Goal: Task Accomplishment & Management: Manage account settings

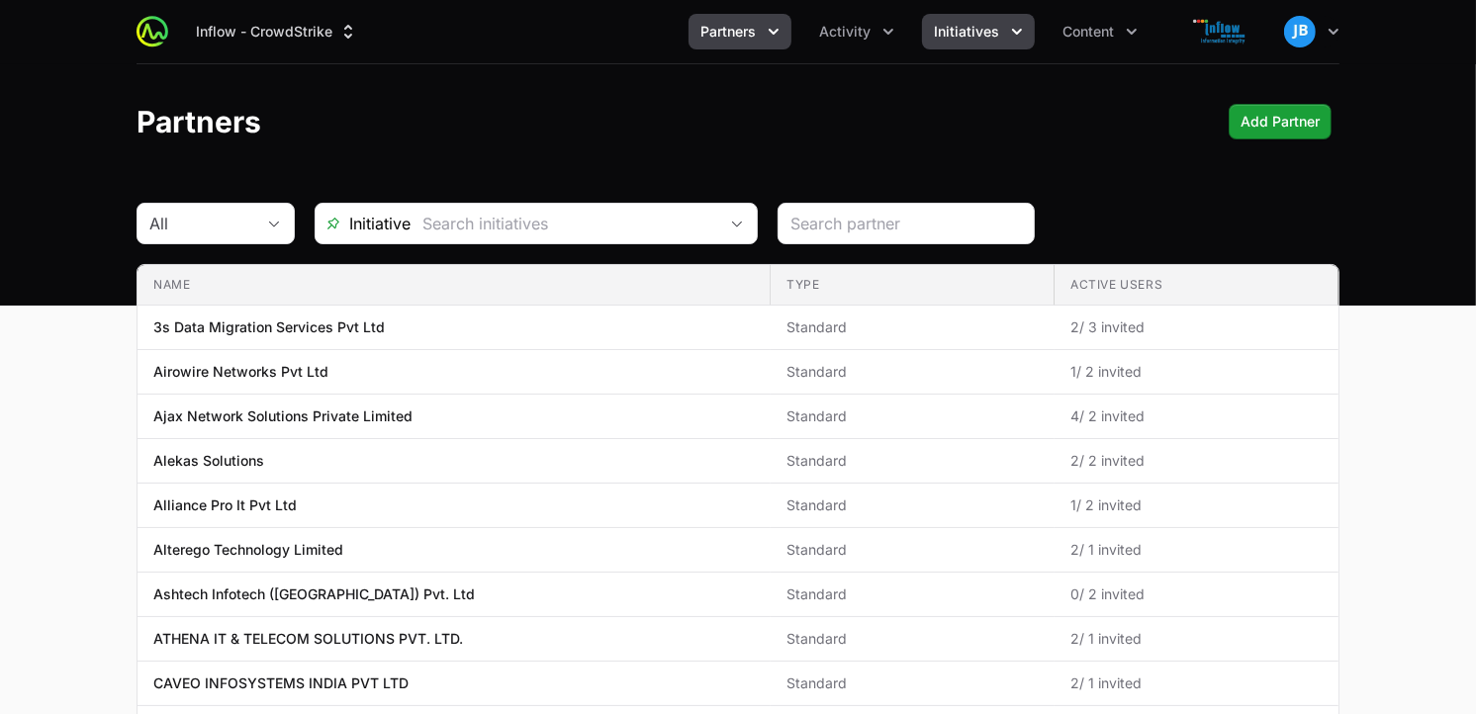
click at [1007, 35] on icon "Initiatives menu" at bounding box center [1017, 32] width 20 height 20
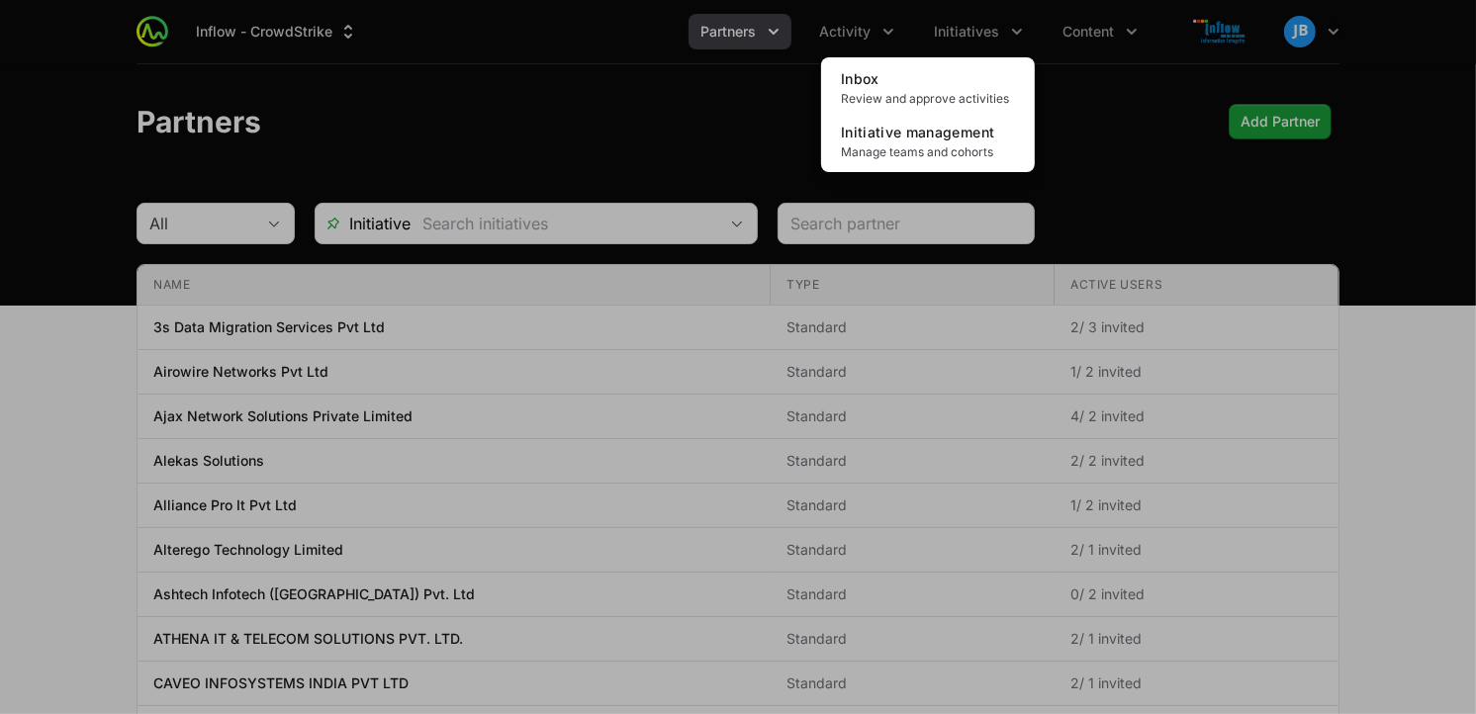
click at [886, 26] on div "Initiatives menu" at bounding box center [738, 357] width 1476 height 714
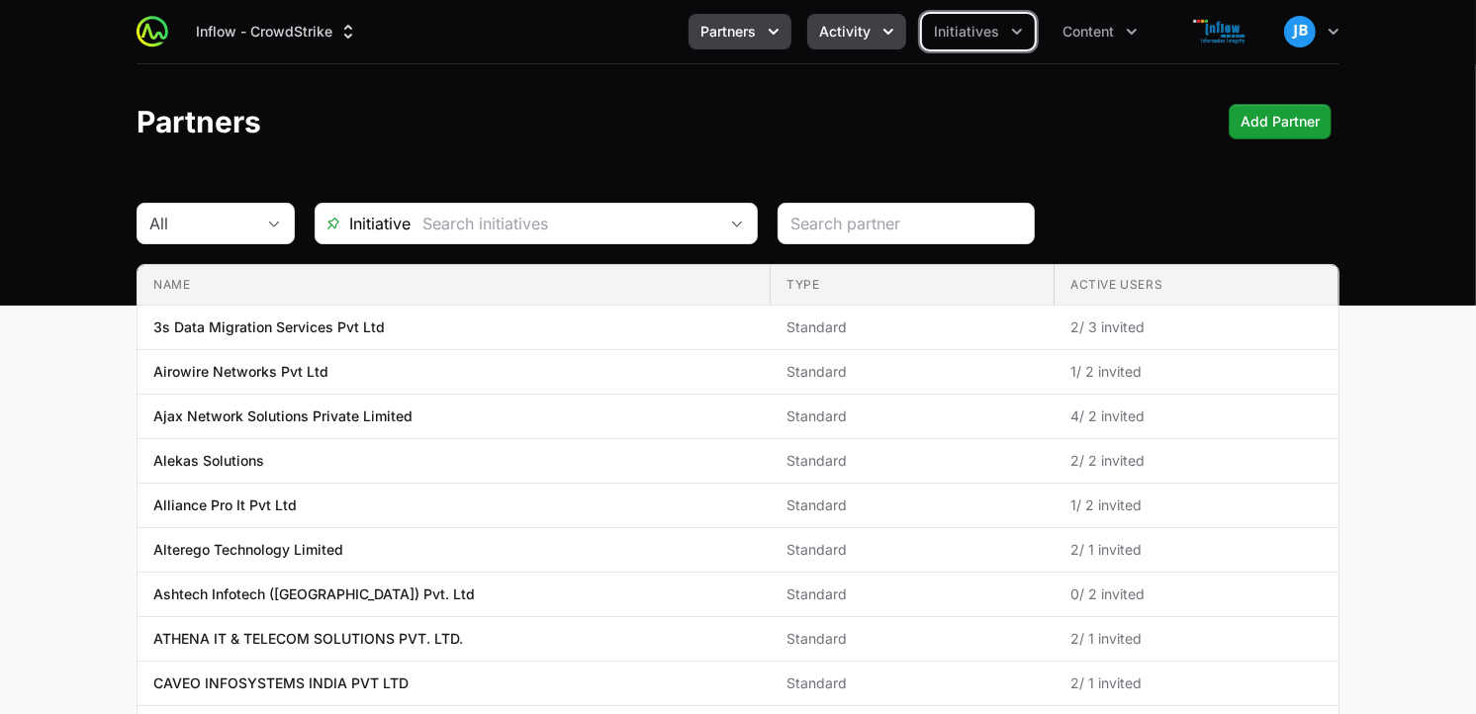
drag, startPoint x: 872, startPoint y: 31, endPoint x: 886, endPoint y: 26, distance: 14.7
click at [886, 26] on icon "Activity menu" at bounding box center [889, 32] width 20 height 20
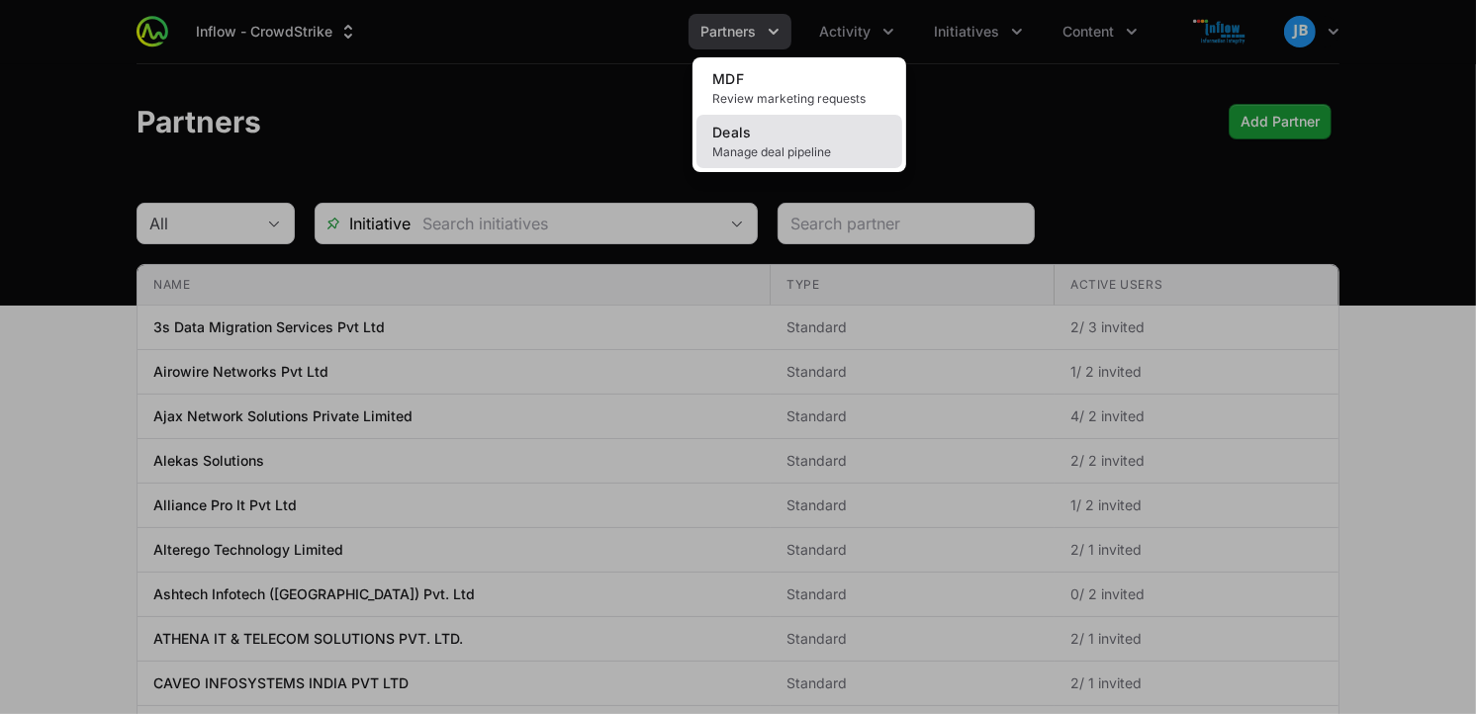
click at [805, 150] on span "Manage deal pipeline" at bounding box center [799, 152] width 174 height 16
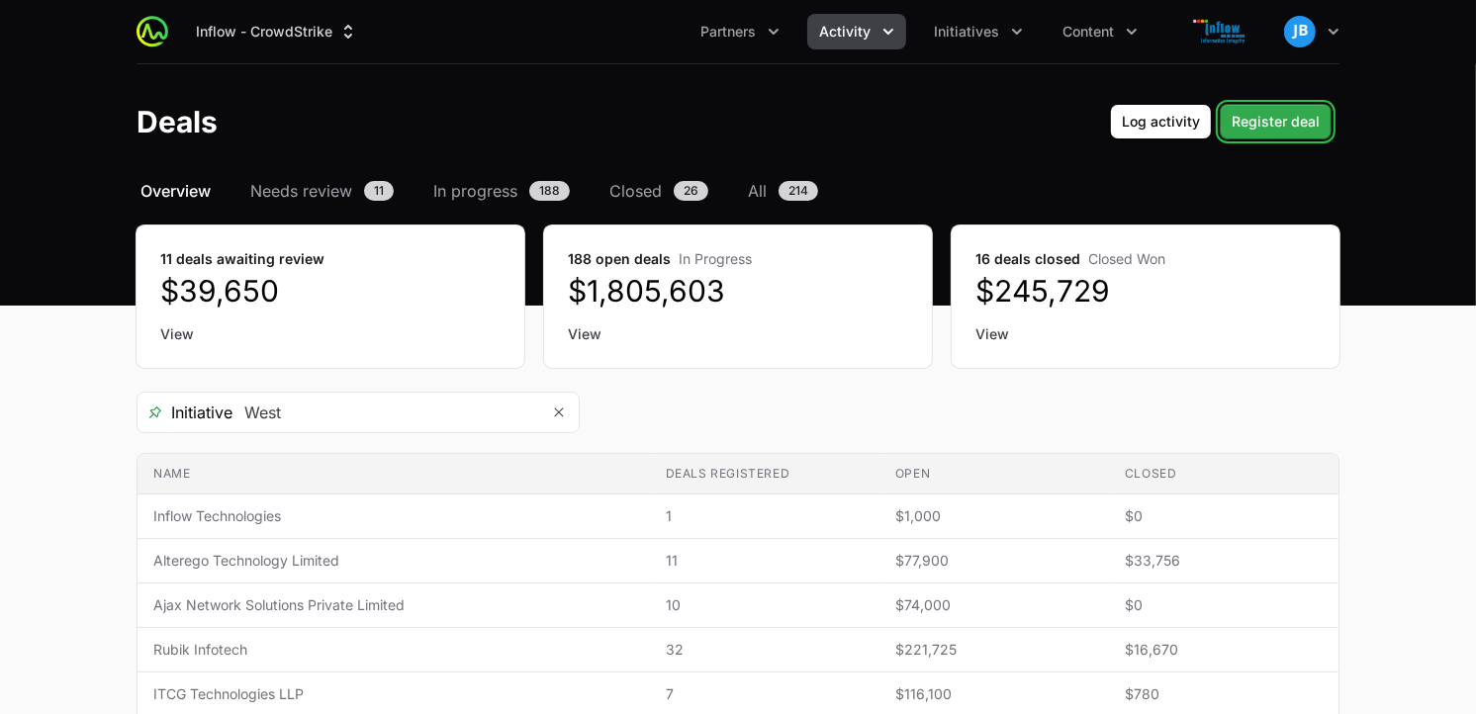
click at [1290, 111] on span "Register deal" at bounding box center [1276, 122] width 88 height 24
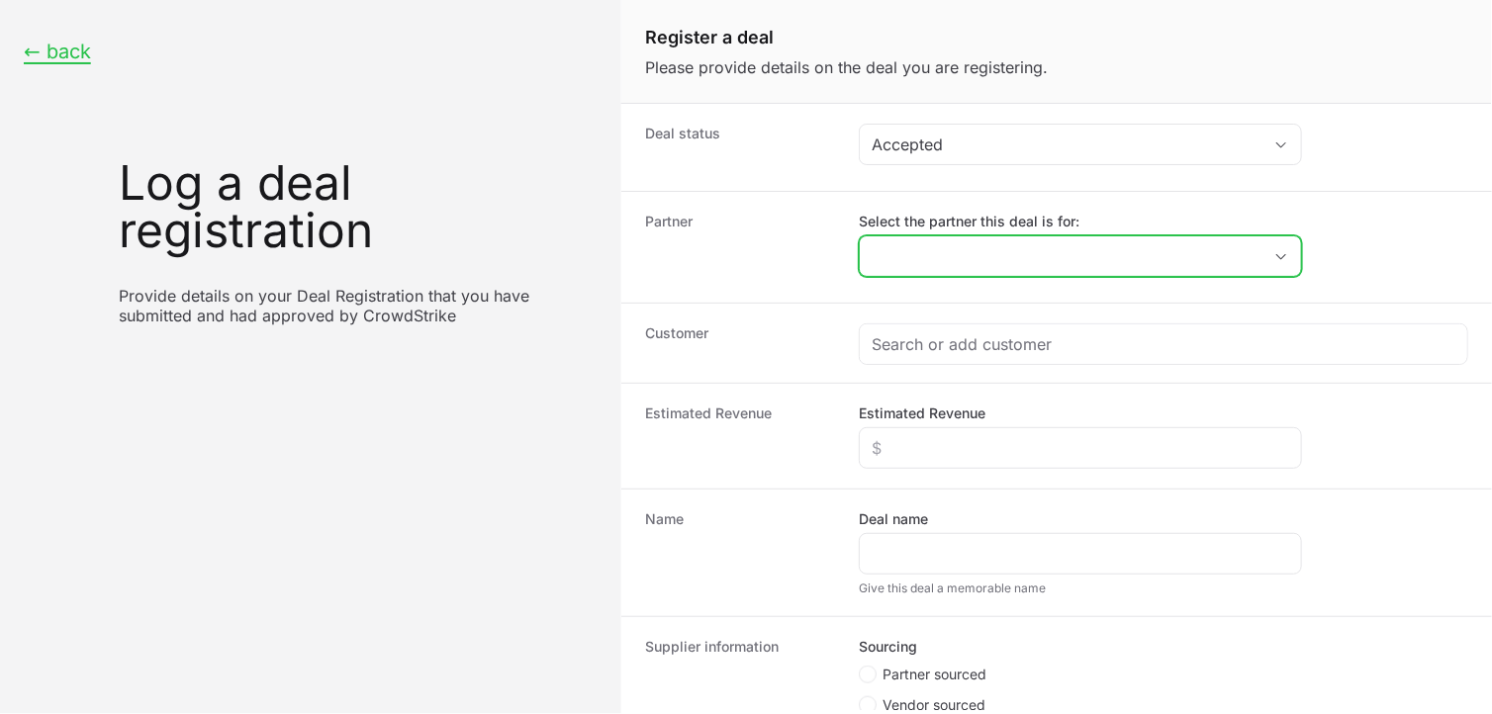
click at [951, 254] on input "Select the partner this deal is for:" at bounding box center [1061, 256] width 402 height 40
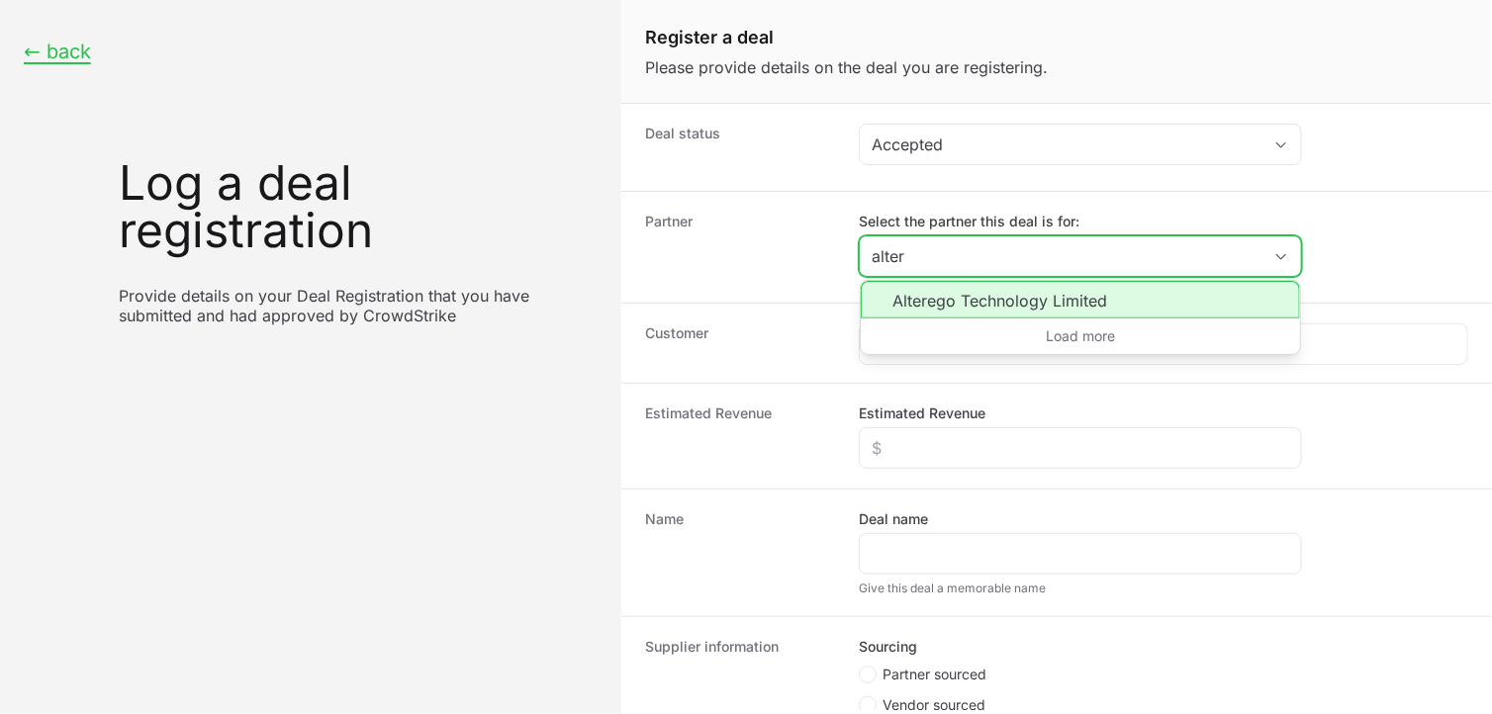
click at [971, 304] on li "Alterego Technology Limited" at bounding box center [1080, 300] width 439 height 38
type input "Alterego Technology Limited"
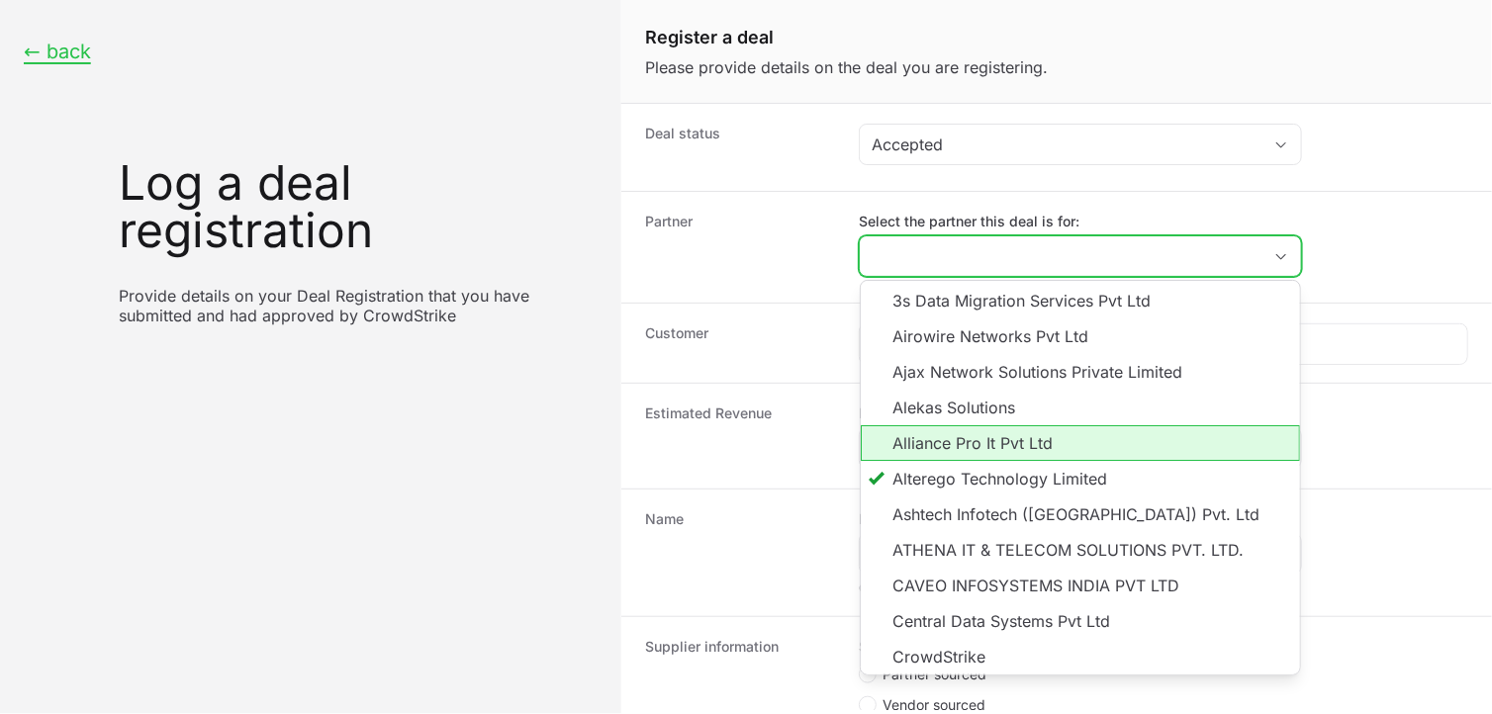
click at [933, 432] on li "Alliance Pro It Pvt Ltd" at bounding box center [1080, 443] width 439 height 36
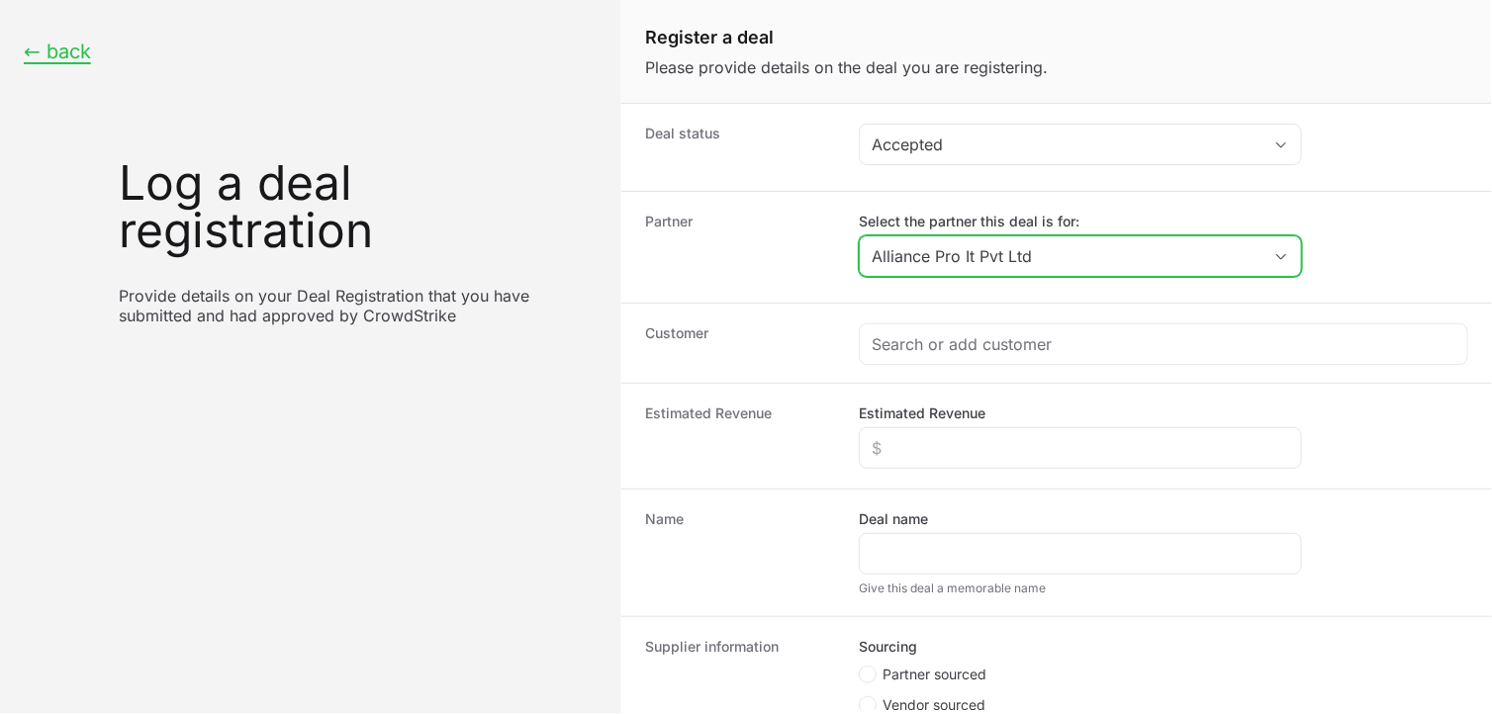
drag, startPoint x: 1027, startPoint y: 251, endPoint x: 819, endPoint y: 238, distance: 208.2
click at [819, 238] on div "Partner Select the partner this deal is for: Alliance Pro It Pvt Ltd" at bounding box center [1056, 247] width 871 height 112
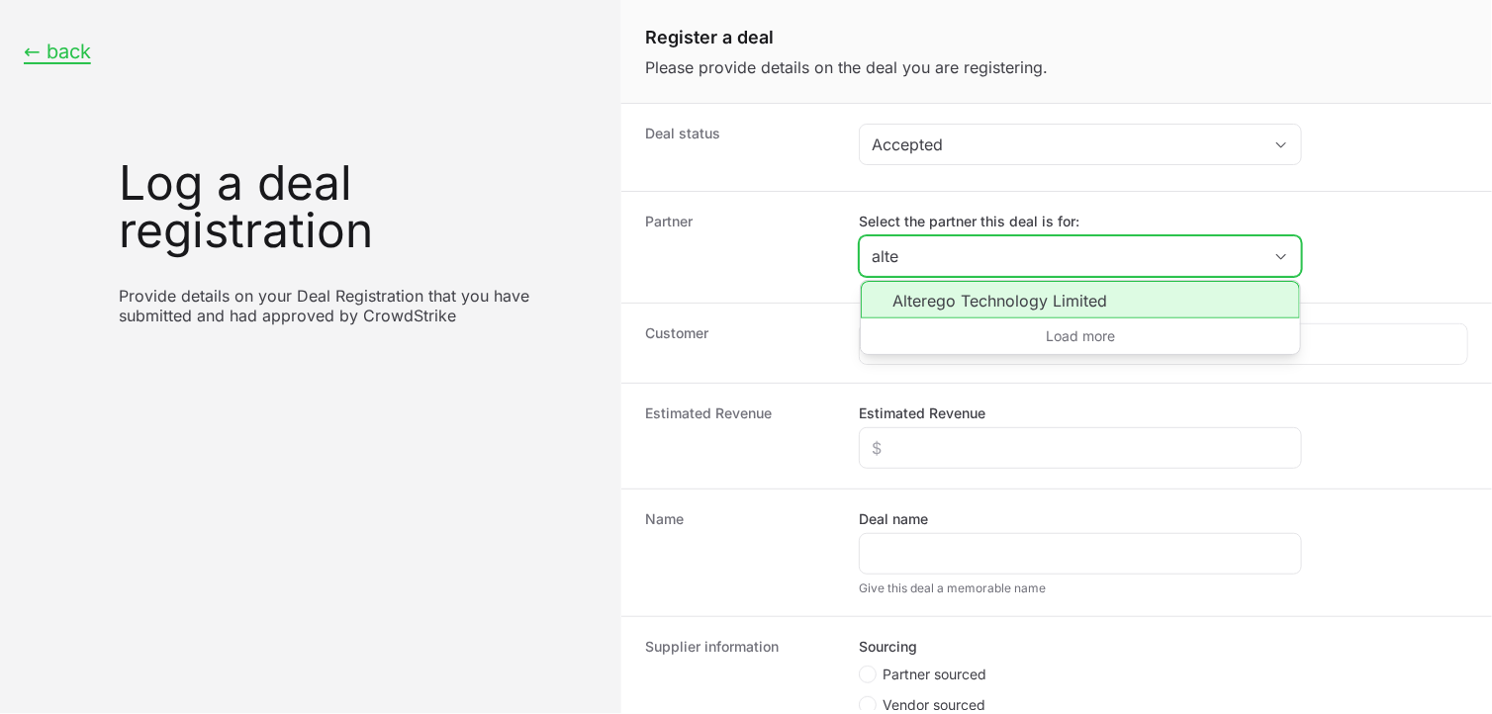
click at [952, 289] on li "Alterego Technology Limited" at bounding box center [1080, 300] width 439 height 38
type input "Alterego Technology Limited"
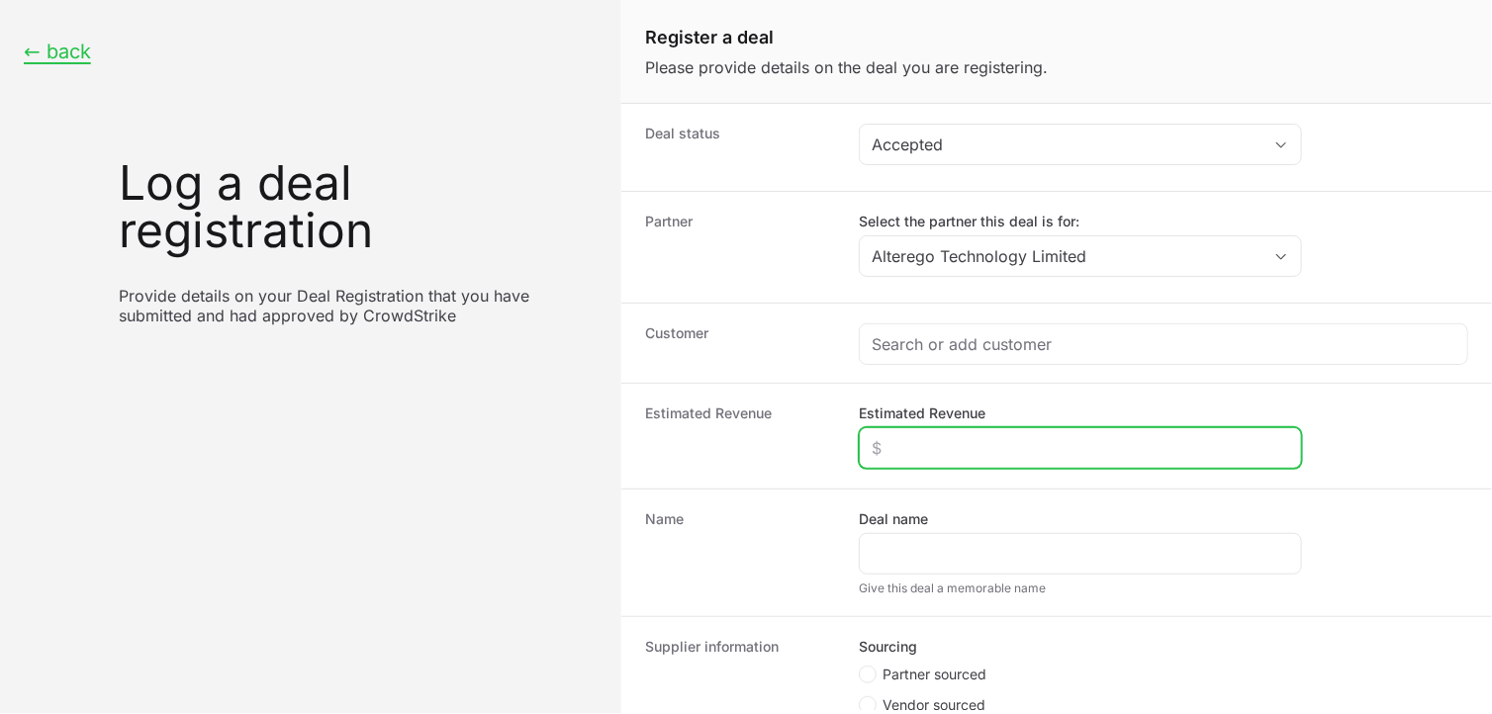
click at [894, 456] on input "Estimated Revenue" at bounding box center [1081, 448] width 418 height 24
type input "$9,000"
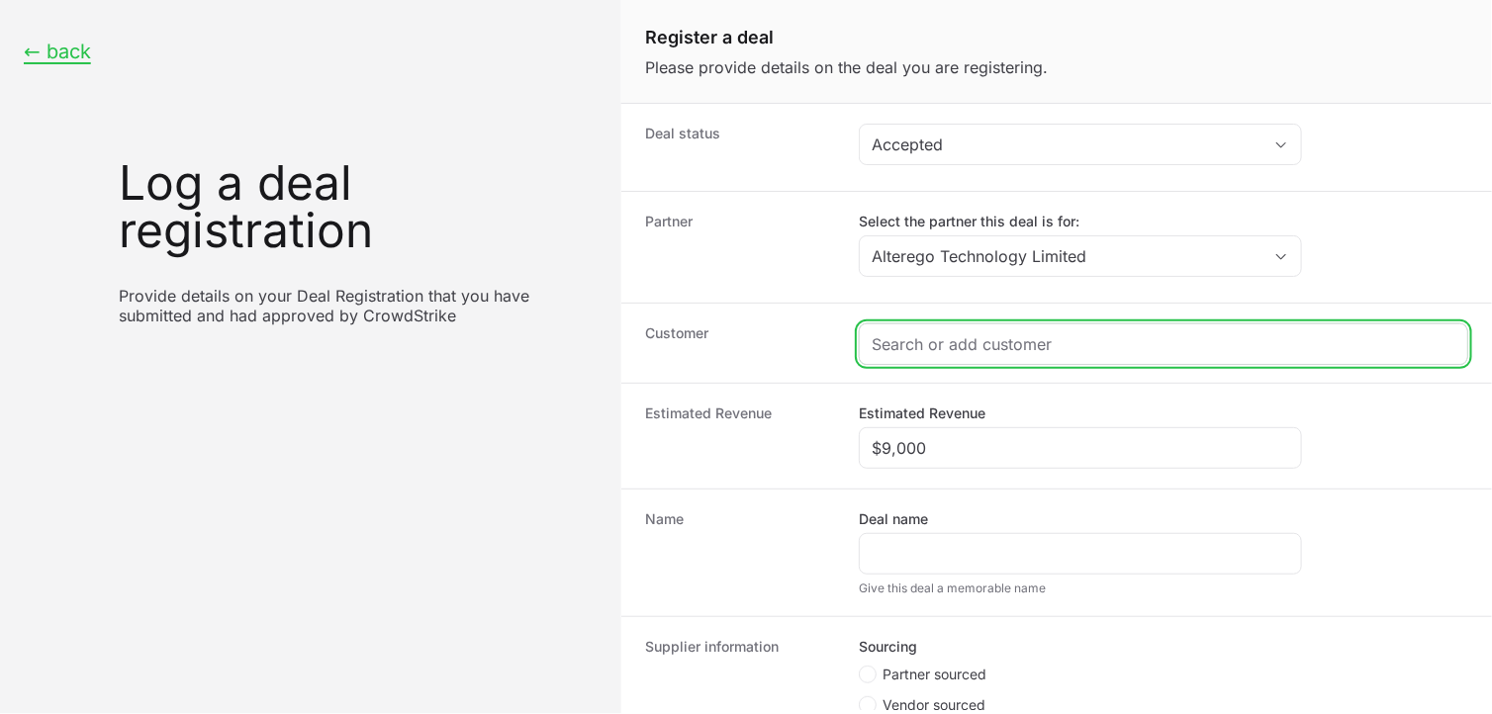
click at [926, 348] on input "Create activity form" at bounding box center [1164, 344] width 584 height 24
paste input "Uniphos Envirotronic Private Limited"
type input "Uniphos Envirotronic Private Limited"
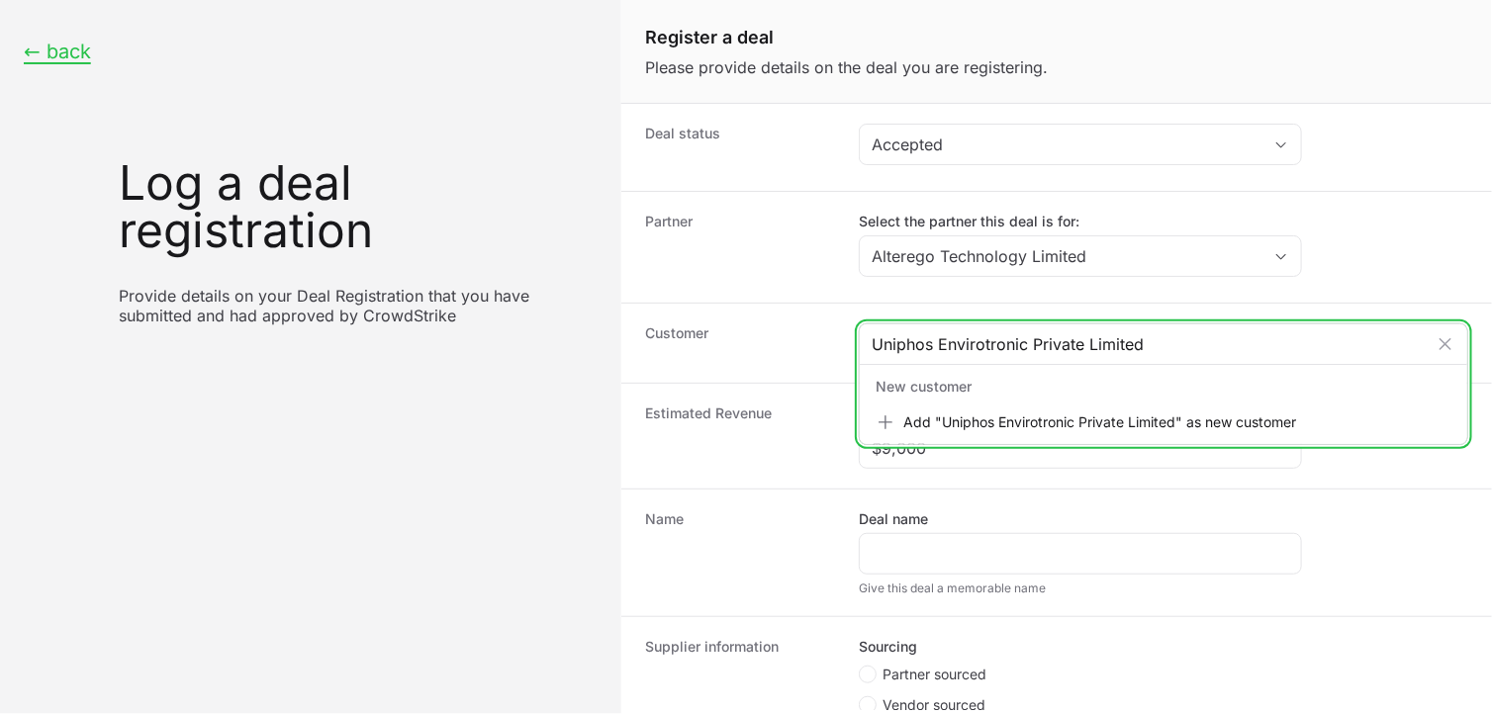
drag, startPoint x: 1152, startPoint y: 347, endPoint x: 808, endPoint y: 344, distance: 343.3
click at [808, 344] on div "Customer Uniphos Envirotronic Private Limited New customer Add "Uniphos Envirot…" at bounding box center [1056, 343] width 871 height 80
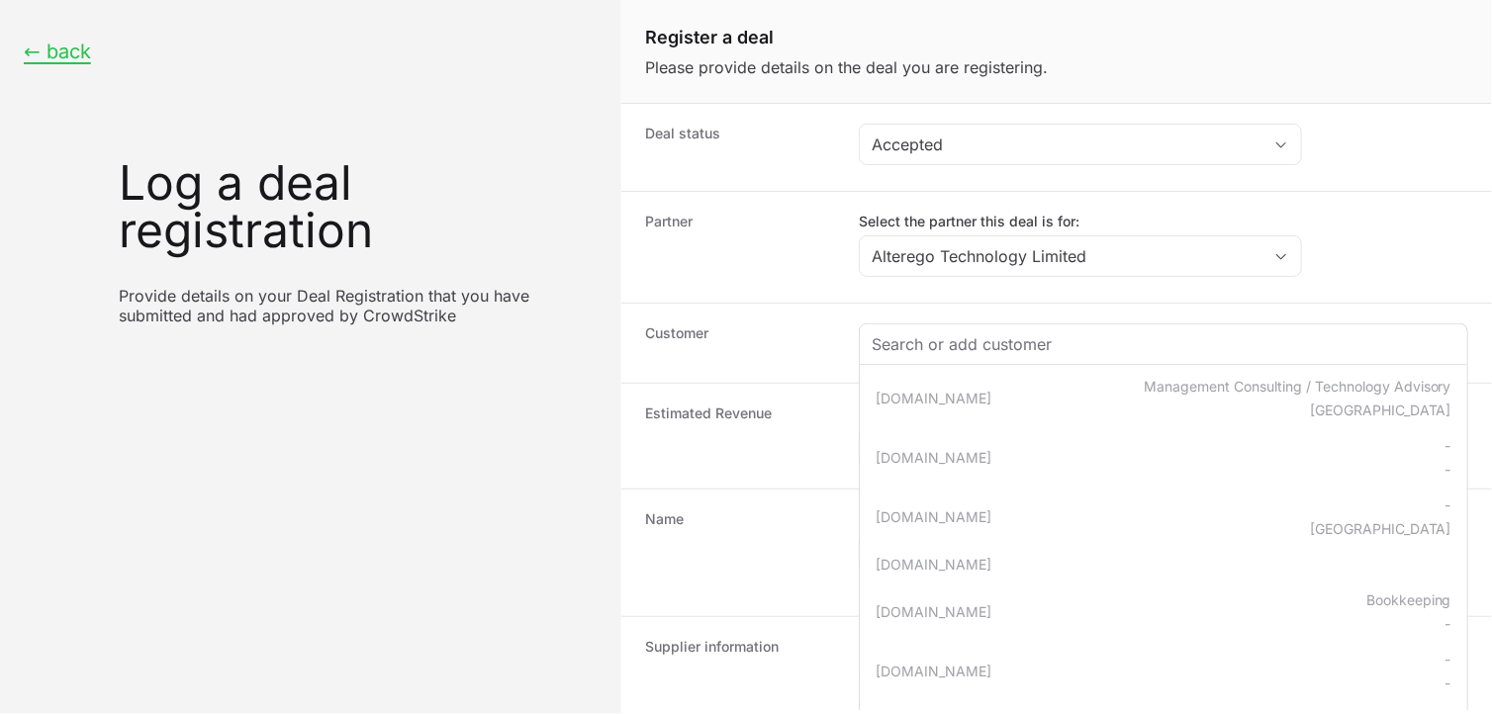
click at [767, 343] on dt "Customer" at bounding box center [740, 344] width 190 height 40
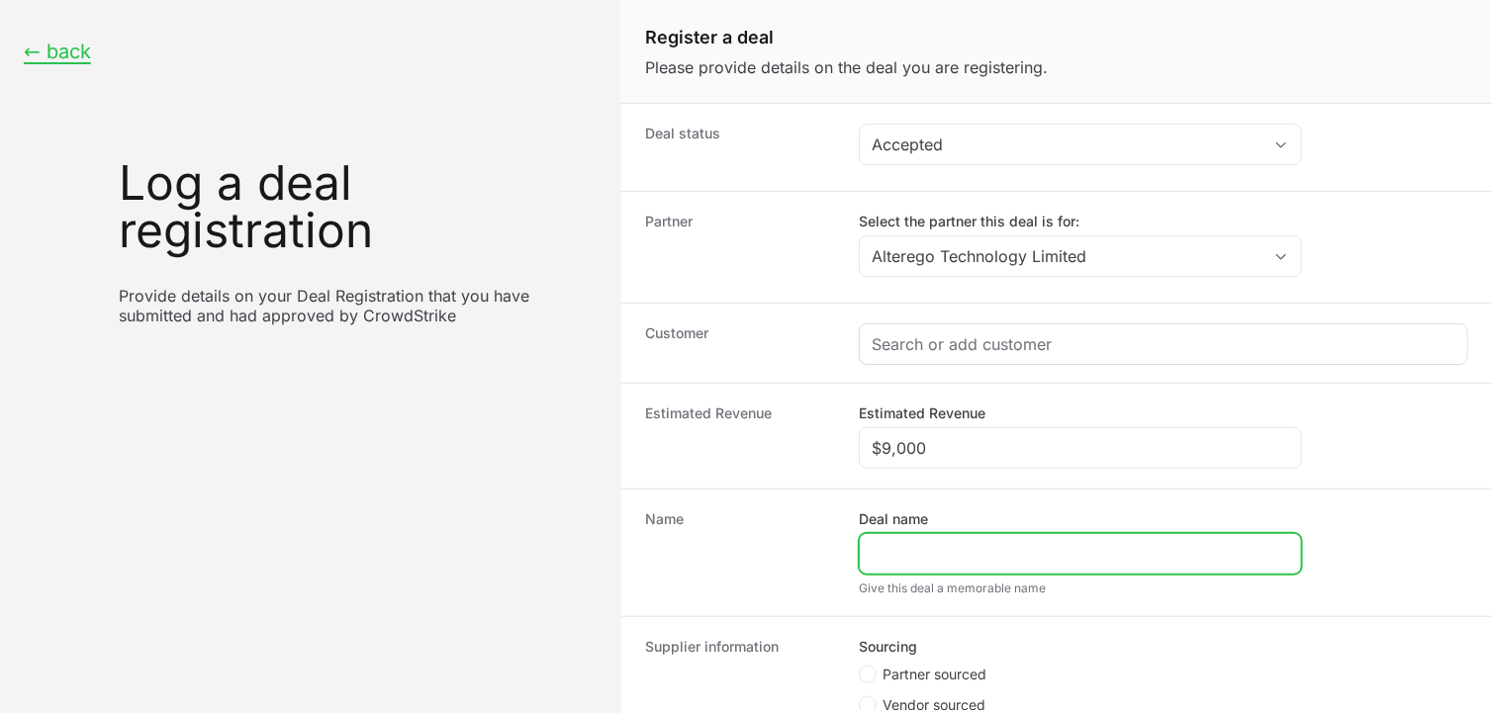
click at [913, 547] on input "Deal name" at bounding box center [1081, 554] width 418 height 24
paste input "Uniphos Envirotronic Private Limited"
type input "Uniphos Envirotronic Private Limited"
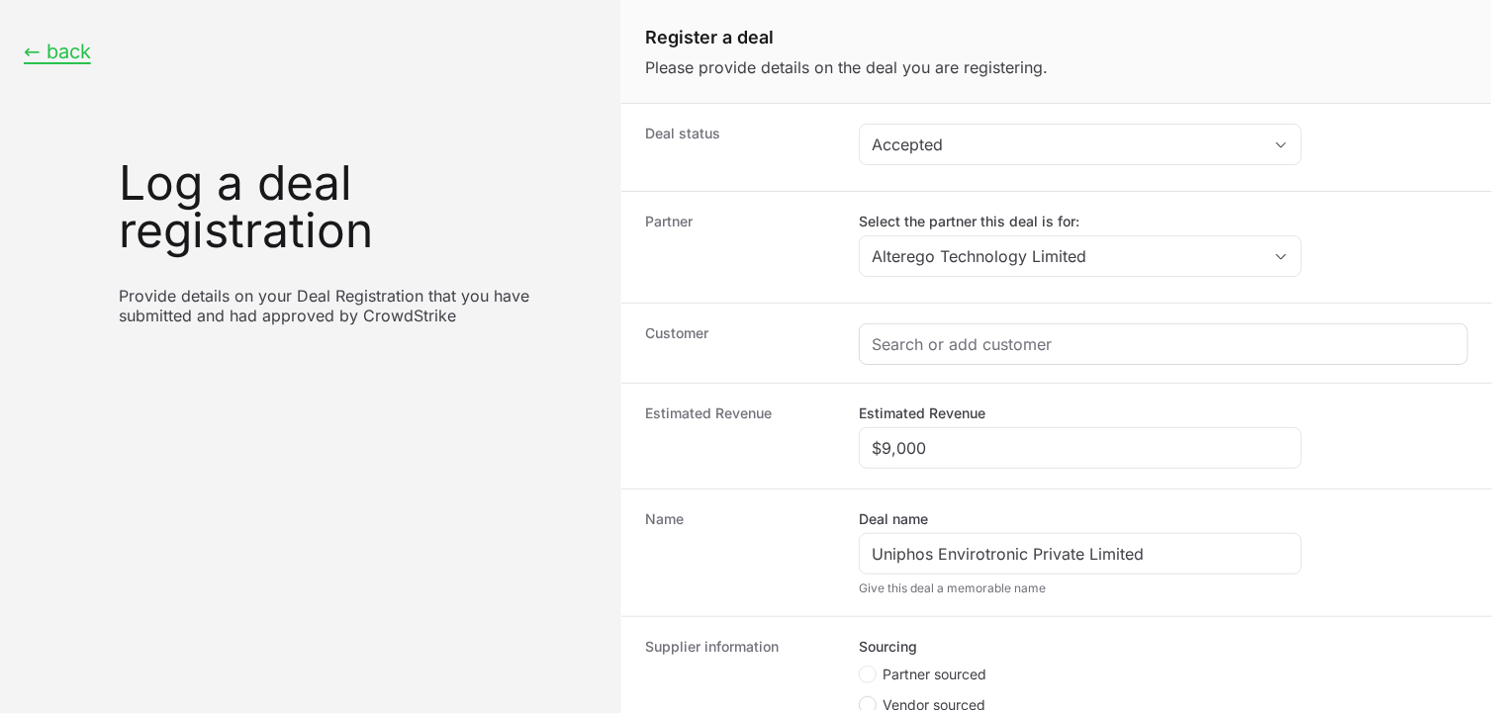
click at [869, 698] on span "Create activity form" at bounding box center [868, 706] width 18 height 18
click at [861, 698] on input "Vendor sourced" at bounding box center [860, 698] width 2 height 2
radio input "true"
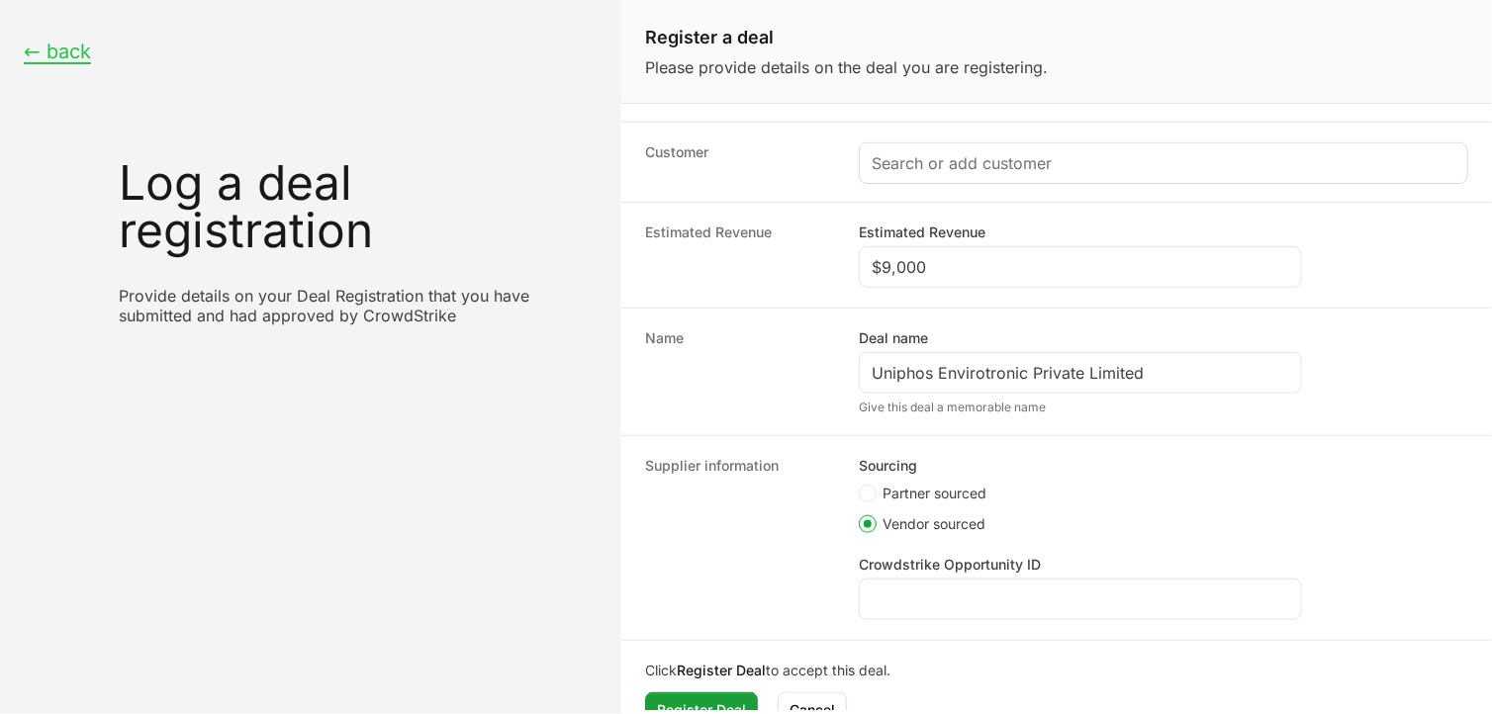
scroll to position [183, 0]
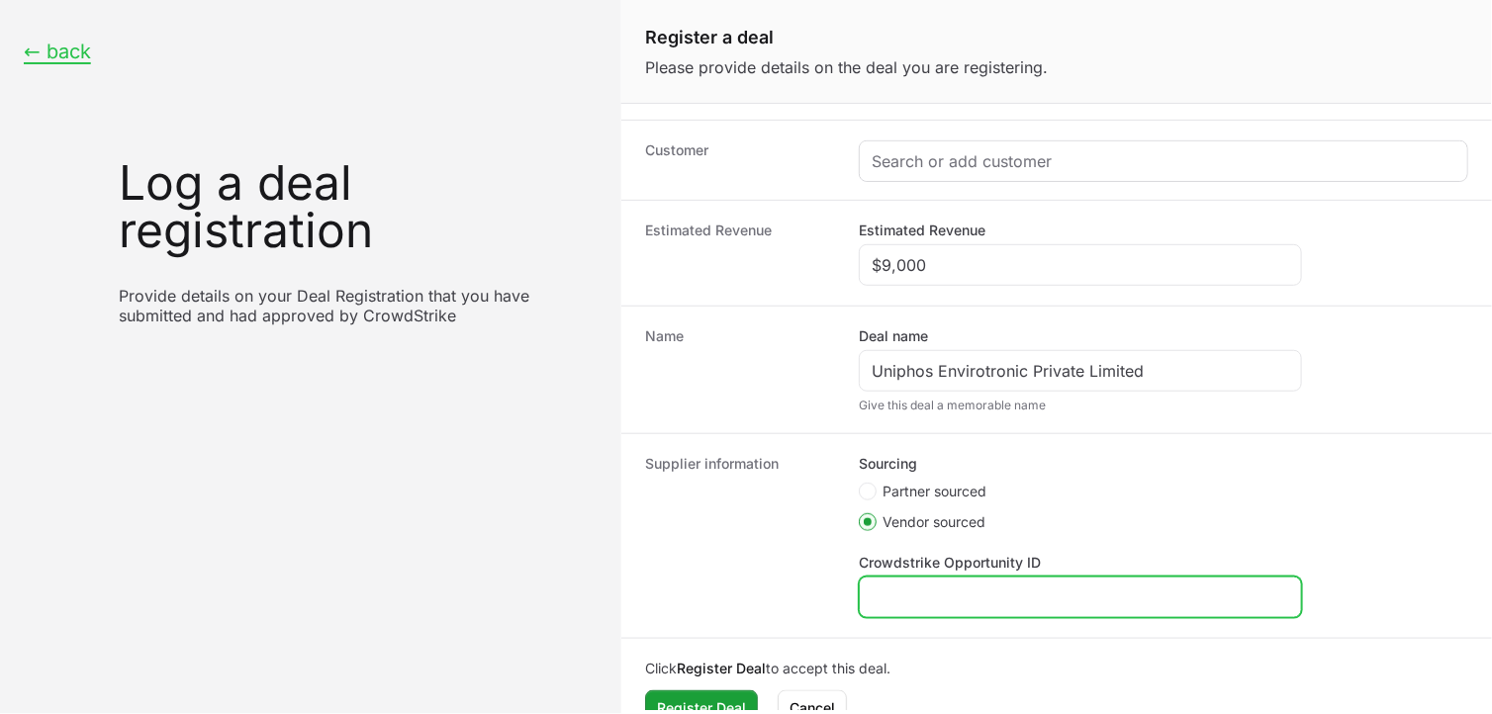
click at [901, 591] on input "Crowdstrike Opportunity ID" at bounding box center [1081, 598] width 418 height 24
paste input "DR-5d0085ed"
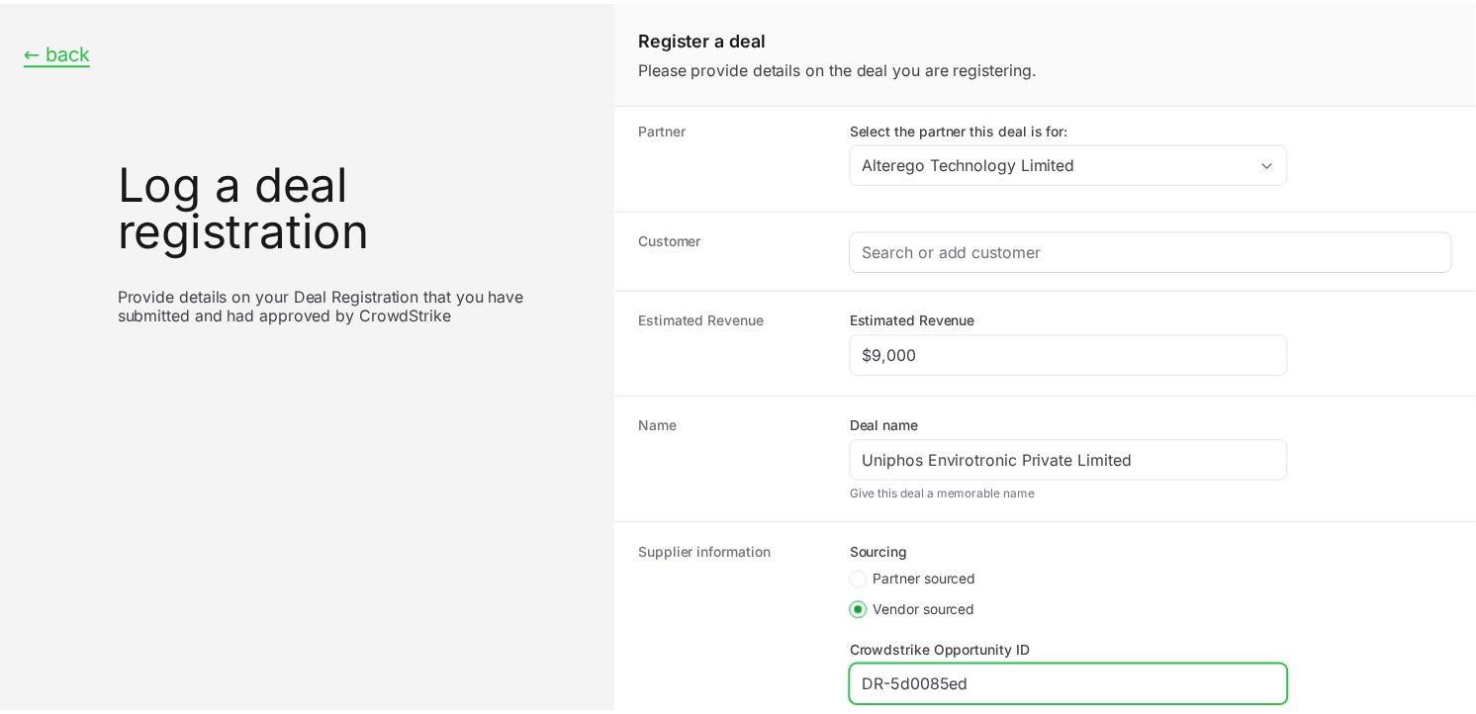
scroll to position [0, 0]
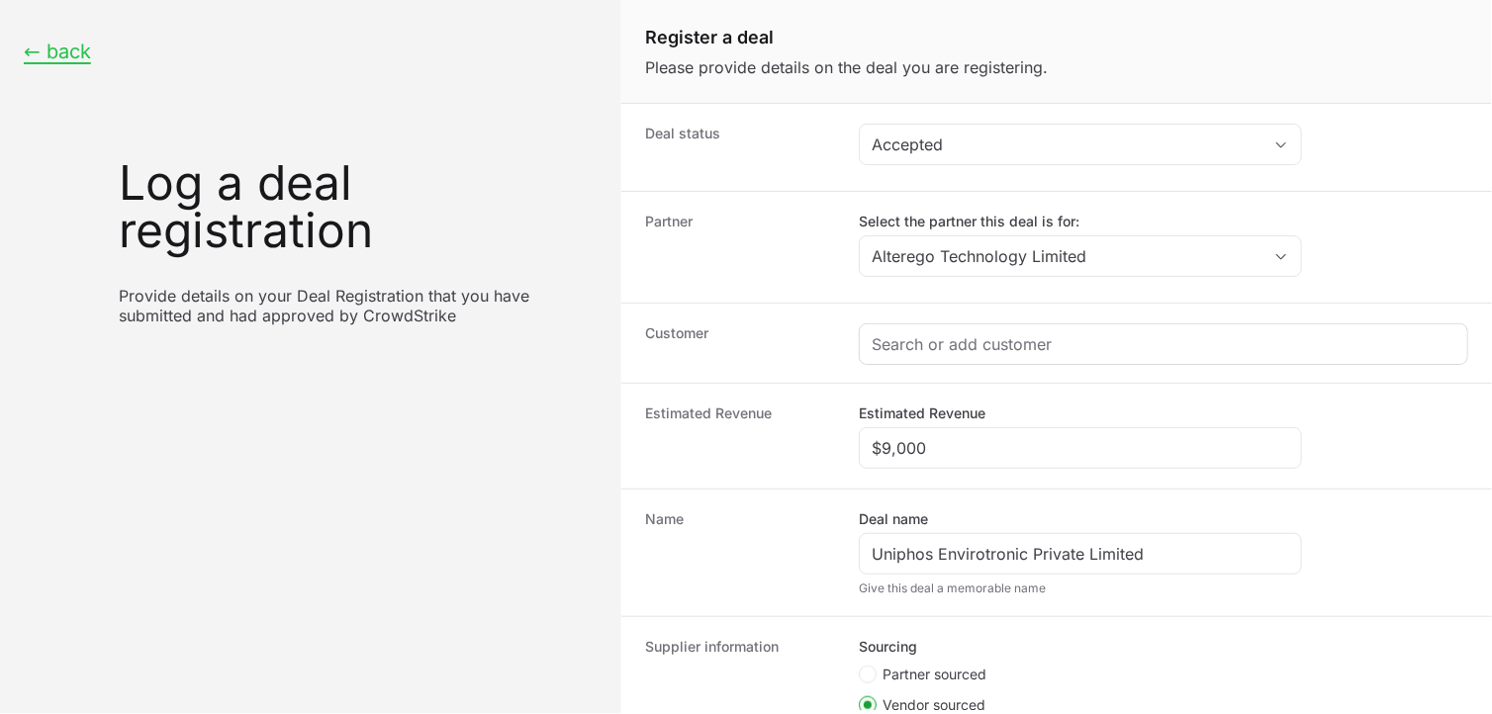
type input "DR-5d0085ed"
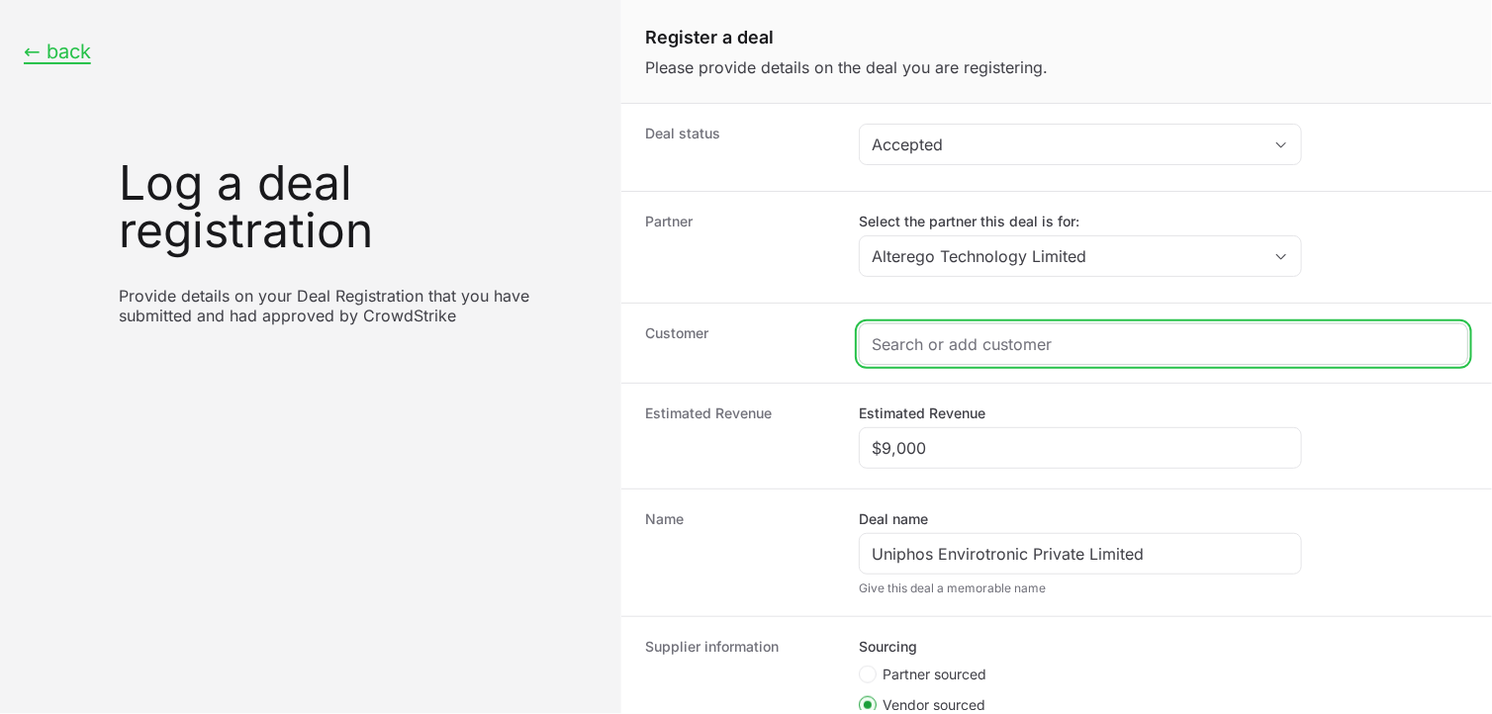
click at [999, 344] on input "Create activity form" at bounding box center [1164, 344] width 584 height 24
paste input "https://uniphos-envirotronic.com"
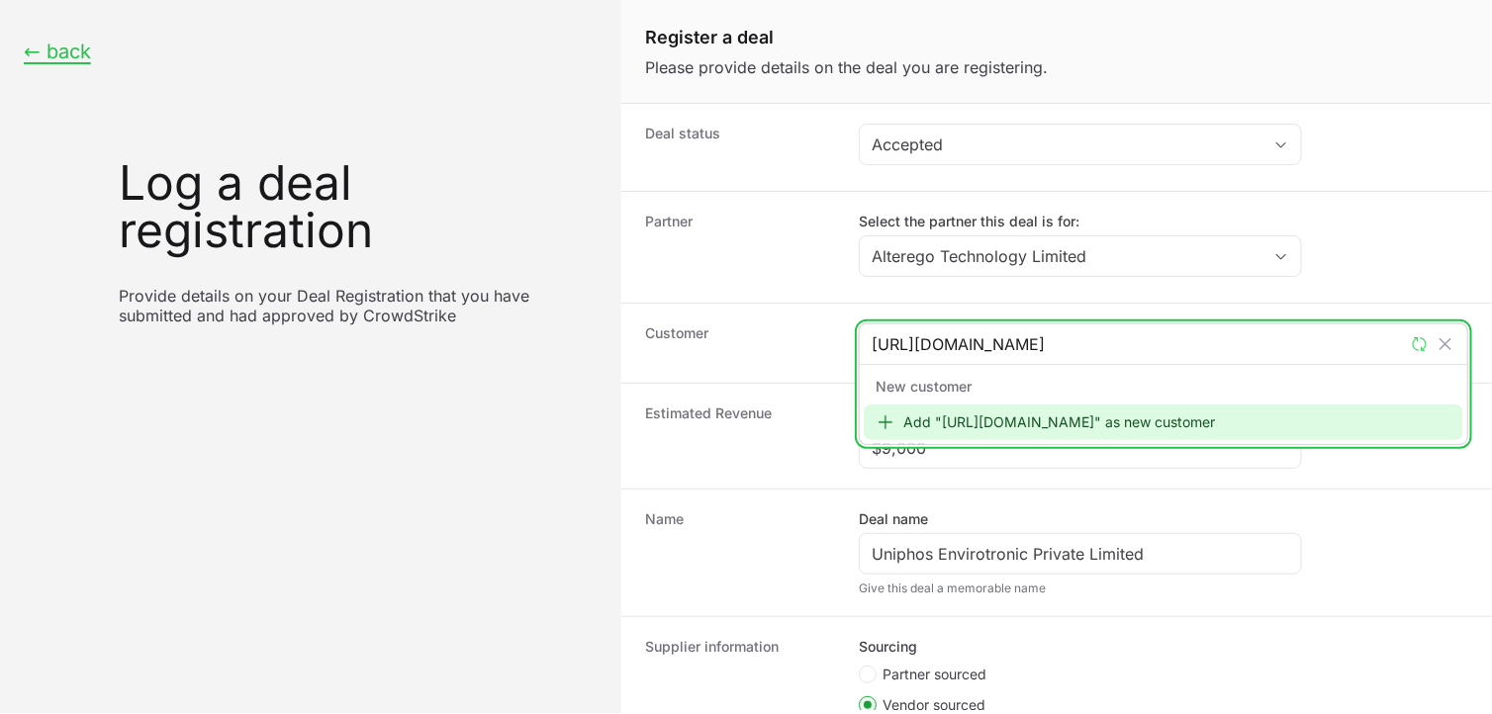
type input "https://uniphos-envirotronic.com"
click at [990, 430] on div "Add "https://uniphos-envirotronic.com" as new customer" at bounding box center [1164, 423] width 600 height 36
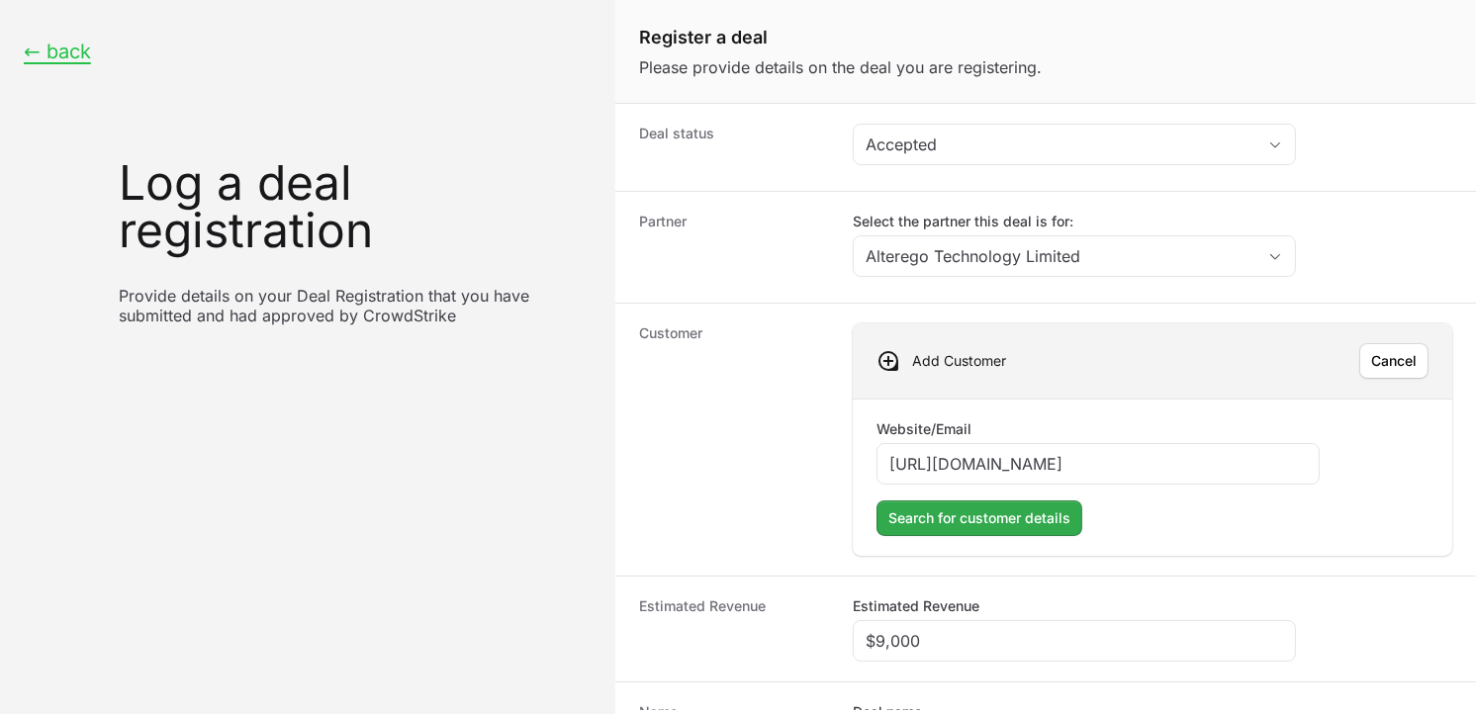
type input "https://uniphos-envirotronic.com"
click at [996, 527] on span "Search for customer details" at bounding box center [980, 519] width 182 height 24
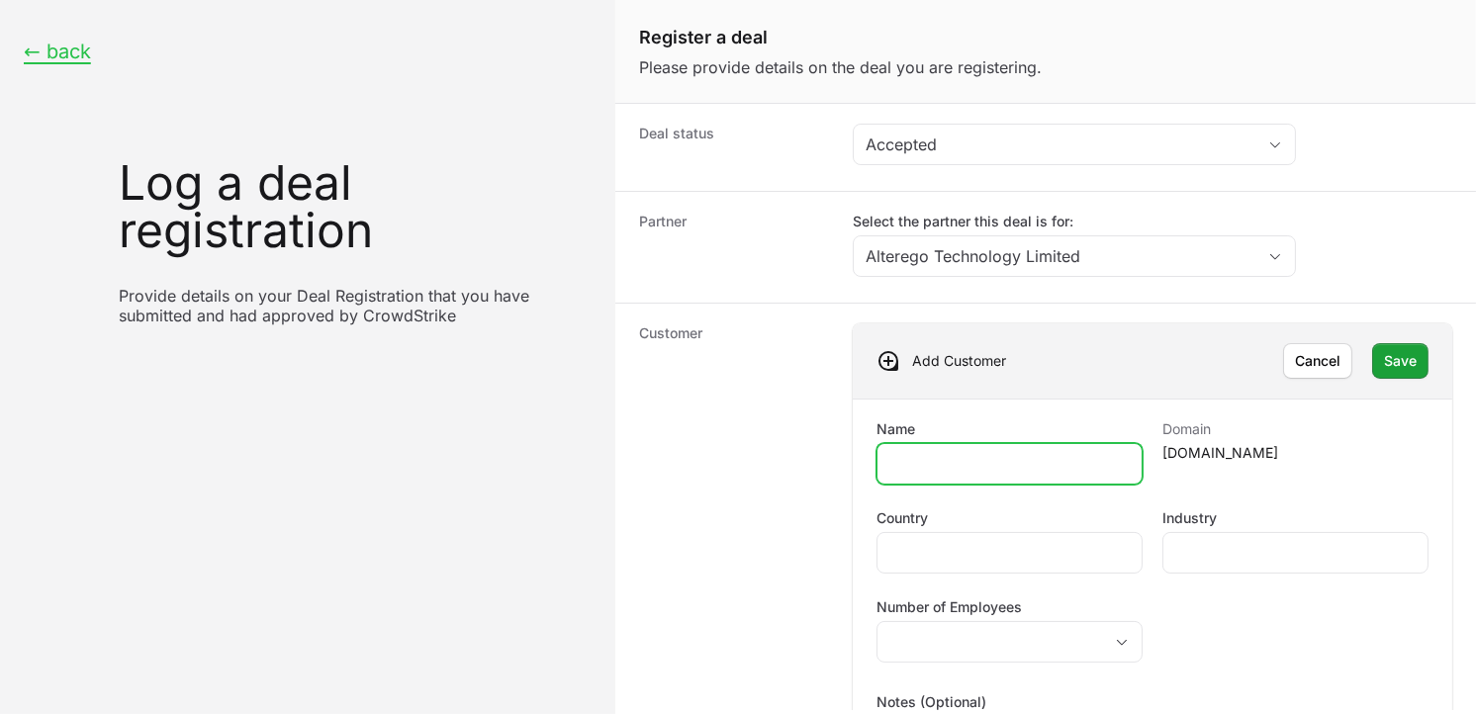
click at [1003, 460] on input "Name" at bounding box center [1010, 464] width 240 height 24
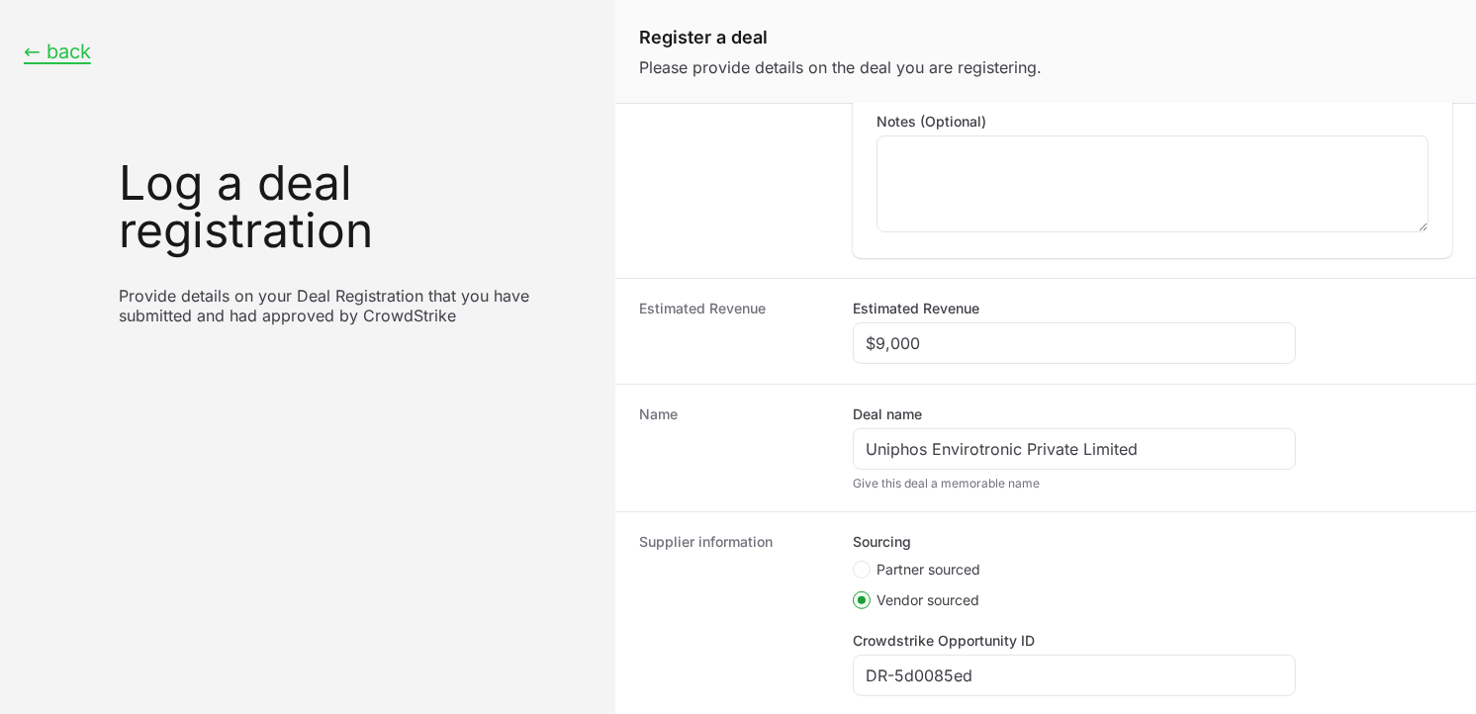
scroll to position [585, 0]
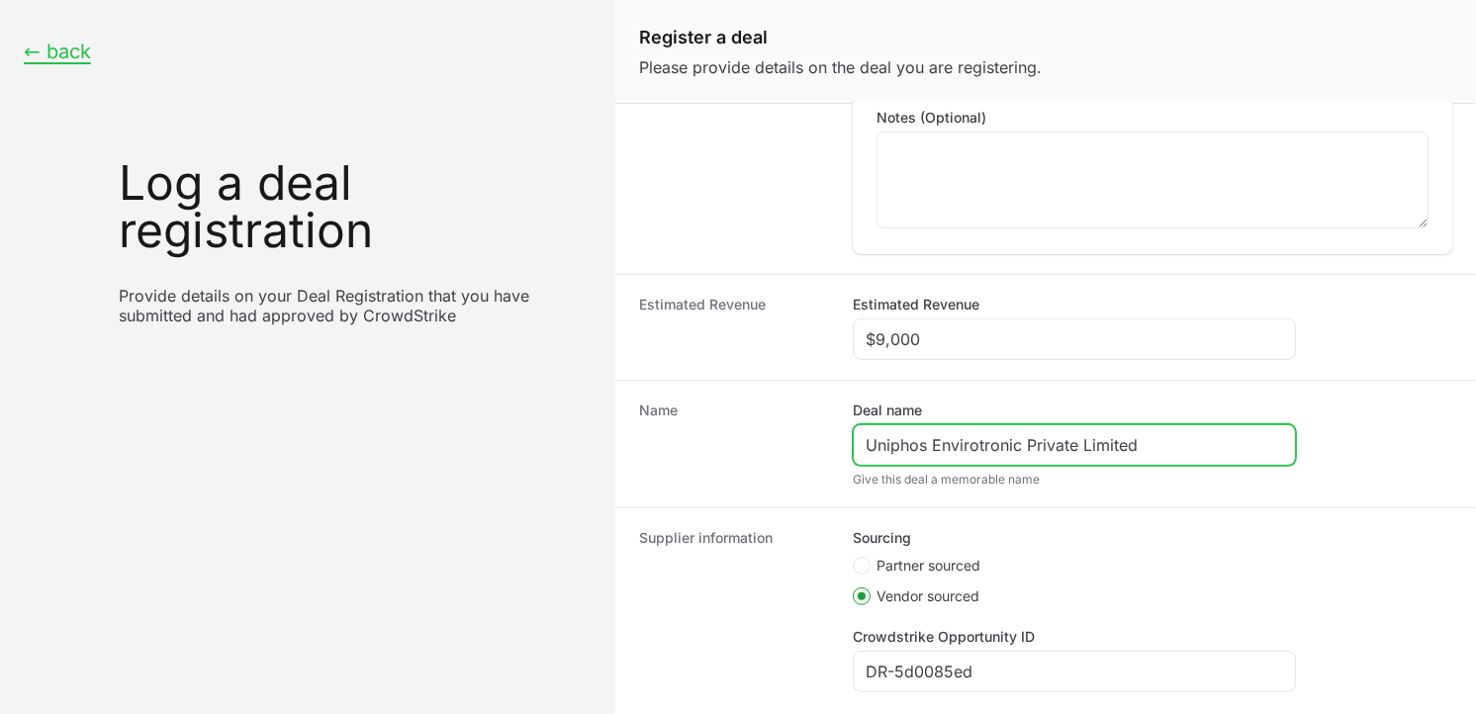
drag, startPoint x: 1155, startPoint y: 456, endPoint x: 811, endPoint y: 445, distance: 343.5
click at [811, 445] on div "Name Deal name Uniphos Envirotronic Private Limited Give this deal a memorable …" at bounding box center [1045, 444] width 861 height 128
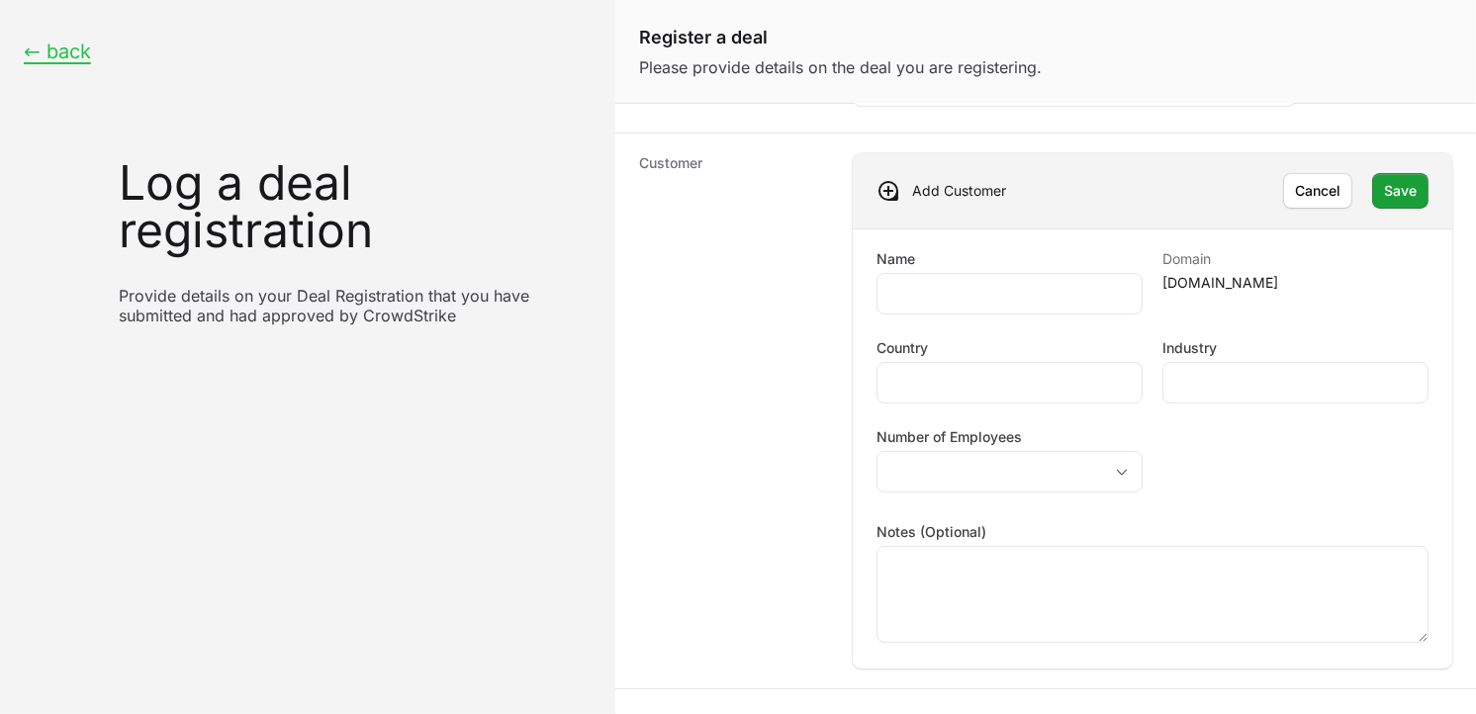
scroll to position [165, 0]
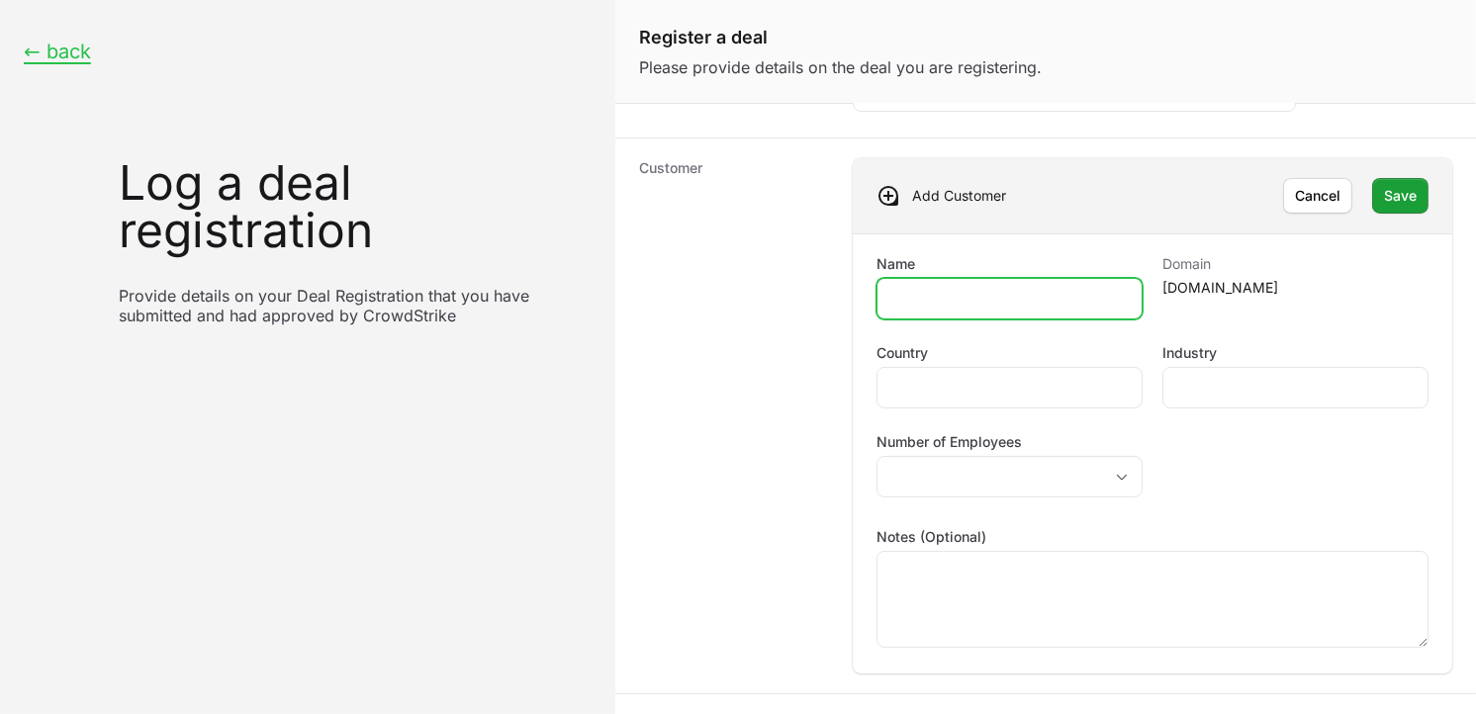
click at [1020, 288] on input "Name" at bounding box center [1010, 299] width 240 height 24
paste input "Uniphos Envirotronic Private Limited"
type input "Uniphos Envirotronic Private Limited"
click at [924, 370] on div "Create activity form" at bounding box center [1010, 388] width 266 height 42
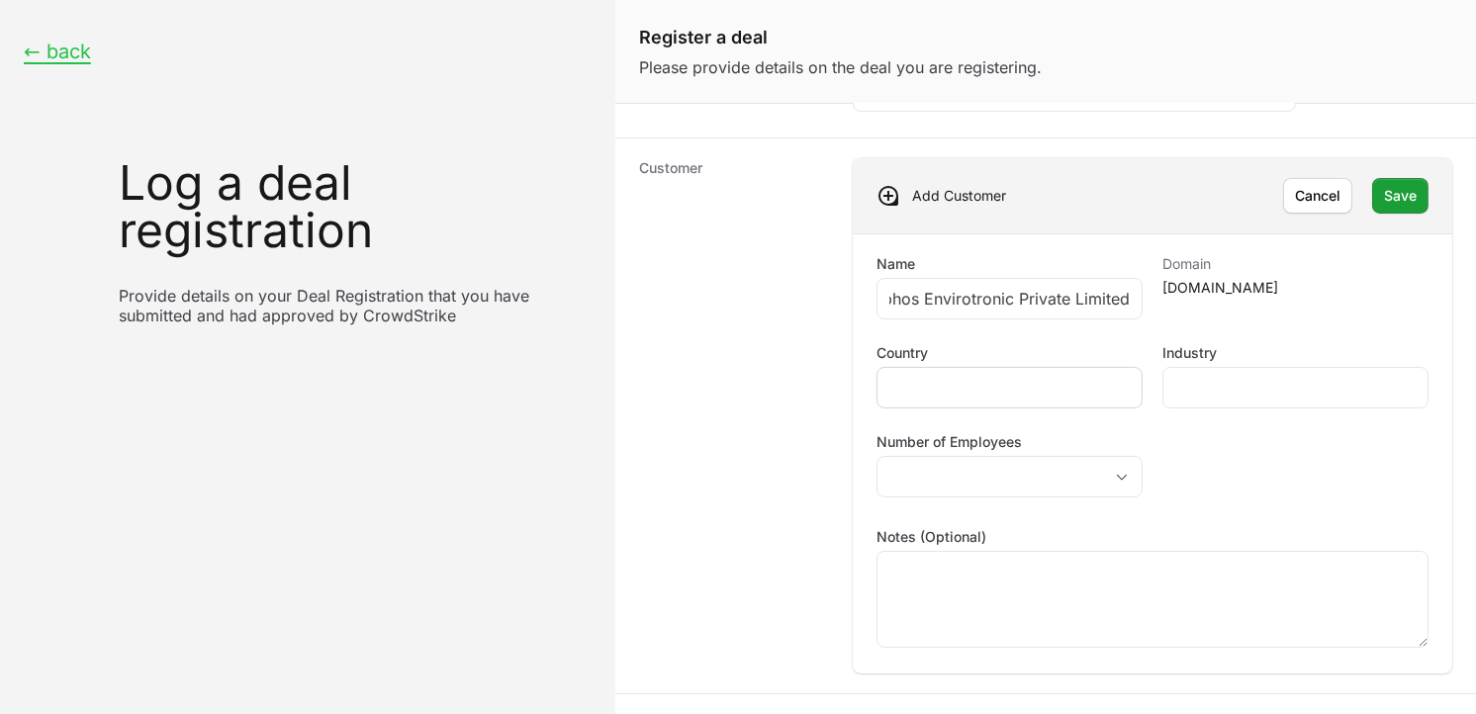
scroll to position [0, 0]
click at [922, 374] on div "Create activity form" at bounding box center [1010, 388] width 266 height 42
click at [920, 384] on input "Country" at bounding box center [1010, 388] width 240 height 24
type input "India"
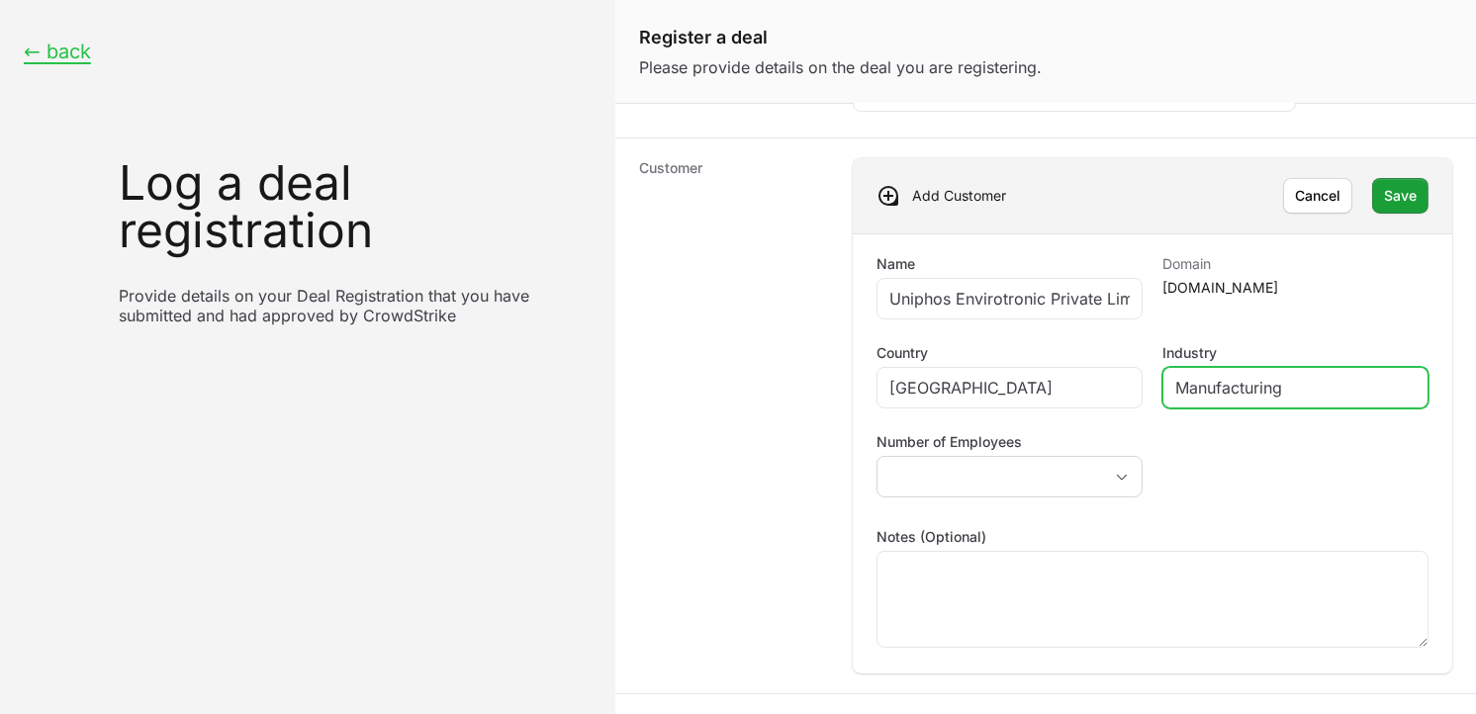
type input "Manufacturing"
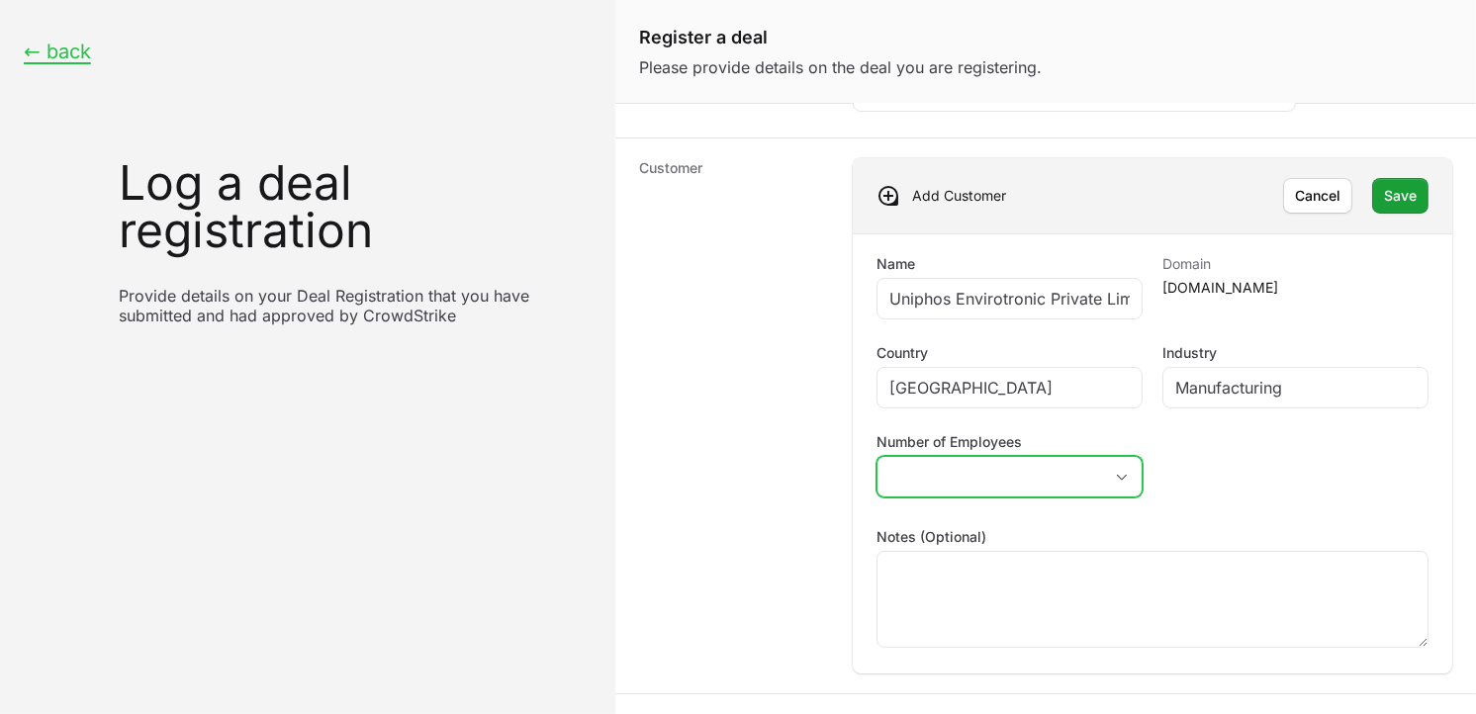
click at [1088, 478] on button "placeholder" at bounding box center [1010, 477] width 264 height 40
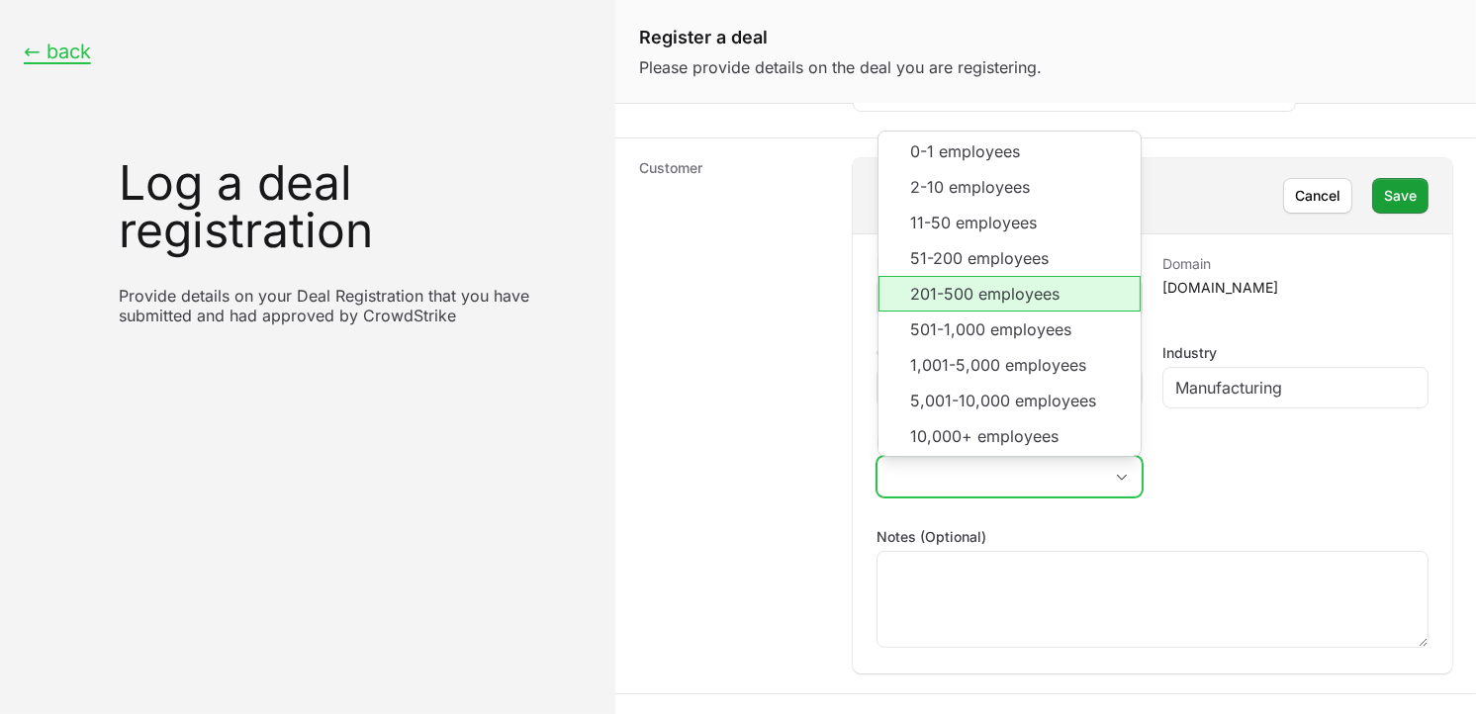
click at [1009, 292] on li "201-500 employees" at bounding box center [1010, 294] width 262 height 36
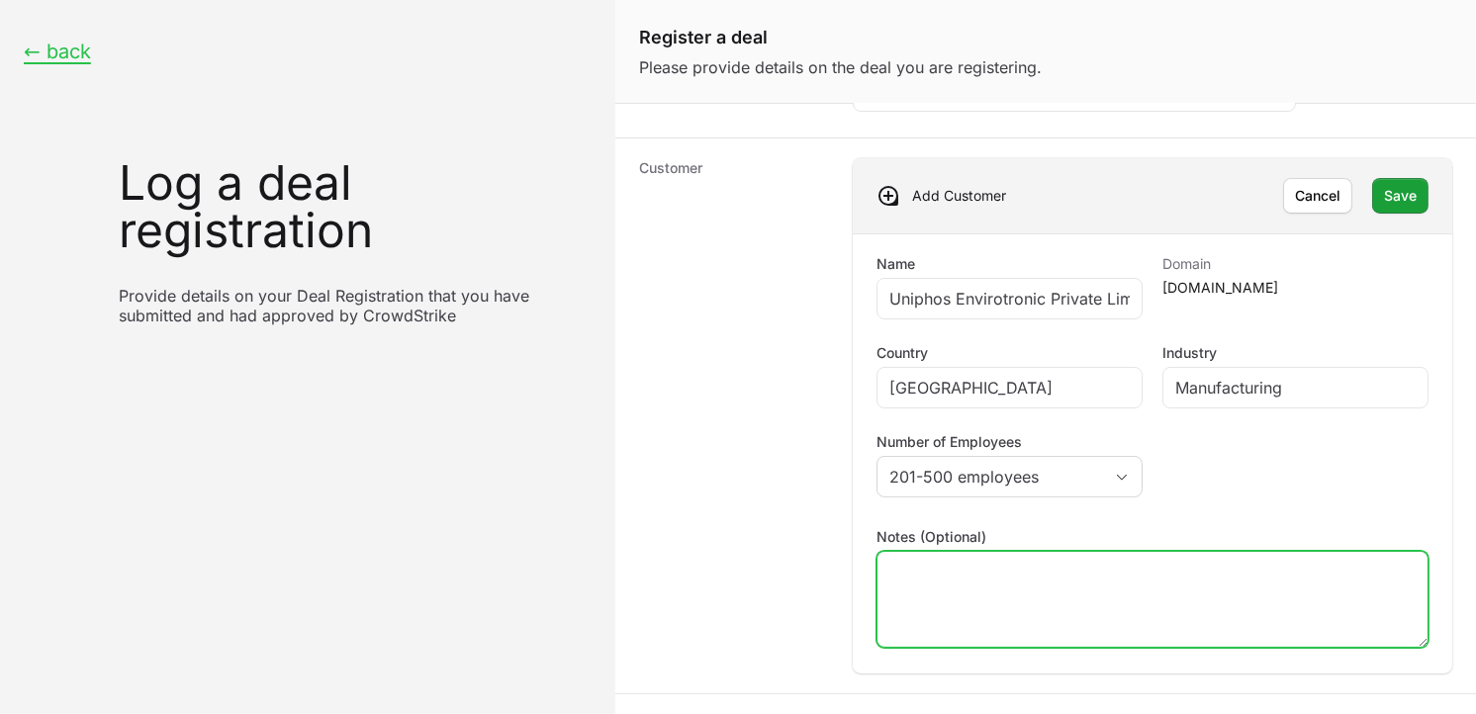
click at [1046, 552] on textarea "Notes (Optional)" at bounding box center [1153, 599] width 550 height 95
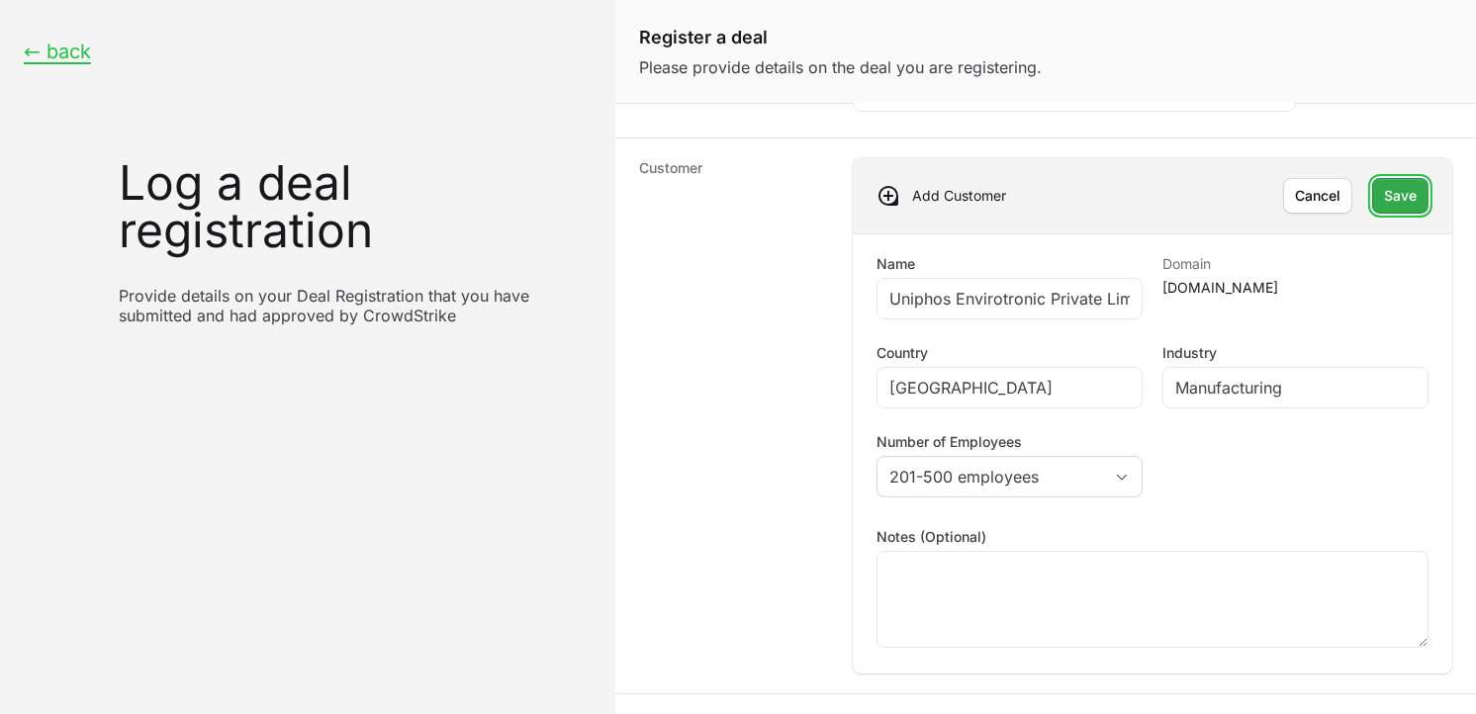
click at [1384, 188] on span "Save" at bounding box center [1400, 196] width 33 height 24
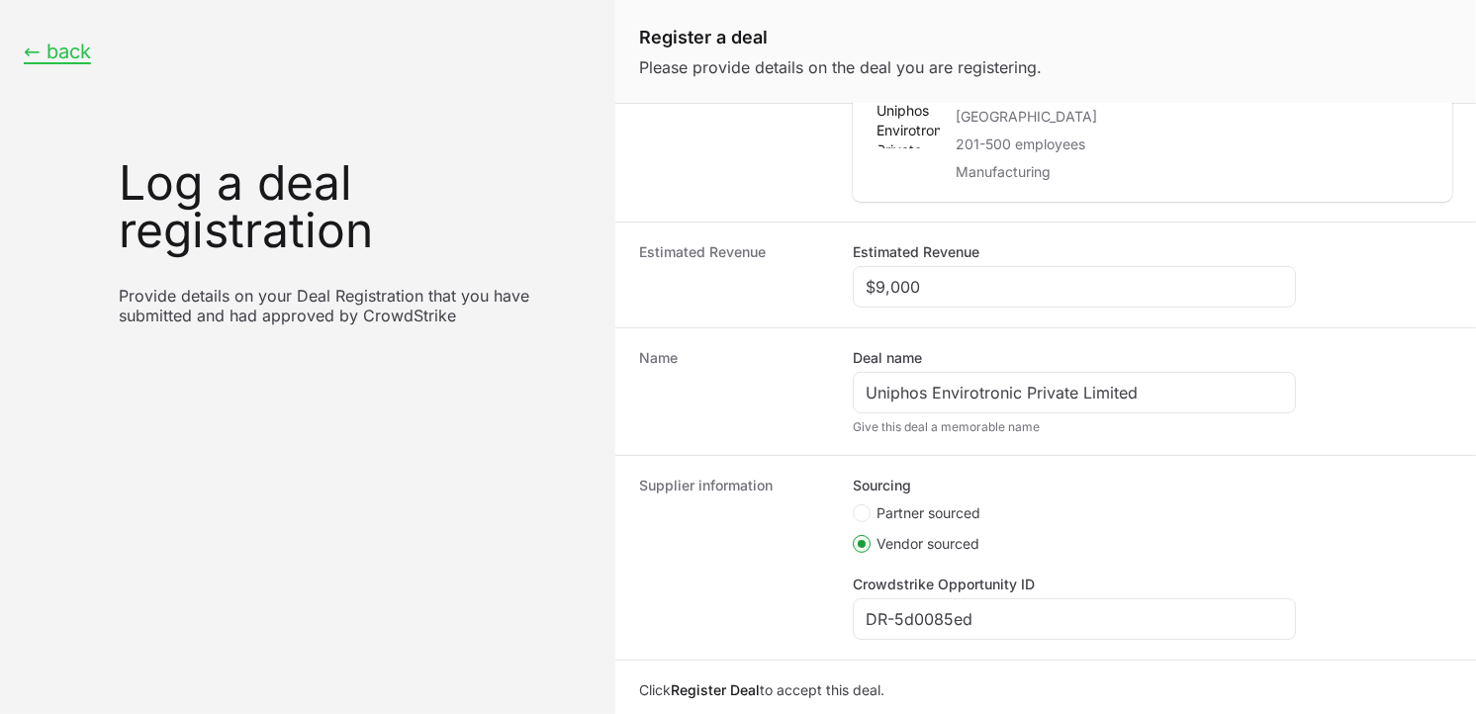
scroll to position [350, 0]
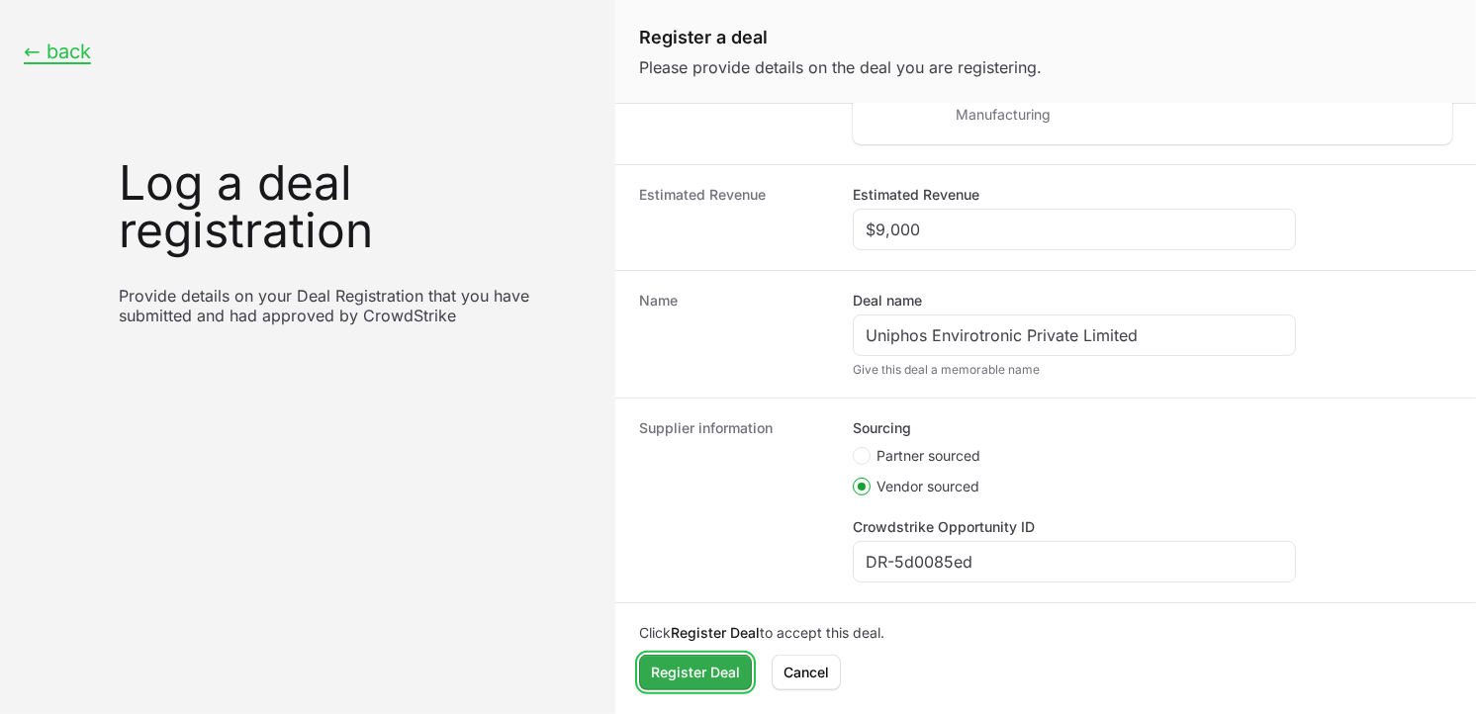
click at [698, 671] on span "Register Deal" at bounding box center [695, 673] width 89 height 24
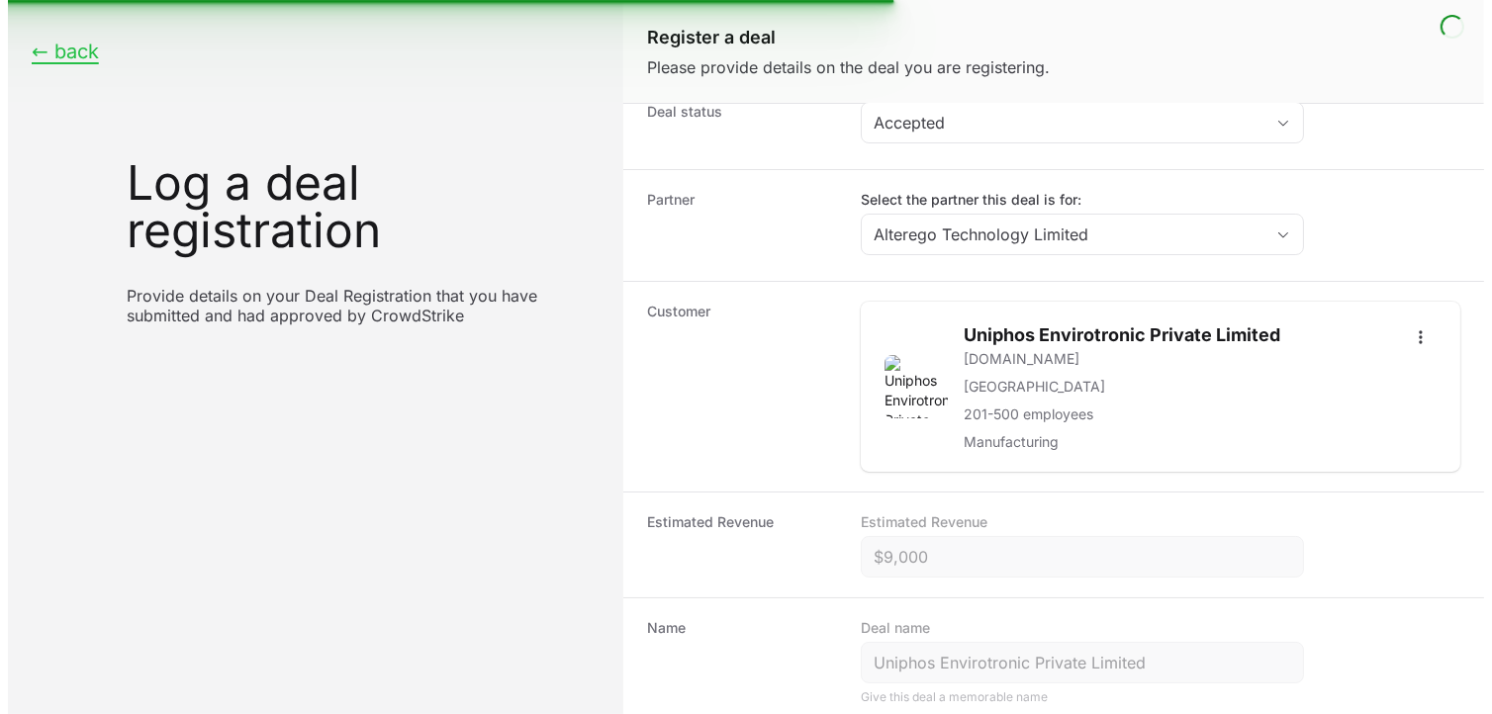
scroll to position [0, 0]
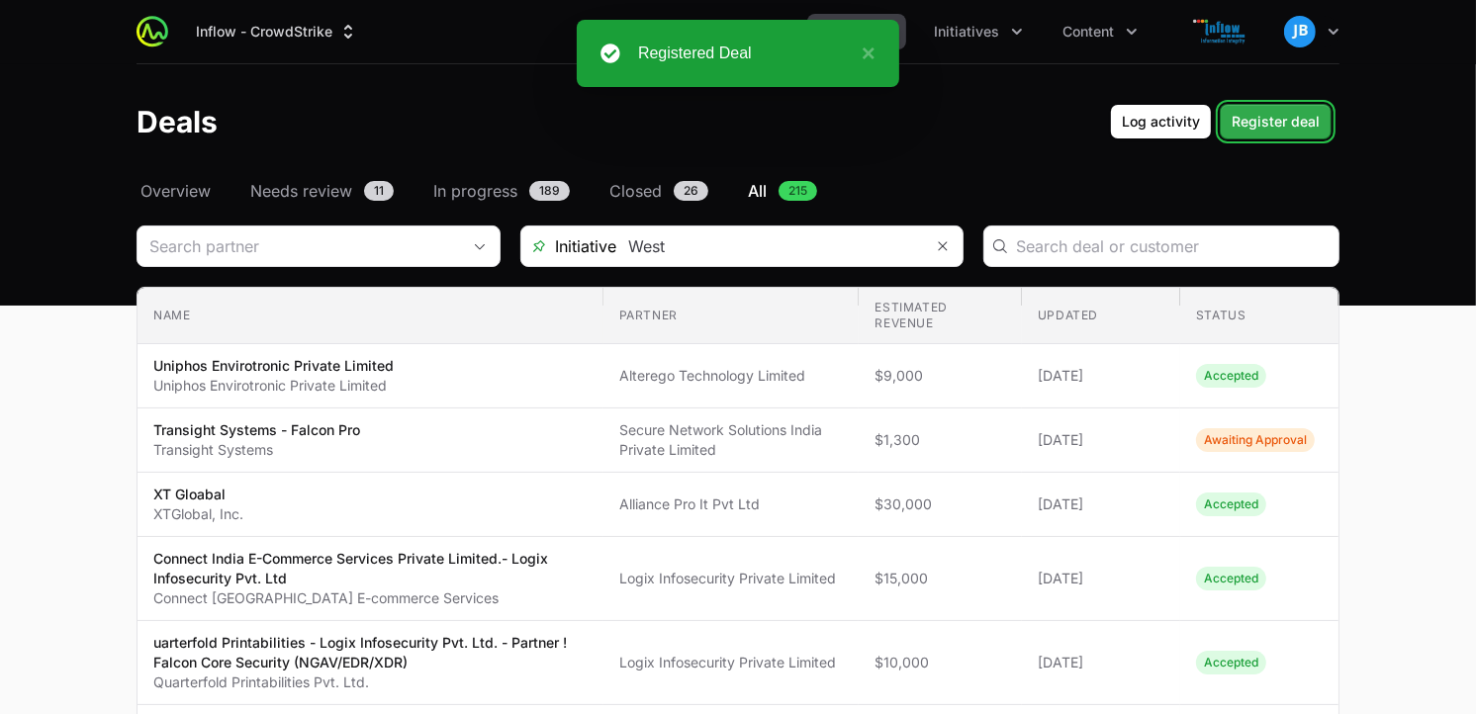
click at [1294, 120] on span "Register deal" at bounding box center [1276, 122] width 88 height 24
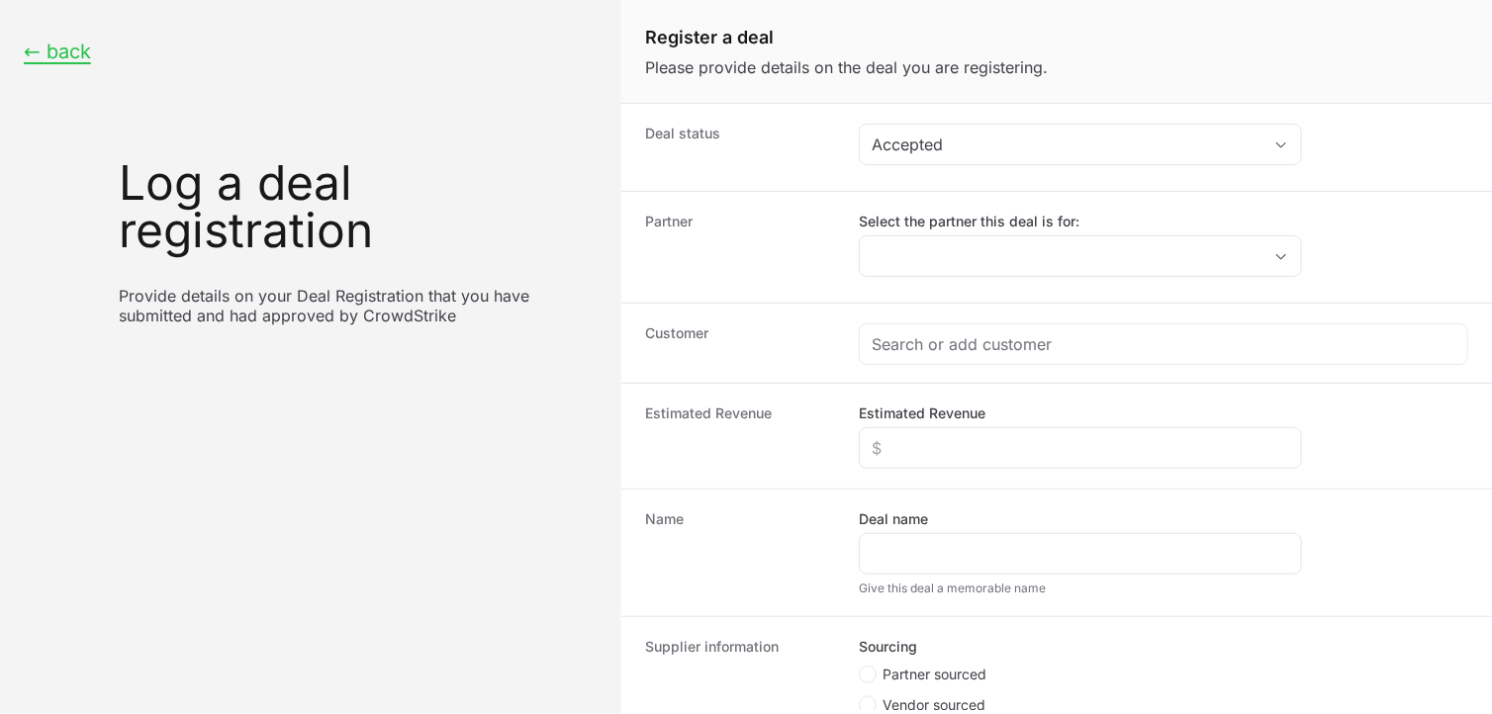
click at [947, 527] on div "Deal name" at bounding box center [1080, 542] width 443 height 65
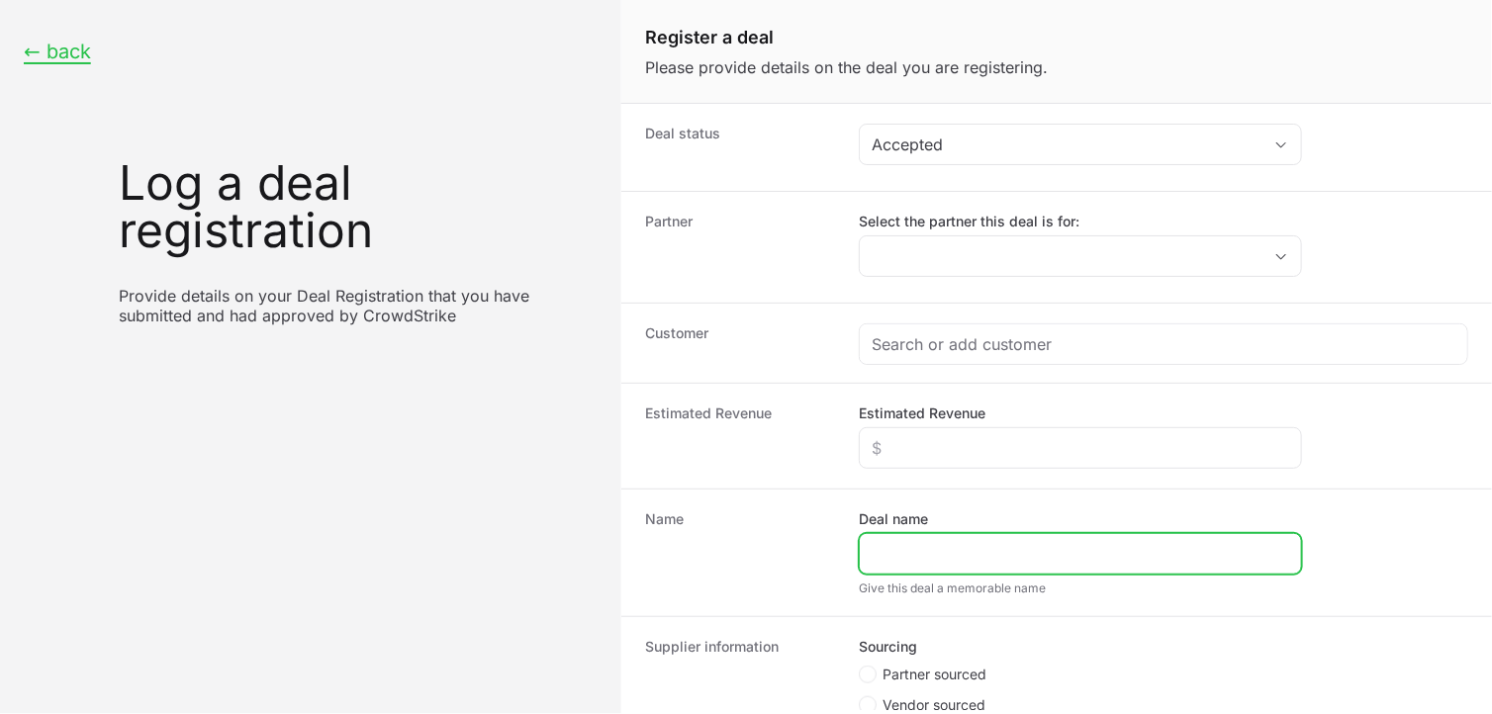
click at [951, 549] on input "Deal name" at bounding box center [1081, 554] width 418 height 24
paste input "[PERSON_NAME] Infrastructure Ltd"
type input "[PERSON_NAME] Infrastructure Ltd"
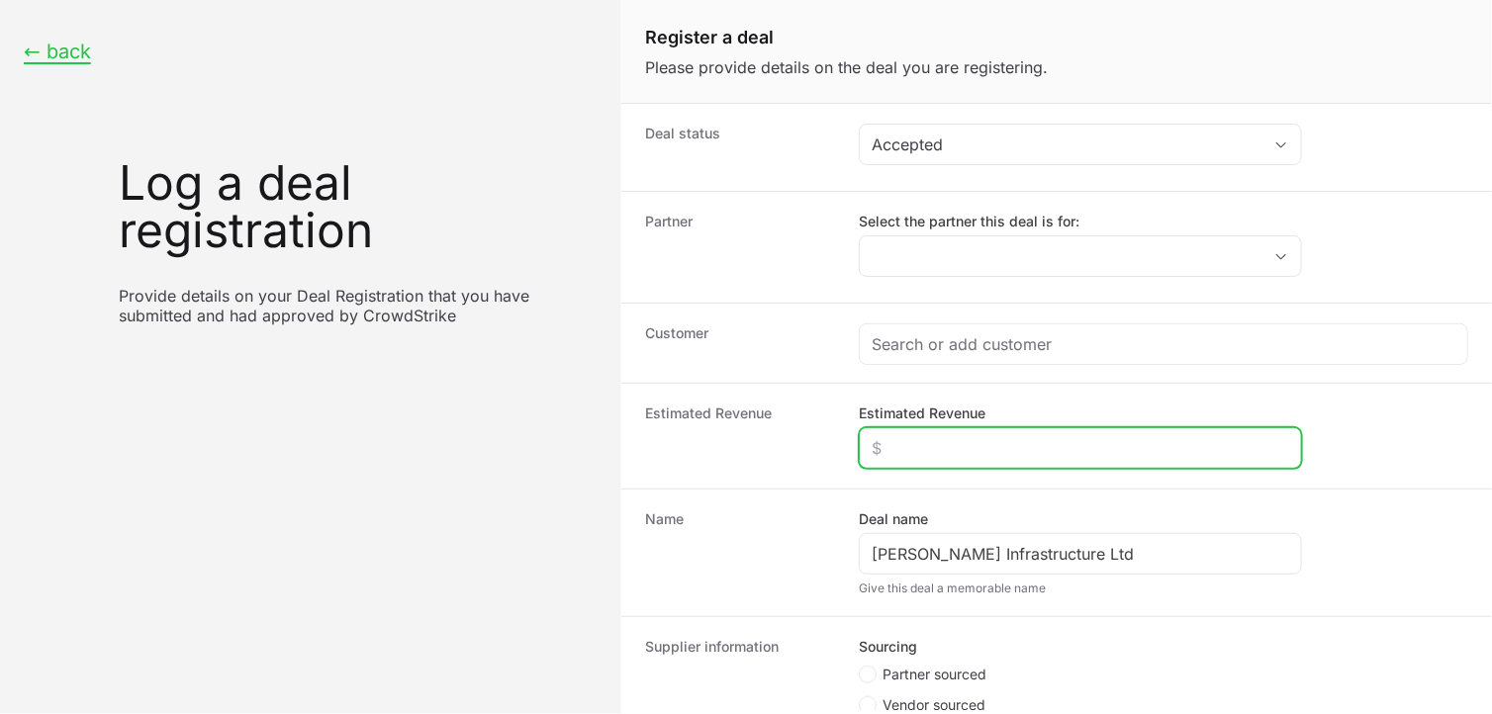
click at [901, 450] on input "Estimated Revenue" at bounding box center [1081, 448] width 418 height 24
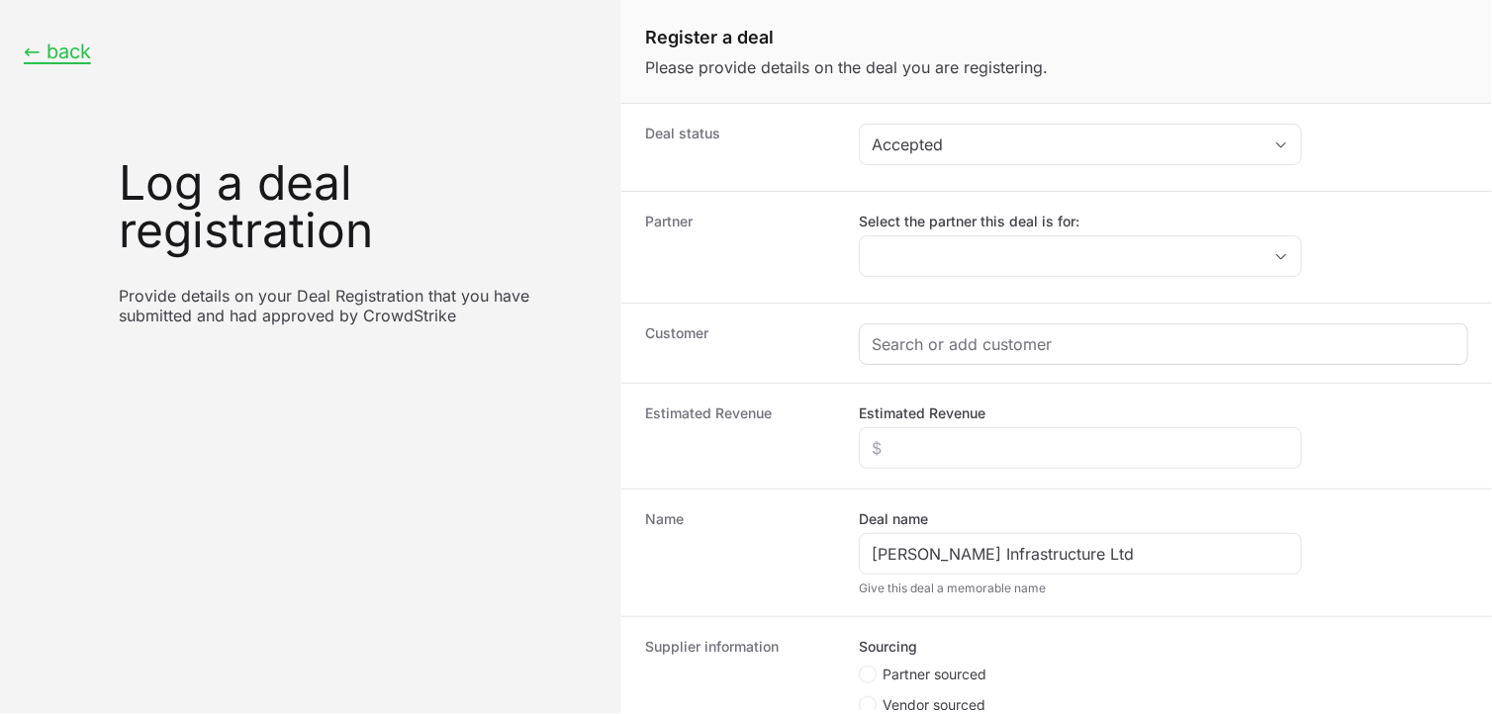
click at [927, 357] on div "Create activity form" at bounding box center [1164, 345] width 608 height 40
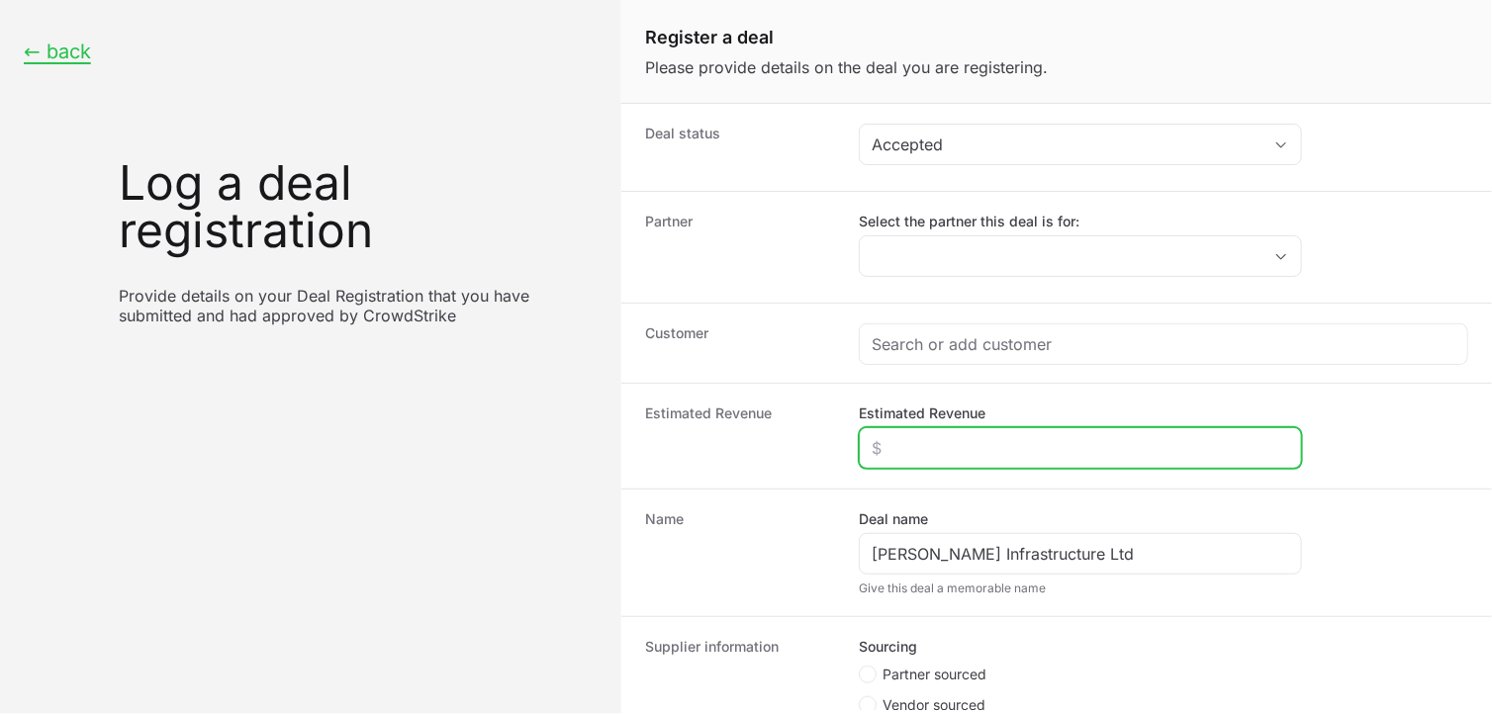
click at [888, 448] on input "Estimated Revenue" at bounding box center [1081, 448] width 418 height 24
type input "$13,000"
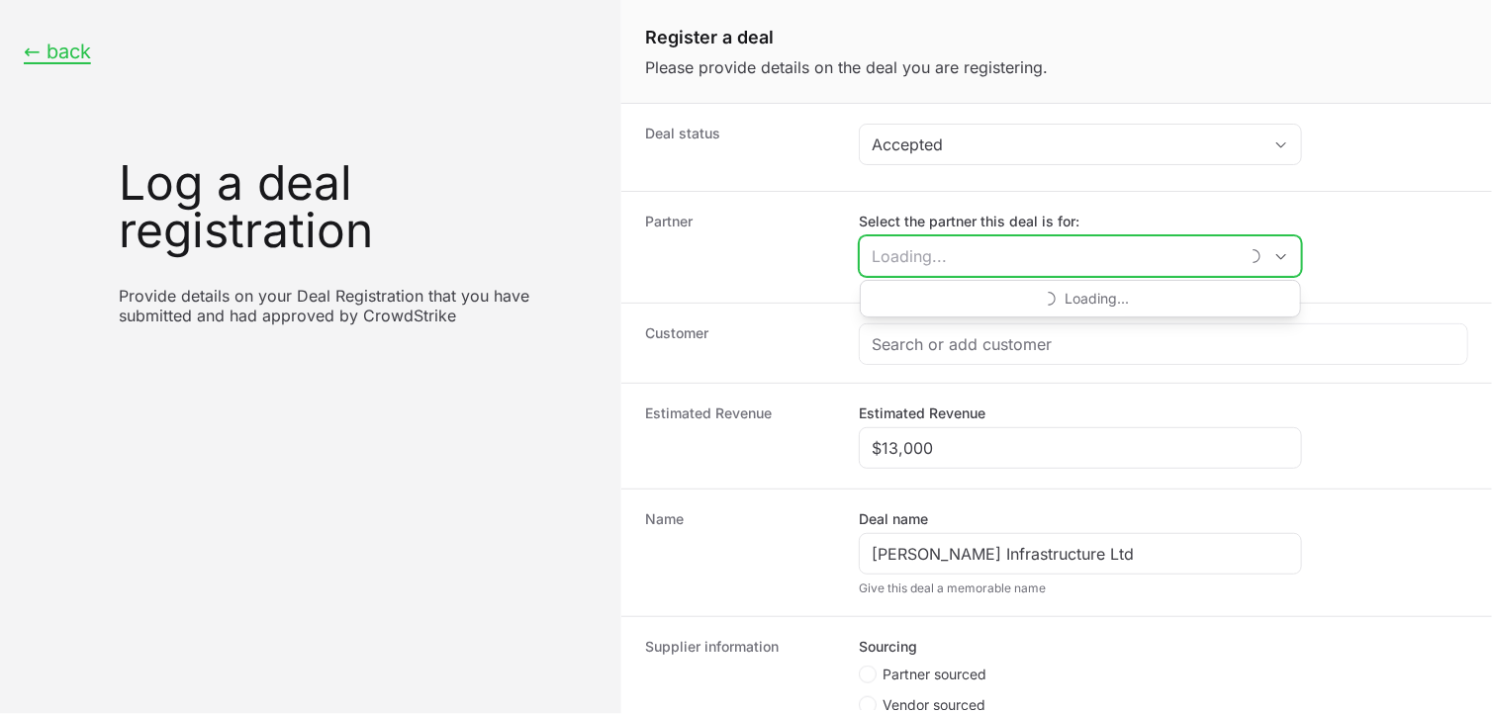
click at [941, 255] on input "Select the partner this deal is for:" at bounding box center [1049, 256] width 378 height 40
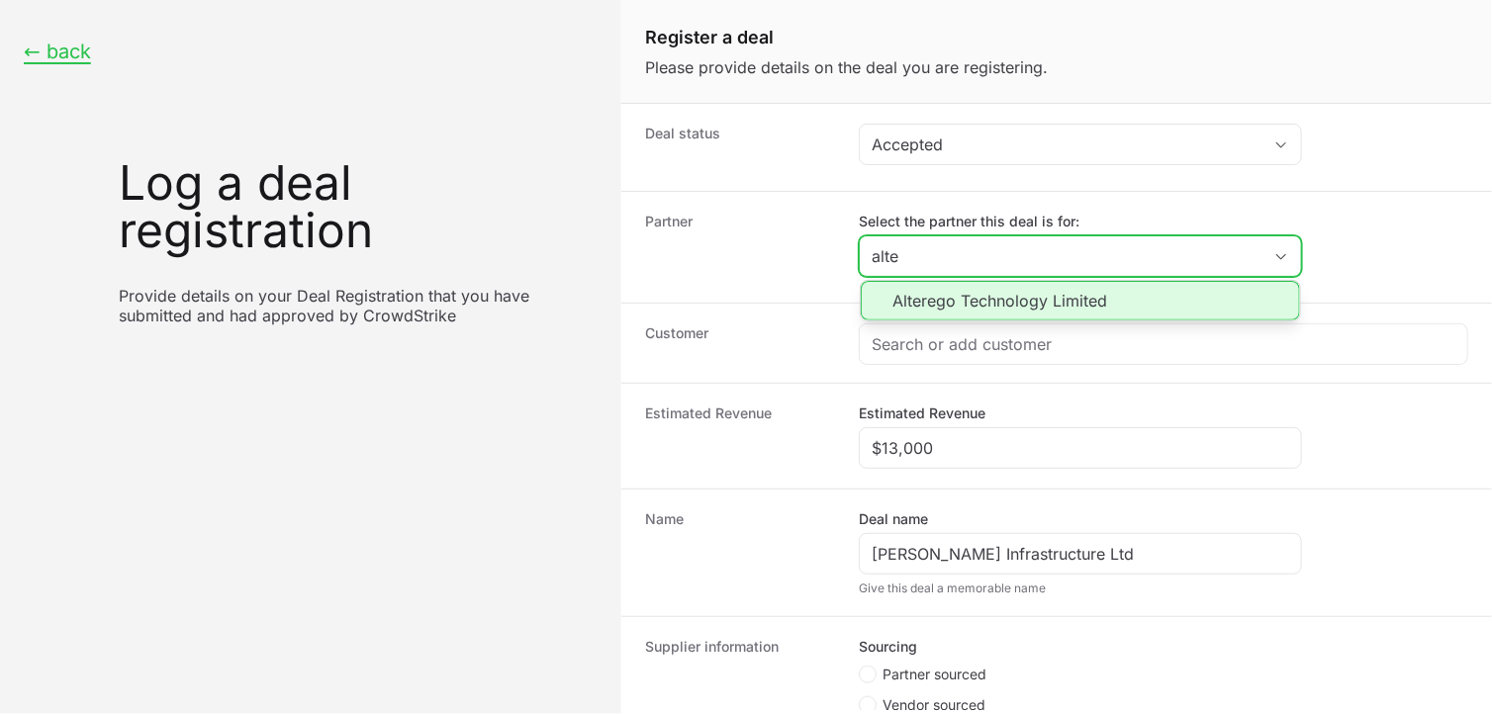
click at [973, 299] on li "Alterego Technology Limited" at bounding box center [1080, 301] width 439 height 40
type input "Alterego Technology Limited"
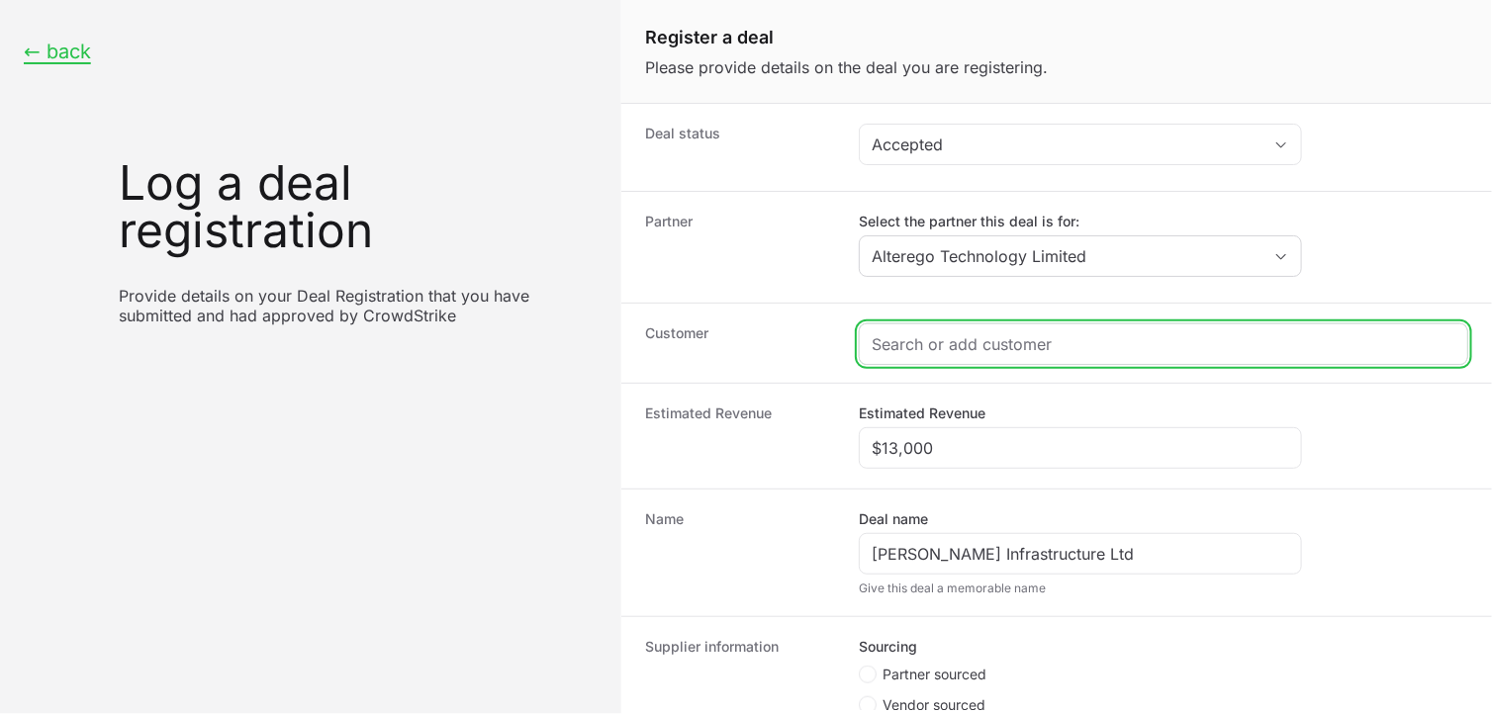
click at [963, 341] on input "Create activity form" at bounding box center [1164, 344] width 584 height 24
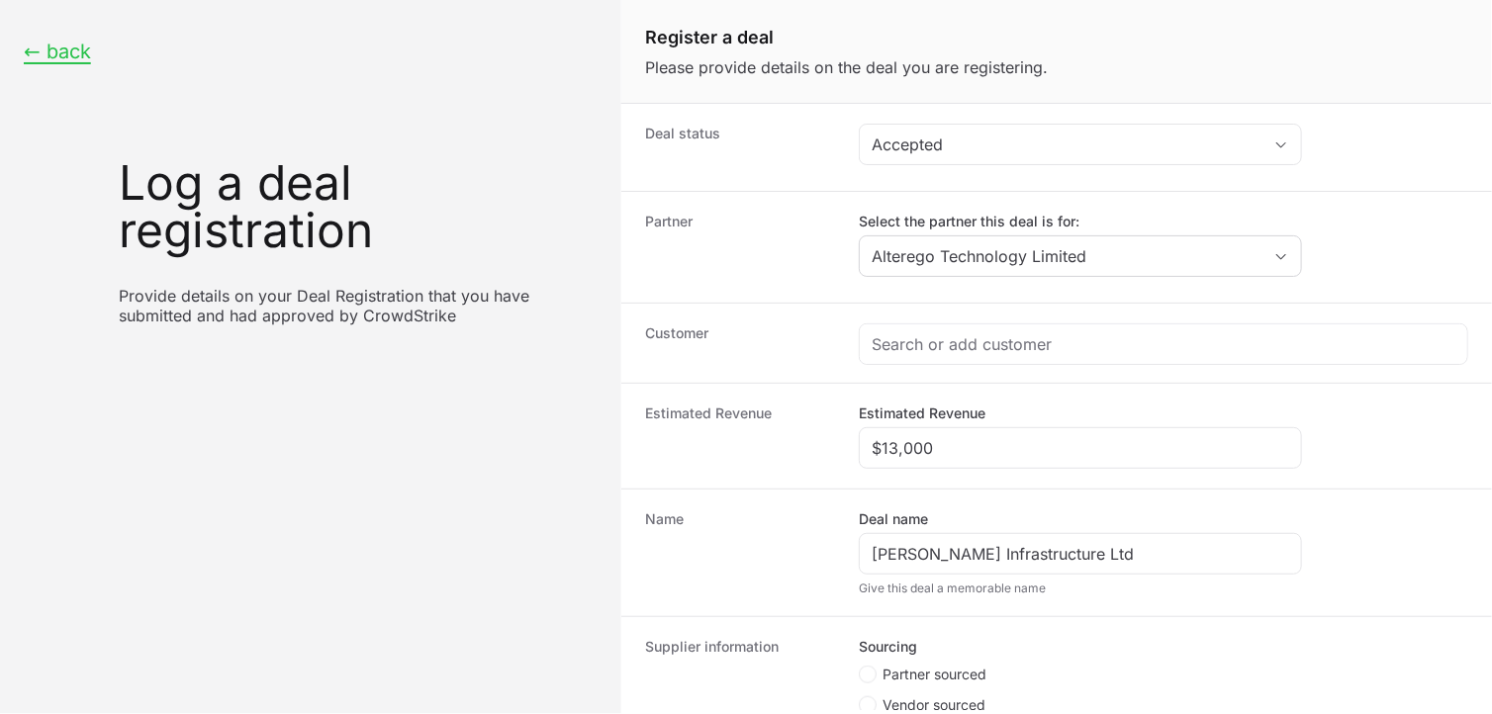
click at [877, 704] on span "Create activity form" at bounding box center [871, 706] width 24 height 18
click at [861, 699] on input "Vendor sourced" at bounding box center [860, 698] width 2 height 2
radio input "true"
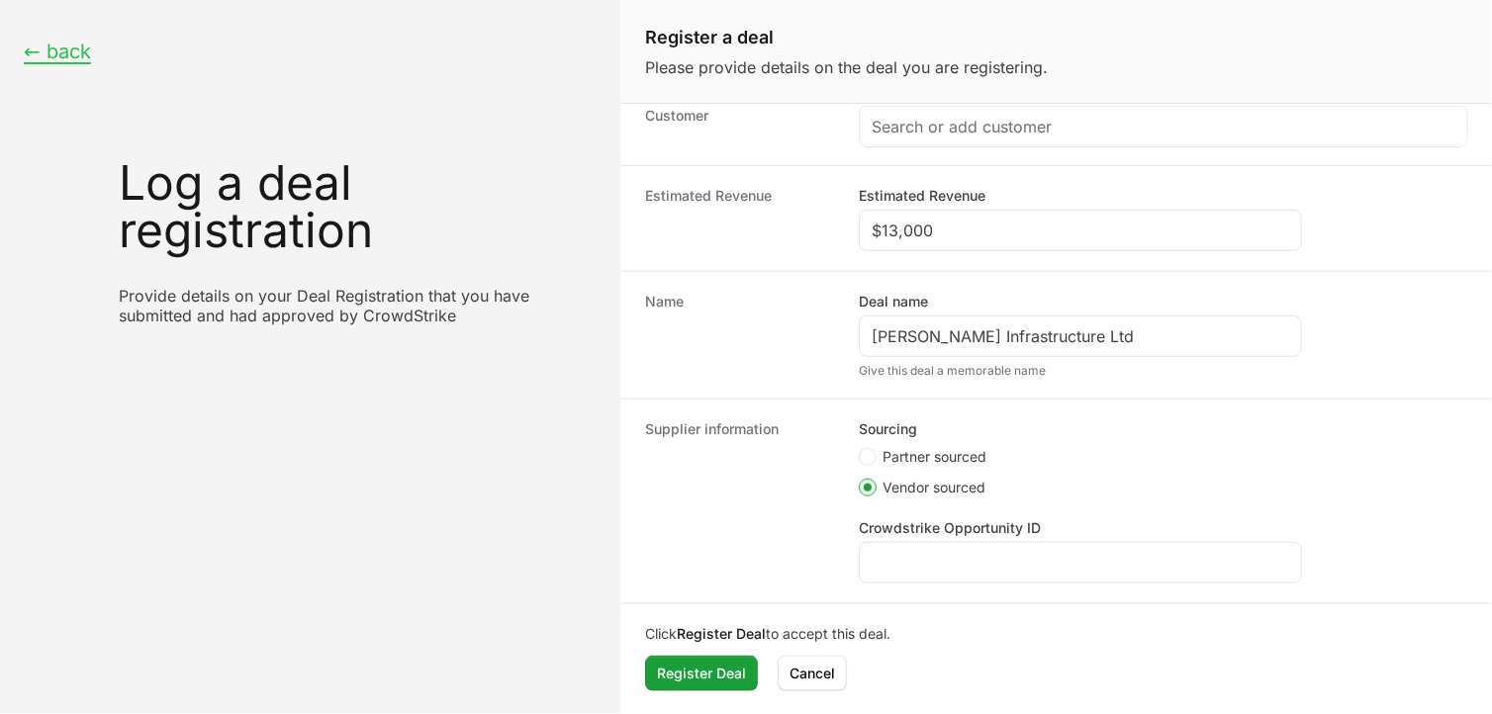
scroll to position [221, 0]
click at [983, 546] on div "Create activity form" at bounding box center [1080, 562] width 443 height 42
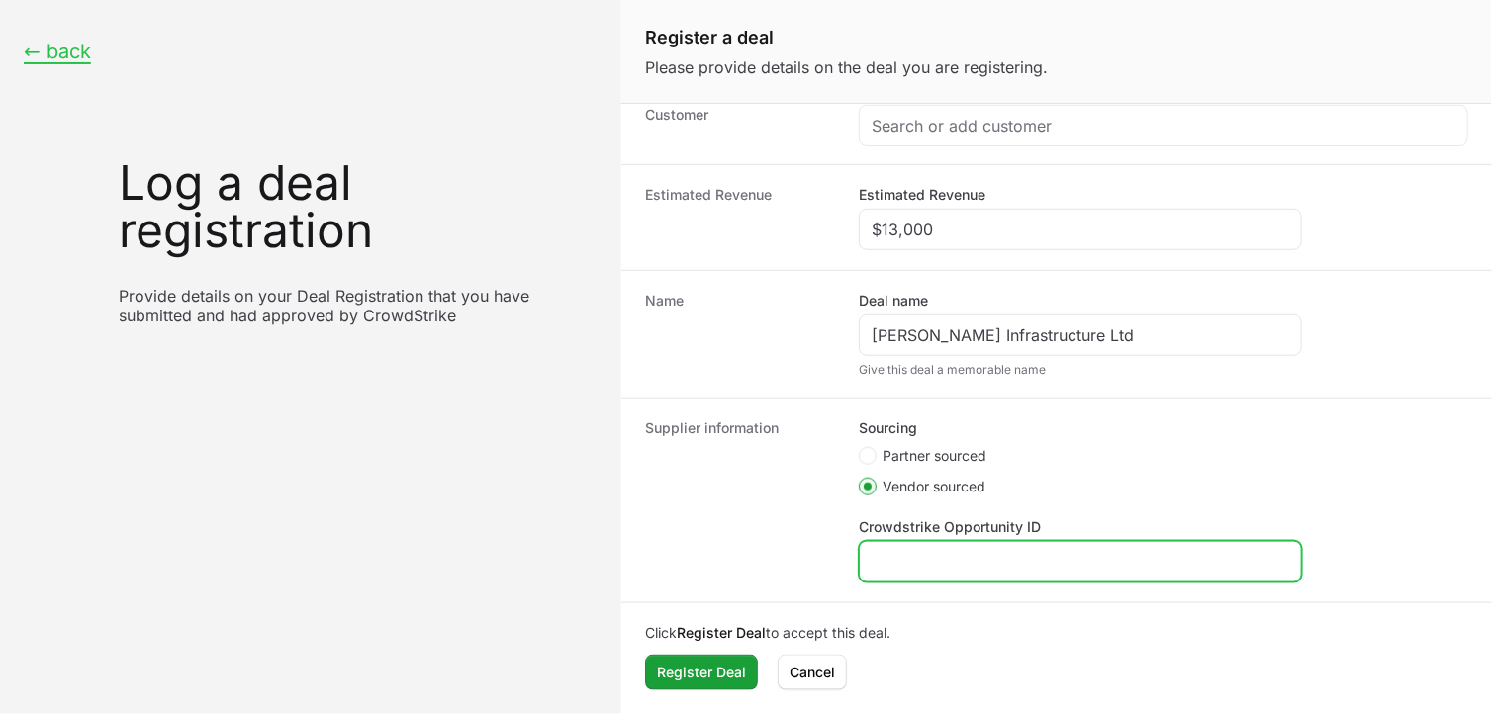
click at [980, 554] on input "Crowdstrike Opportunity ID" at bounding box center [1081, 562] width 418 height 24
paste input "DR-f11d339d"
type input "DR-f11d339d"
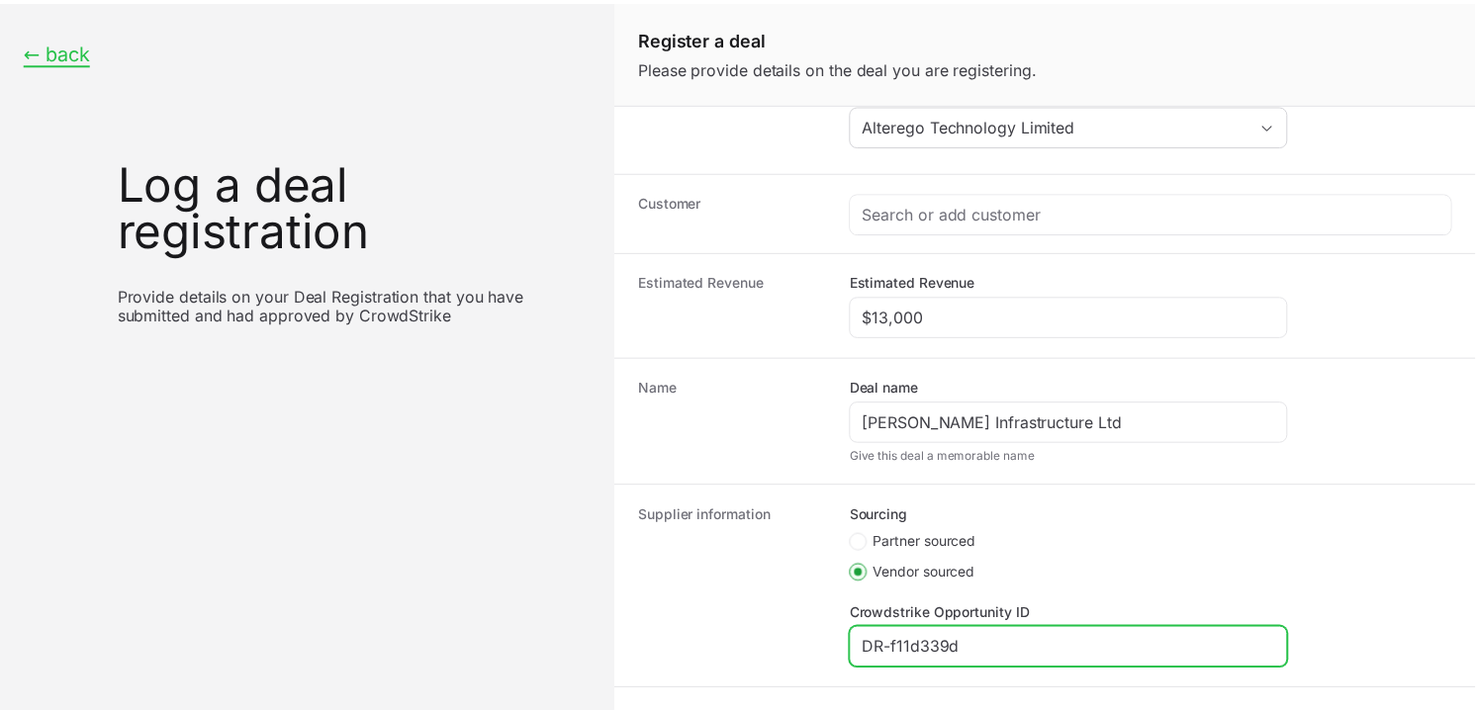
scroll to position [121, 0]
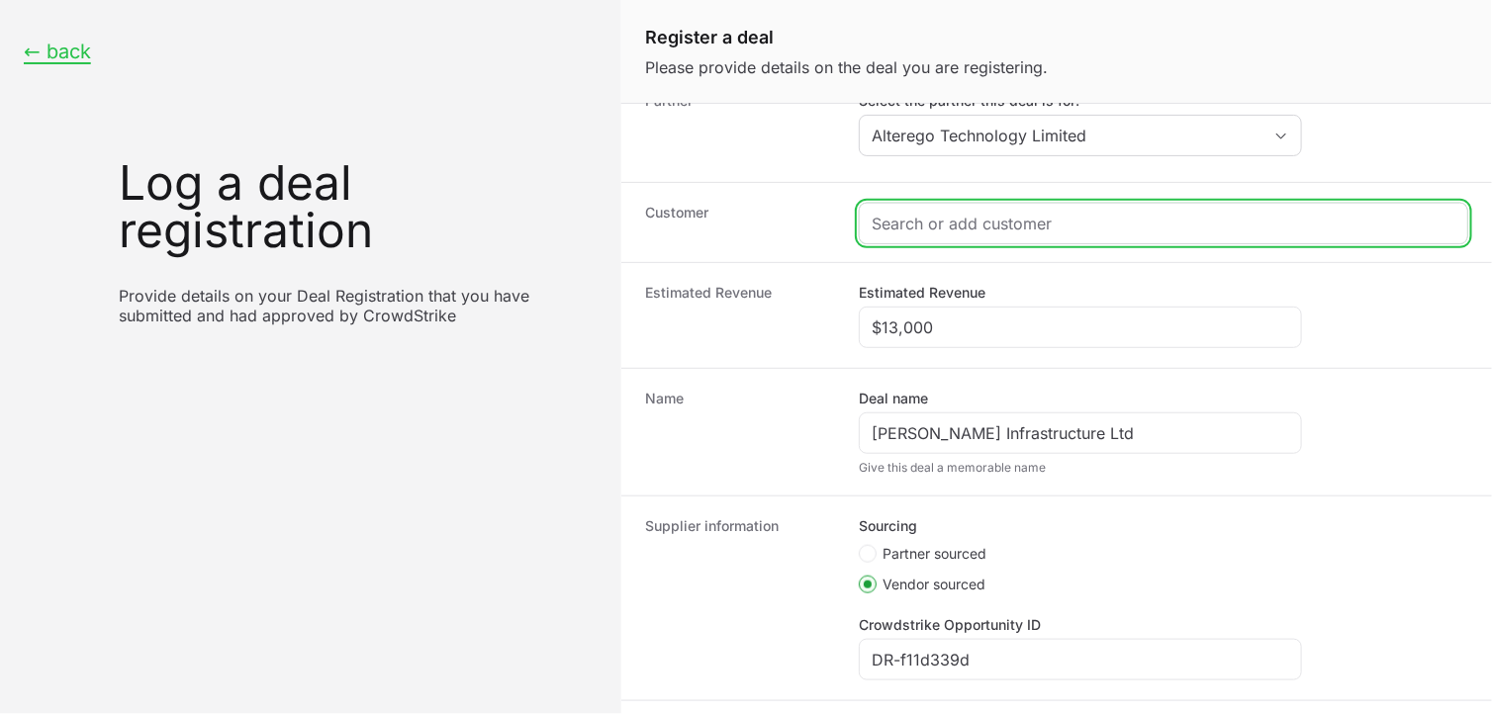
click at [944, 219] on input "Create activity form" at bounding box center [1164, 224] width 584 height 24
paste input "https://www.beil.co.in/"
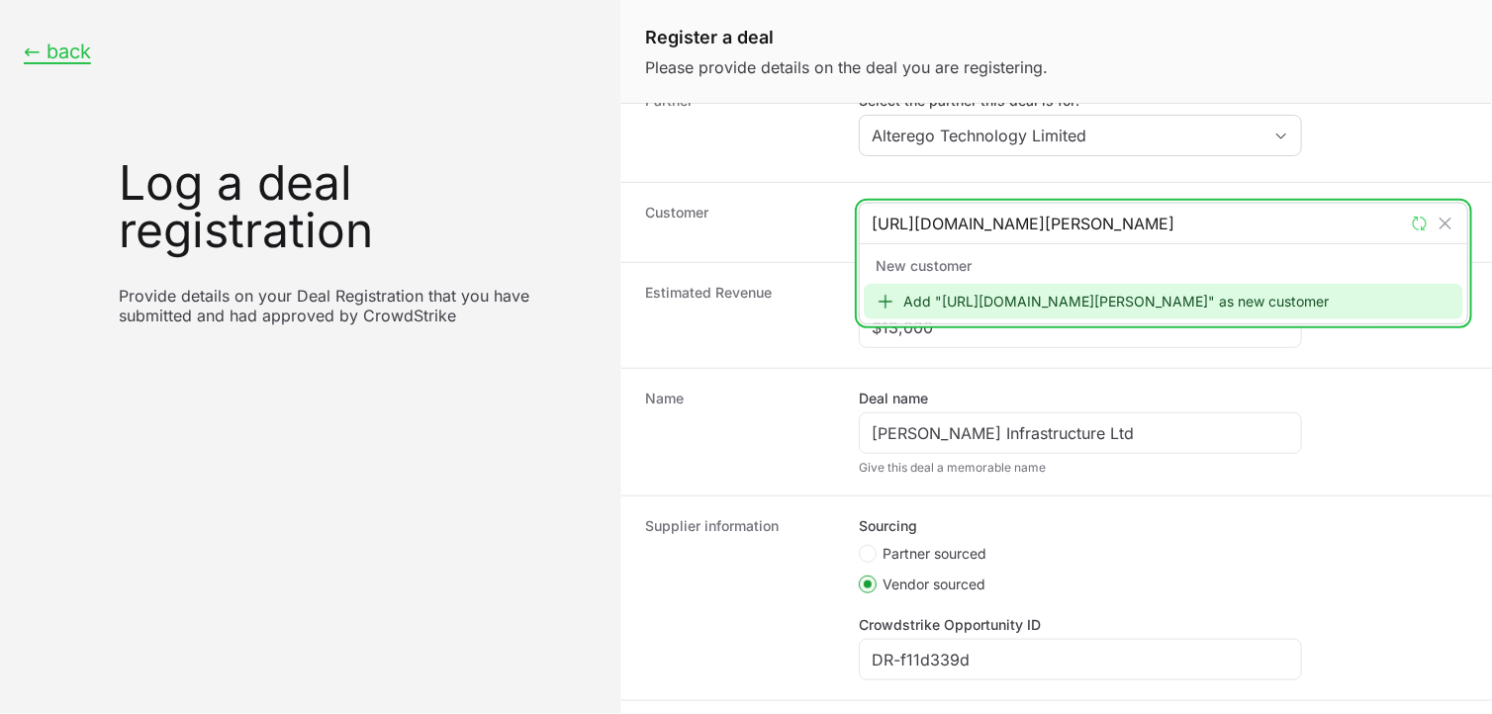
type input "https://www.beil.co.in/"
click at [948, 305] on div "Add "https://www.beil.co.in/" as new customer" at bounding box center [1164, 302] width 600 height 36
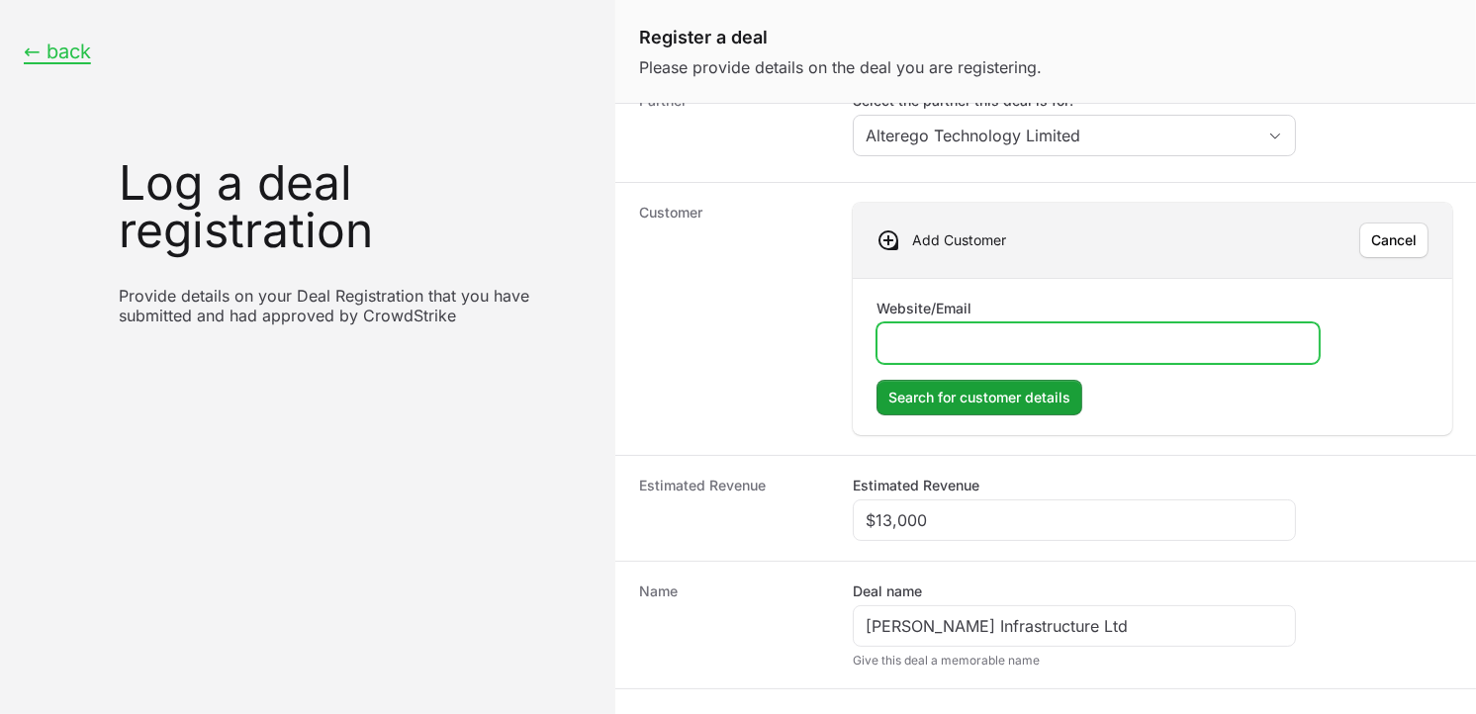
click at [916, 334] on input "Website/Email" at bounding box center [1099, 343] width 418 height 24
paste input "https://www.beil.co.in/"
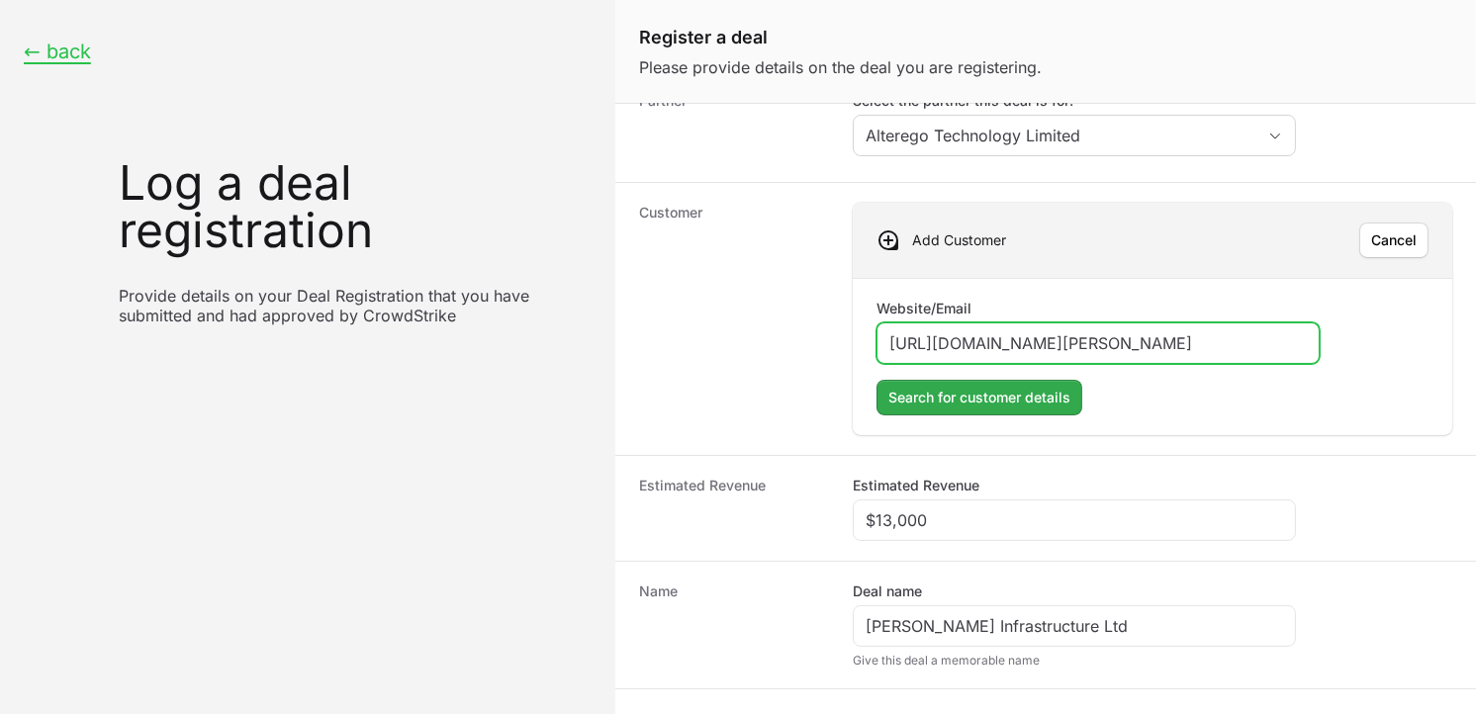
type input "https://www.beil.co.in/"
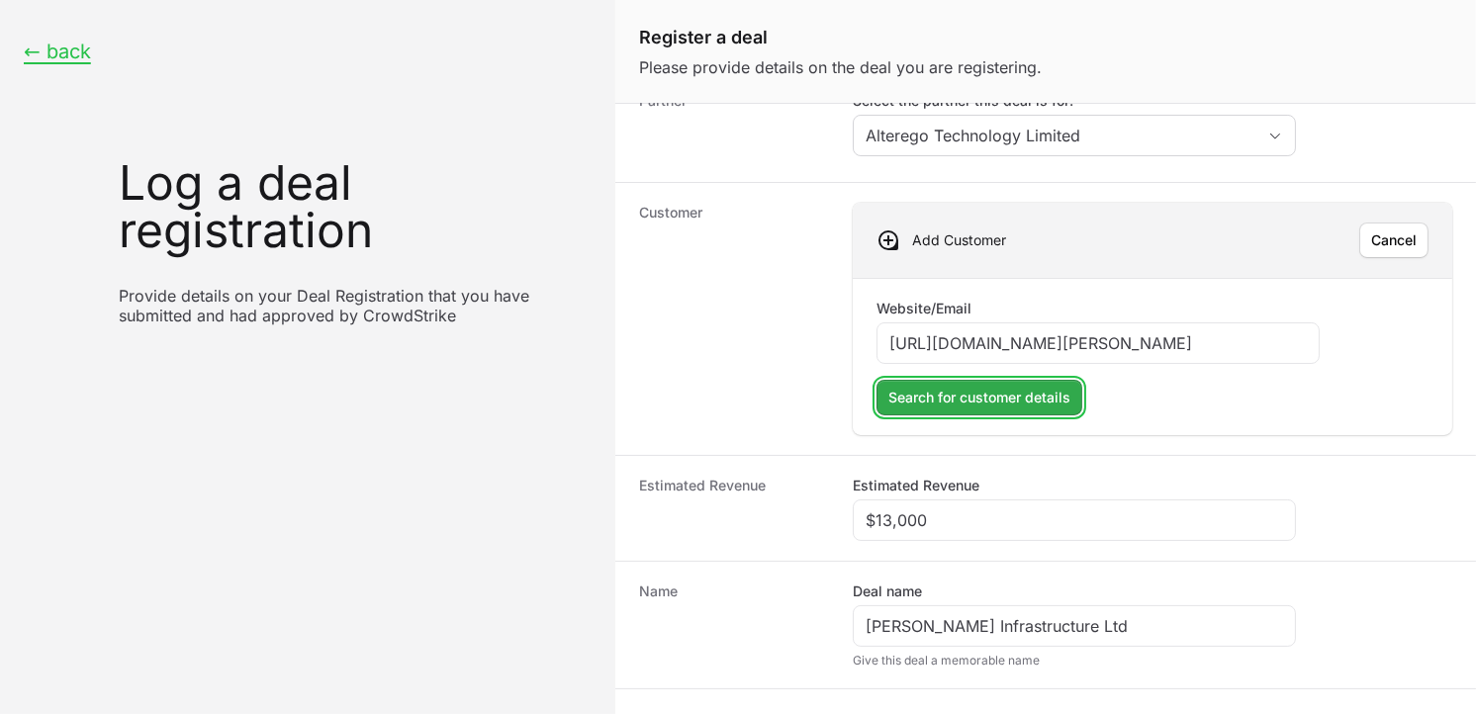
click at [901, 391] on span "Search for customer details" at bounding box center [980, 398] width 182 height 24
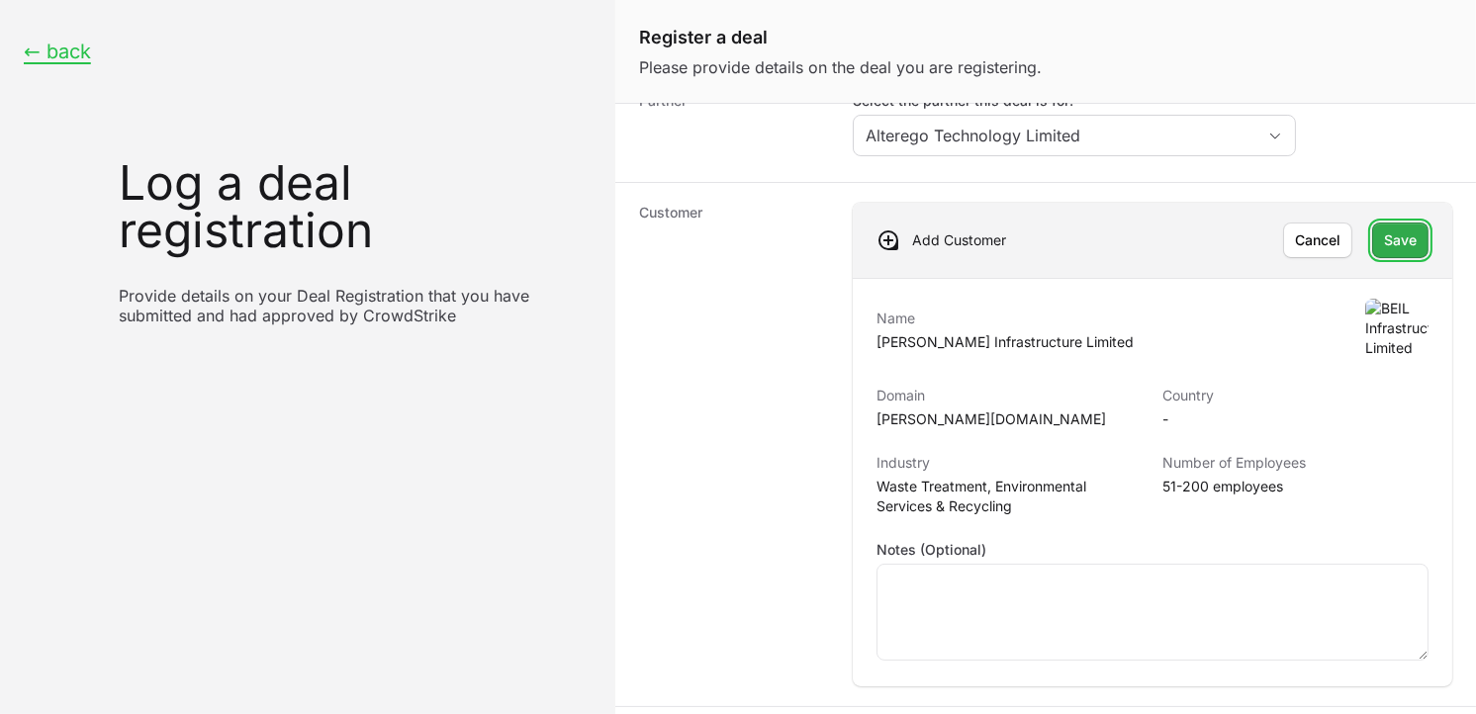
click at [1372, 254] on button "Save Save" at bounding box center [1400, 241] width 56 height 36
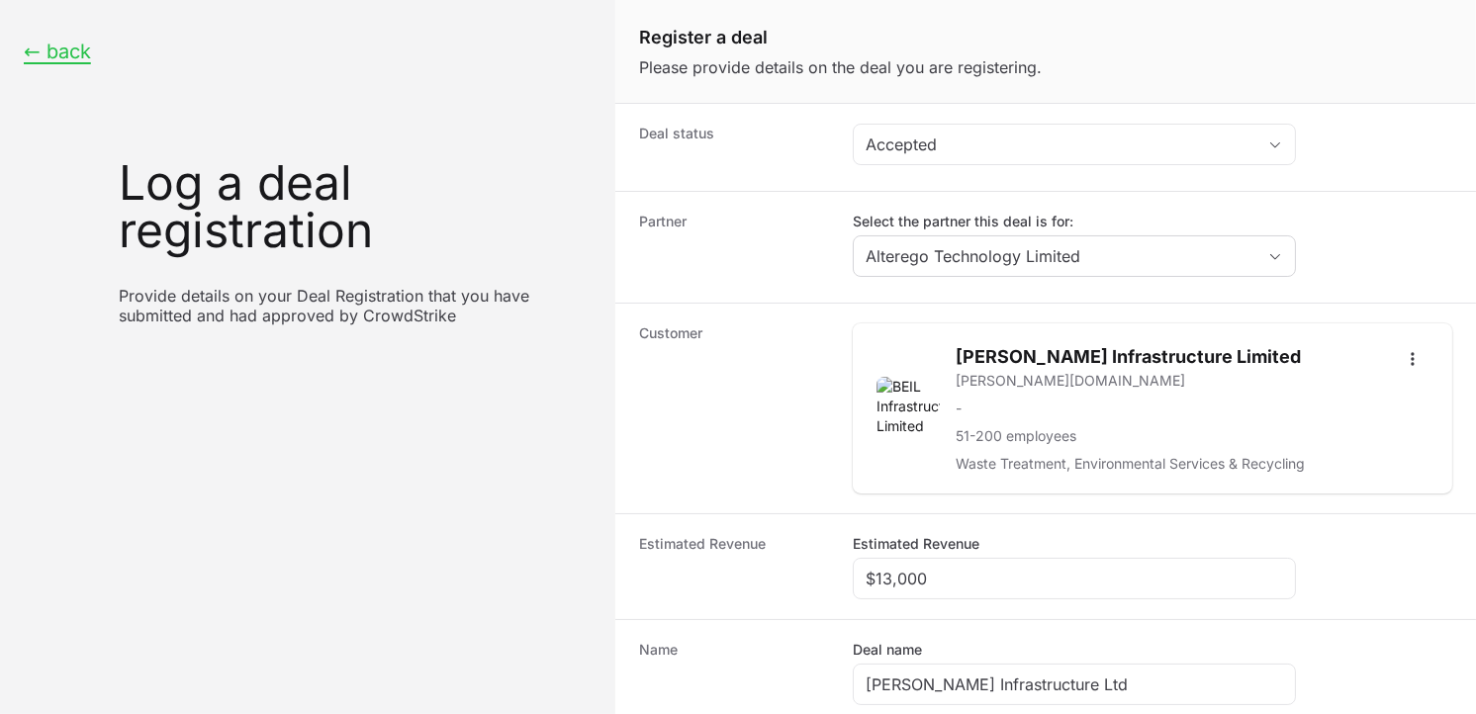
scroll to position [350, 0]
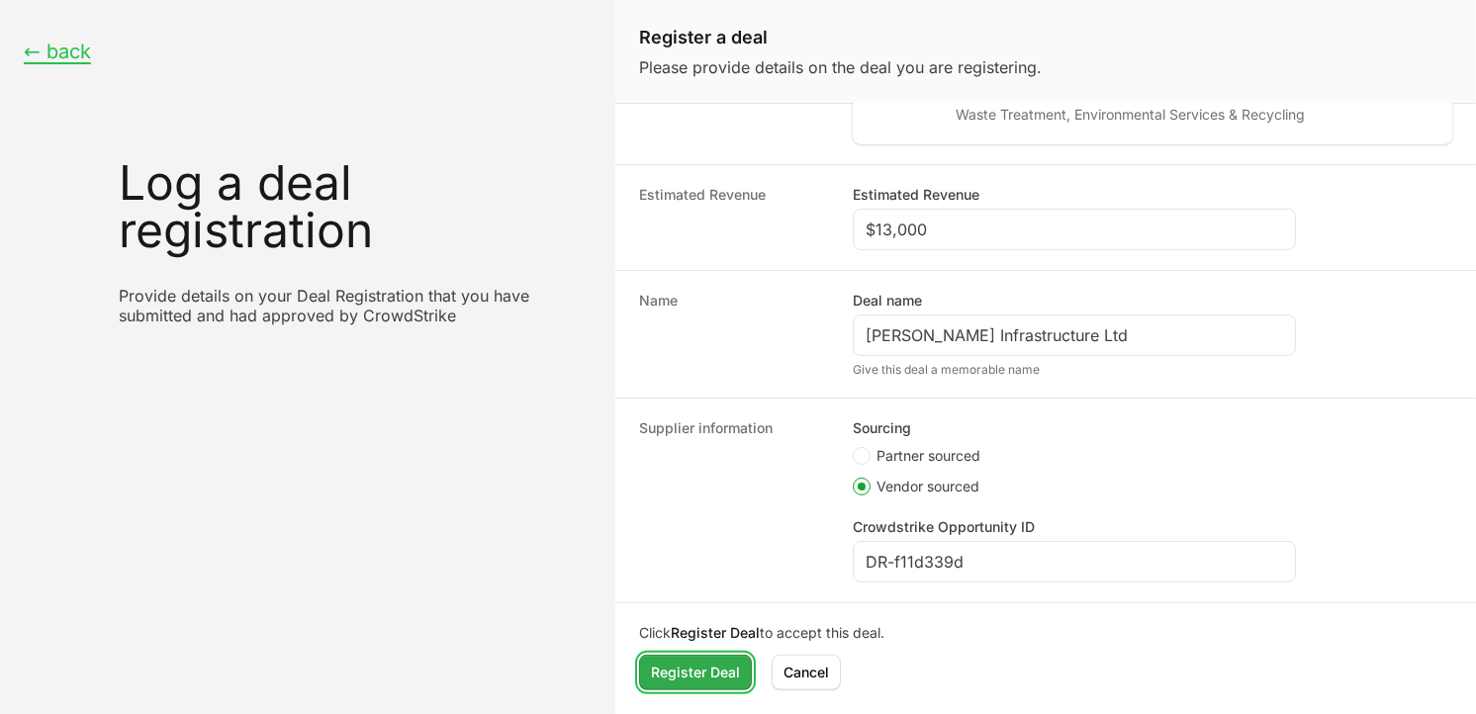
click at [674, 668] on span "Register Deal" at bounding box center [695, 673] width 89 height 24
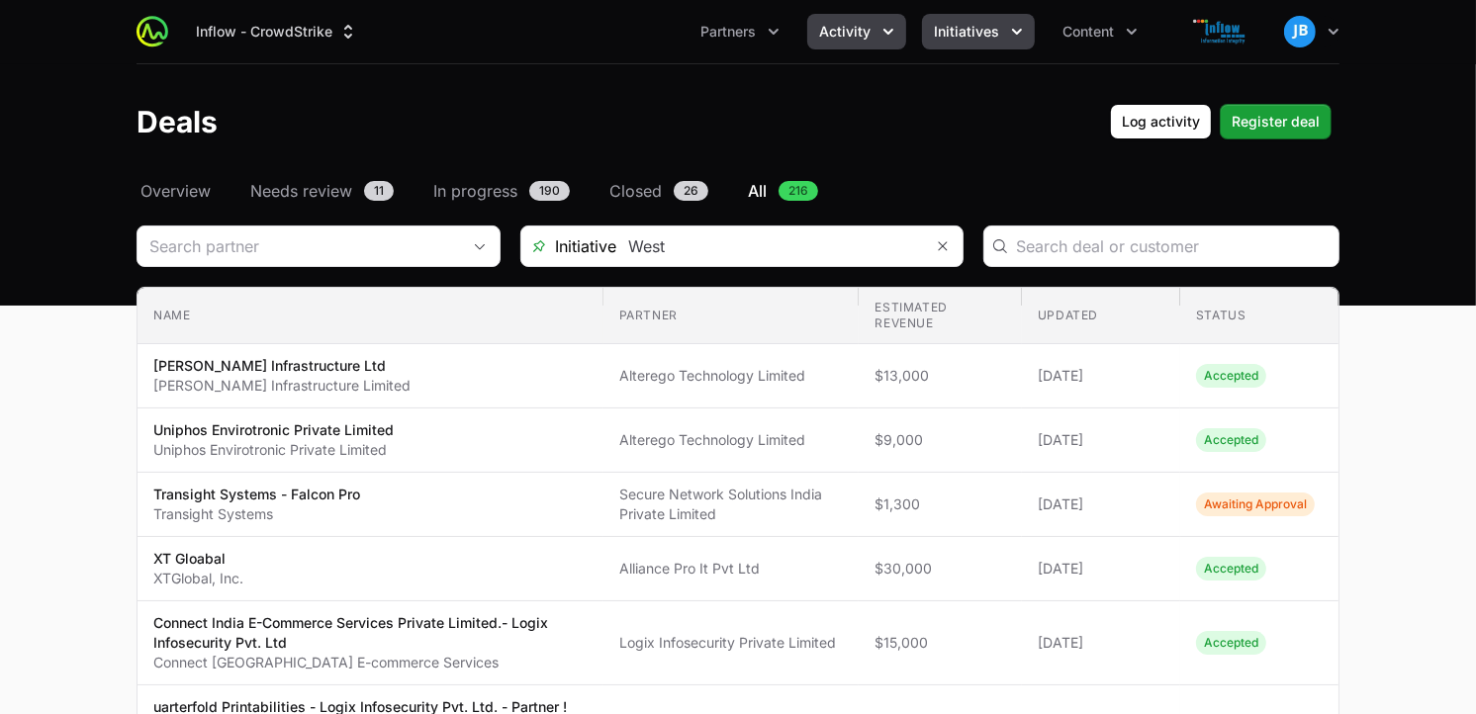
click at [973, 18] on button "Initiatives" at bounding box center [978, 32] width 113 height 36
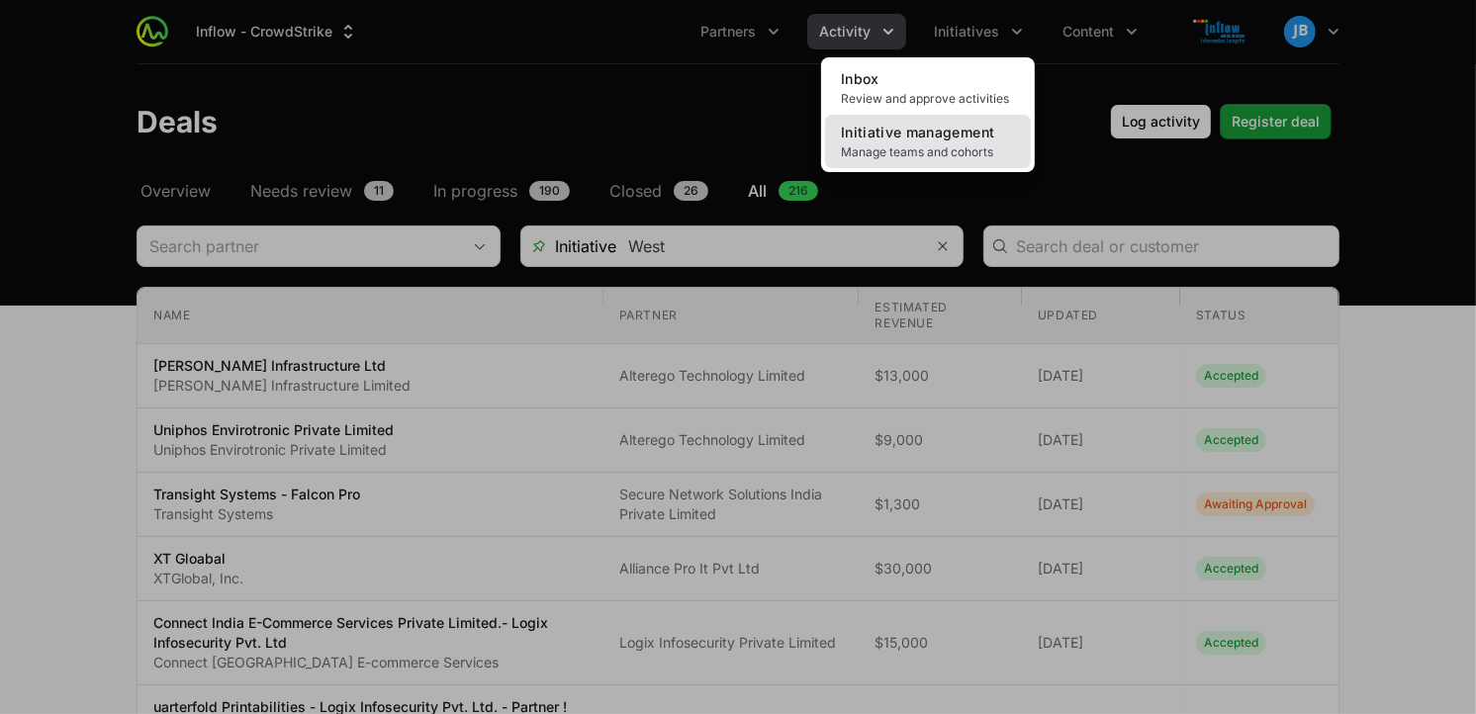
click at [927, 126] on span "Initiative management" at bounding box center [917, 132] width 153 height 17
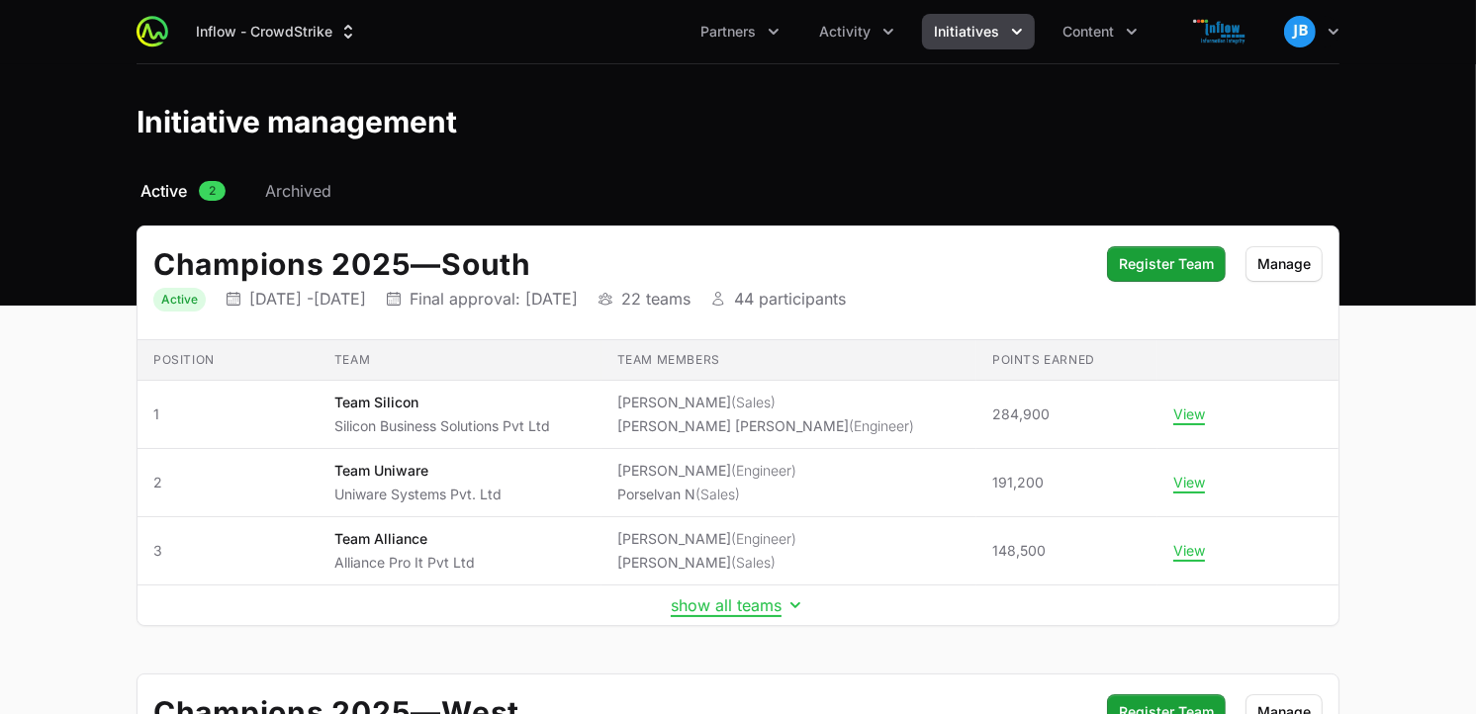
click at [990, 27] on span "Initiatives" at bounding box center [966, 32] width 65 height 20
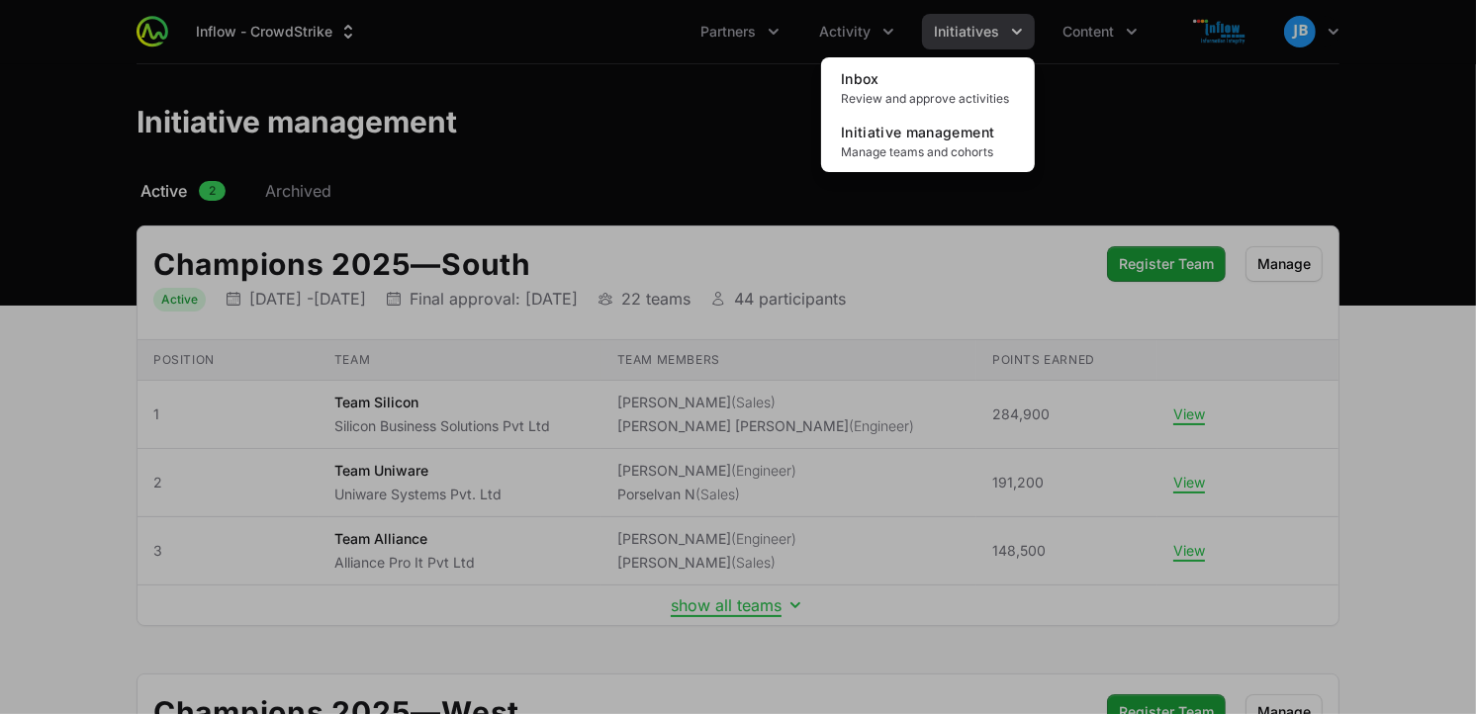
click at [877, 20] on div "Initiatives menu" at bounding box center [738, 357] width 1476 height 714
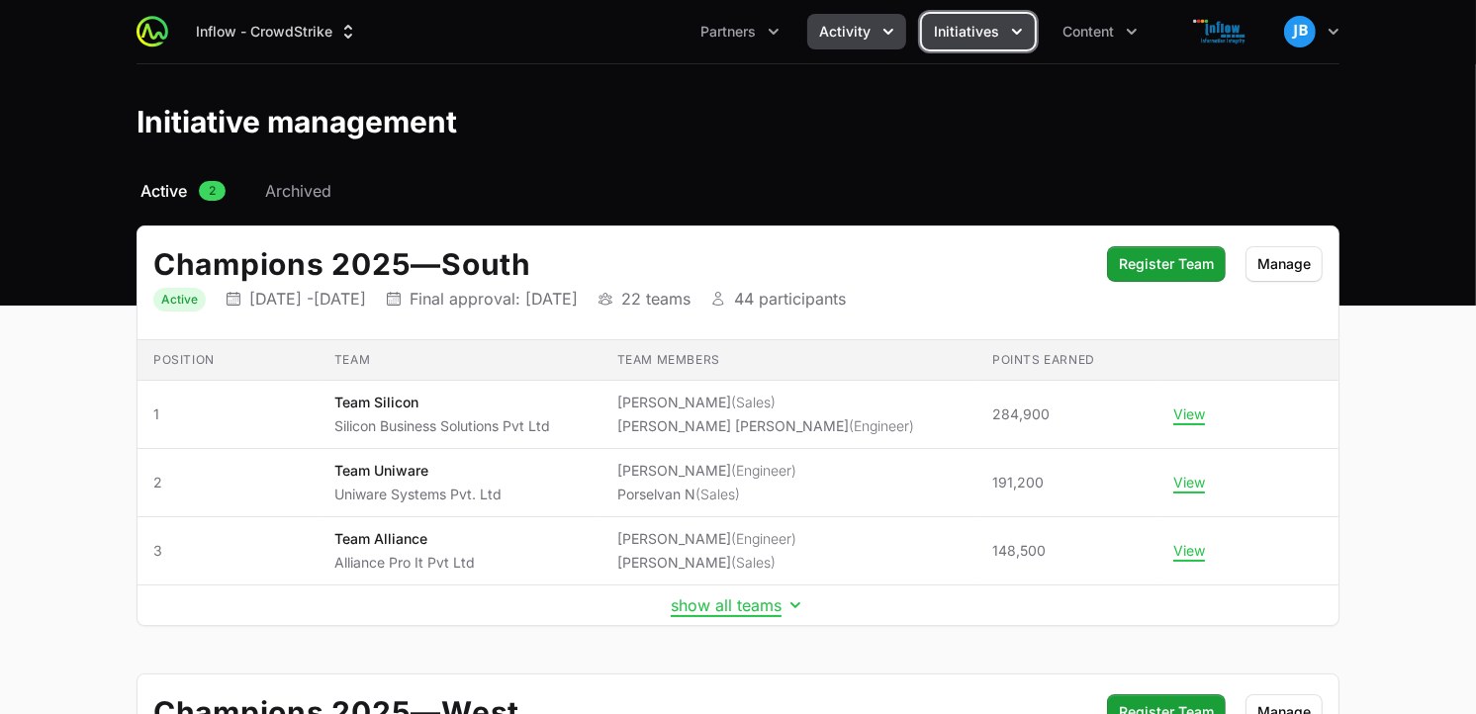
click at [865, 37] on span "Activity" at bounding box center [844, 32] width 51 height 20
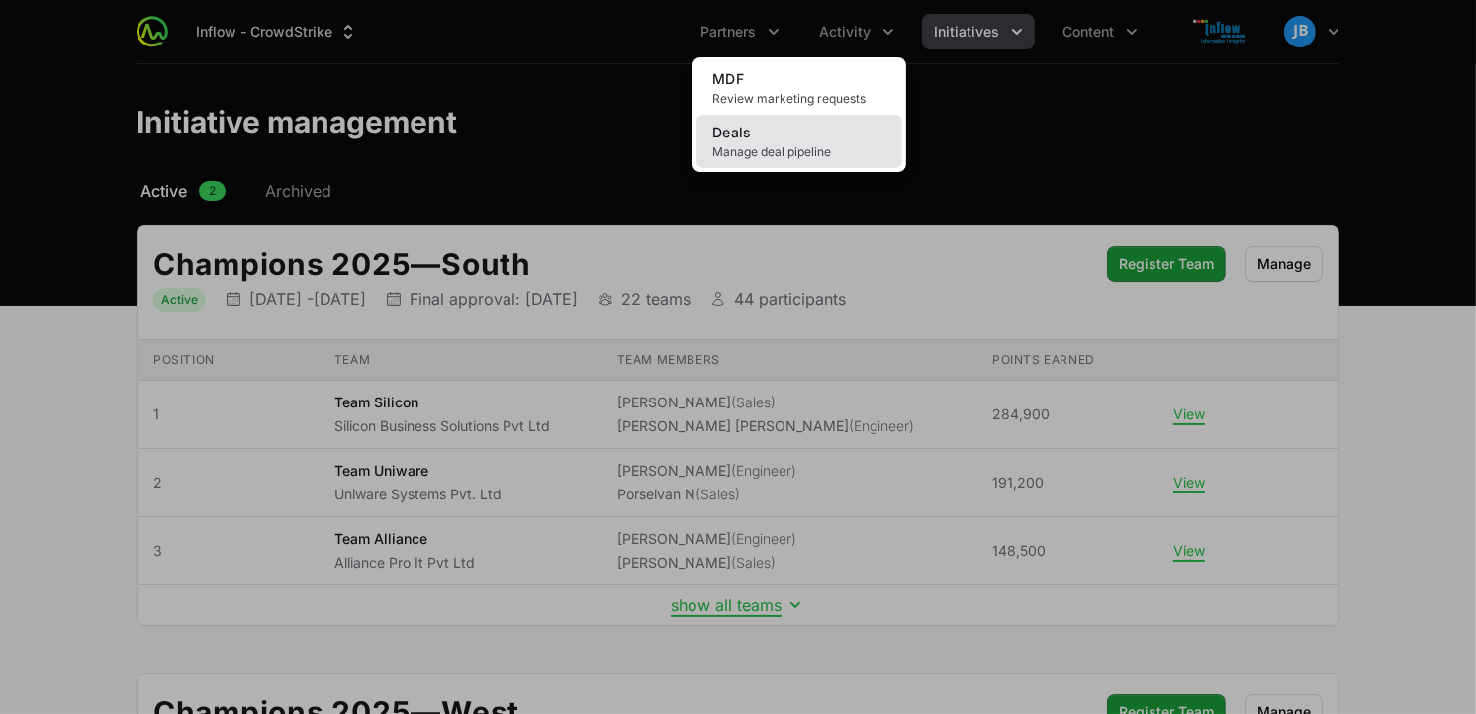
click at [785, 145] on span "Manage deal pipeline" at bounding box center [799, 152] width 174 height 16
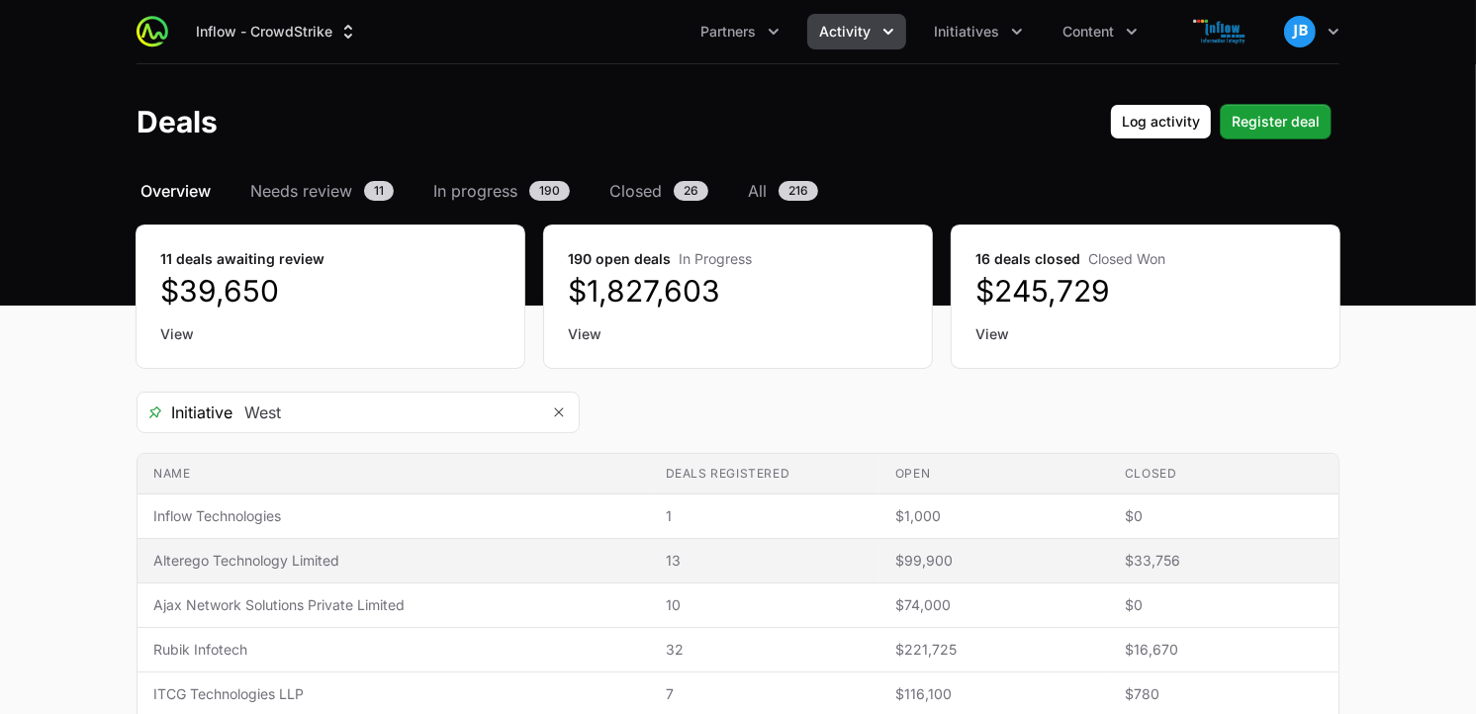
click at [356, 564] on span "Alterego Technology Limited" at bounding box center [393, 561] width 481 height 20
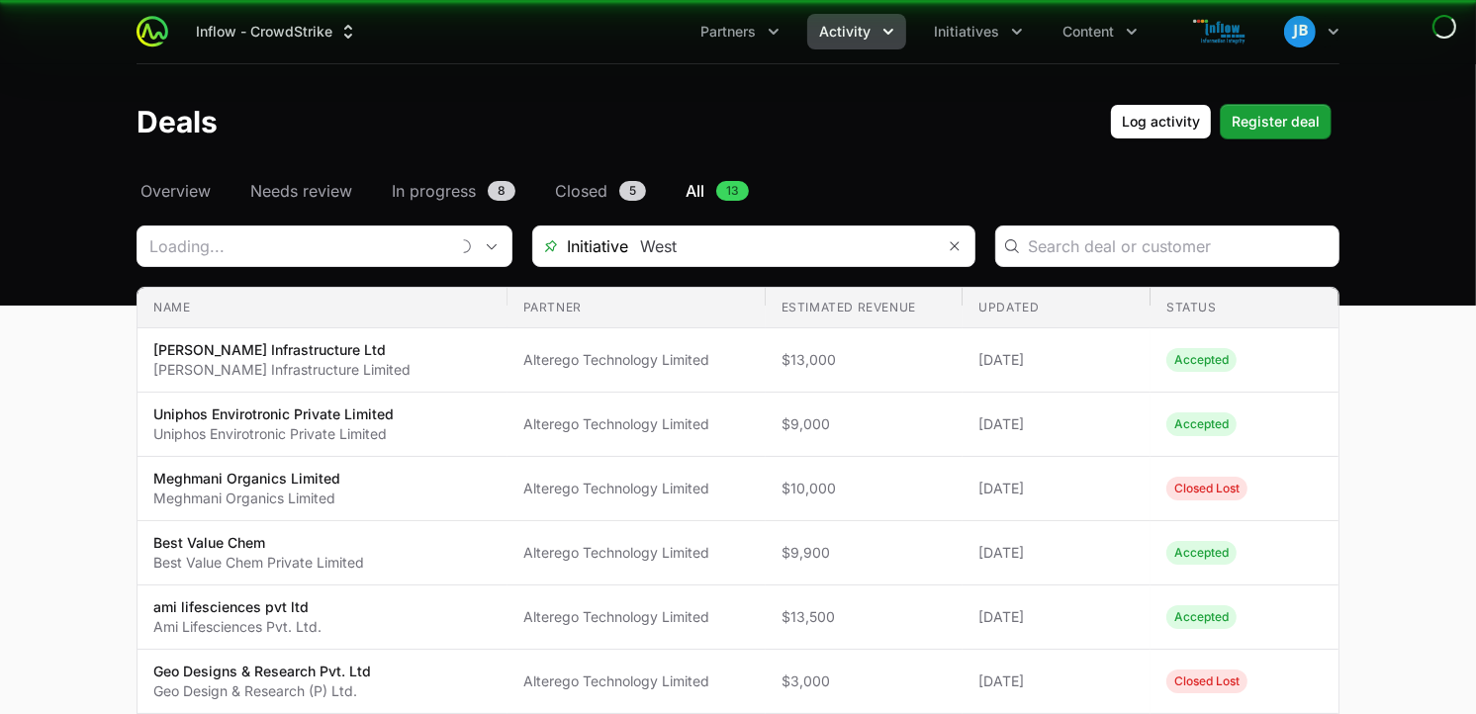
type input "Alterego Technology Limited"
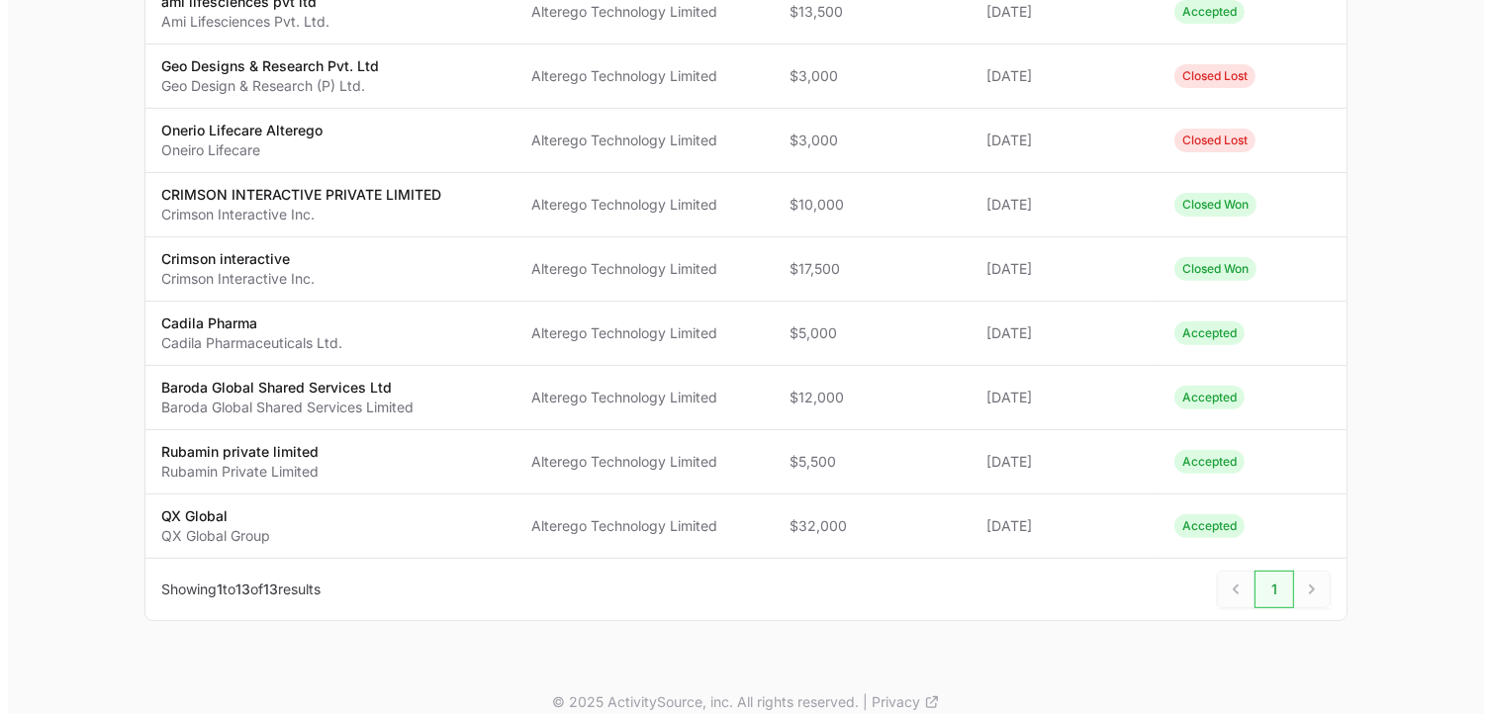
scroll to position [611, 0]
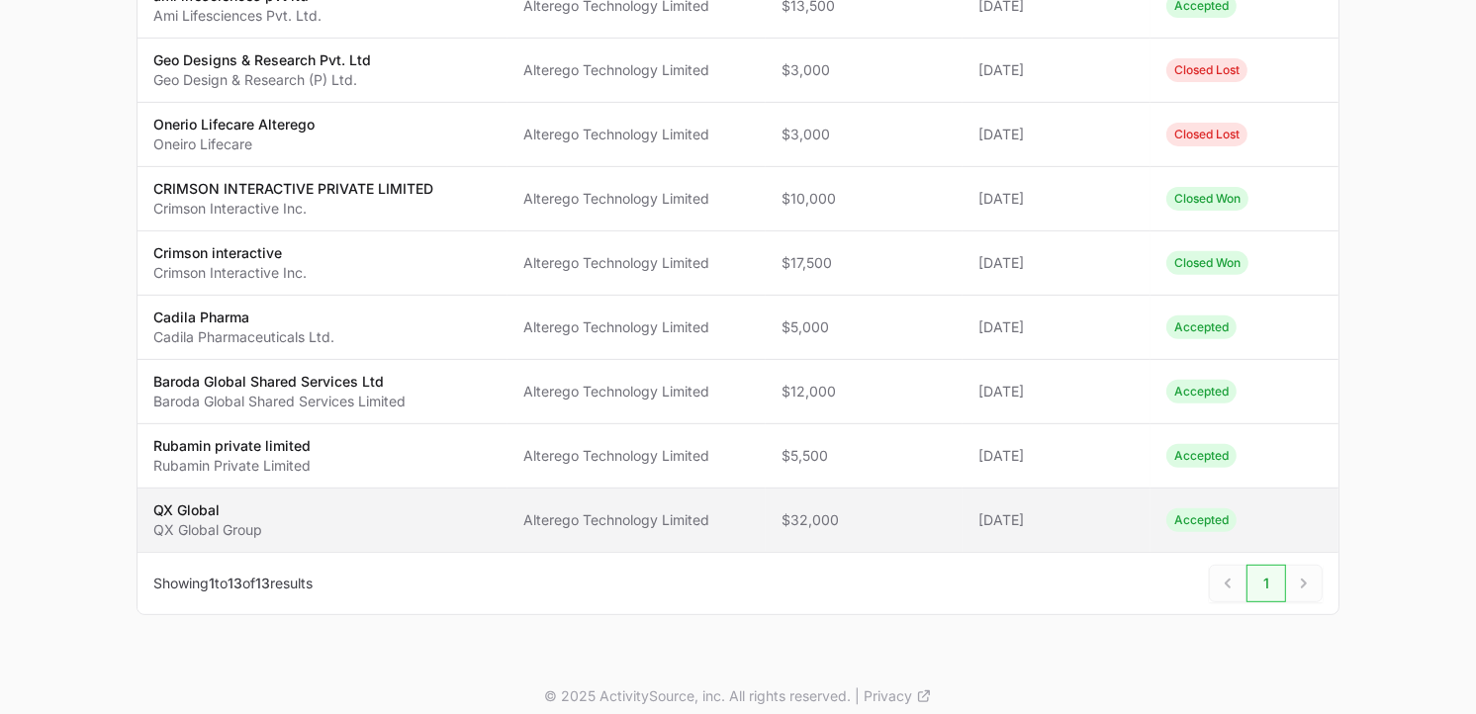
click at [283, 522] on span "QX Global QX Global Group" at bounding box center [322, 521] width 338 height 40
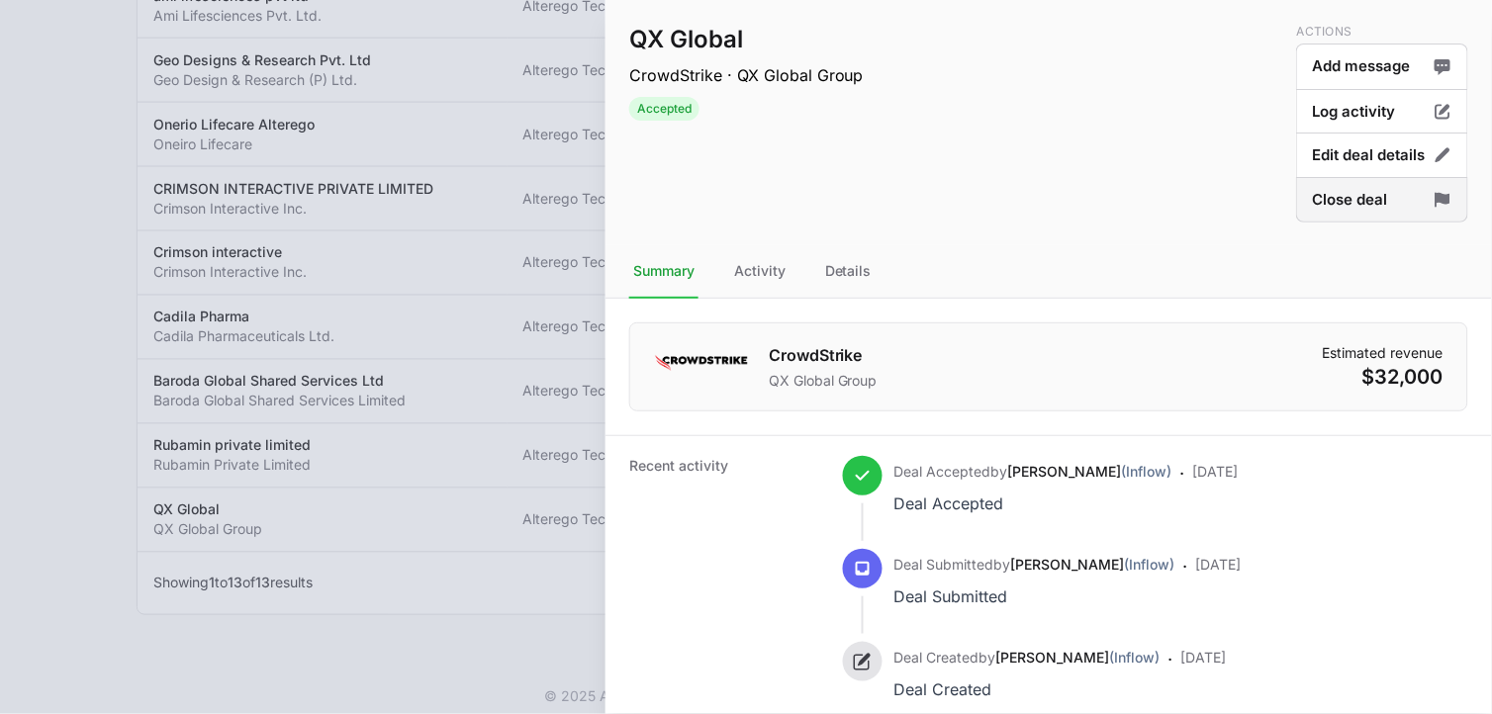
click at [1367, 209] on button "Close deal" at bounding box center [1382, 200] width 172 height 47
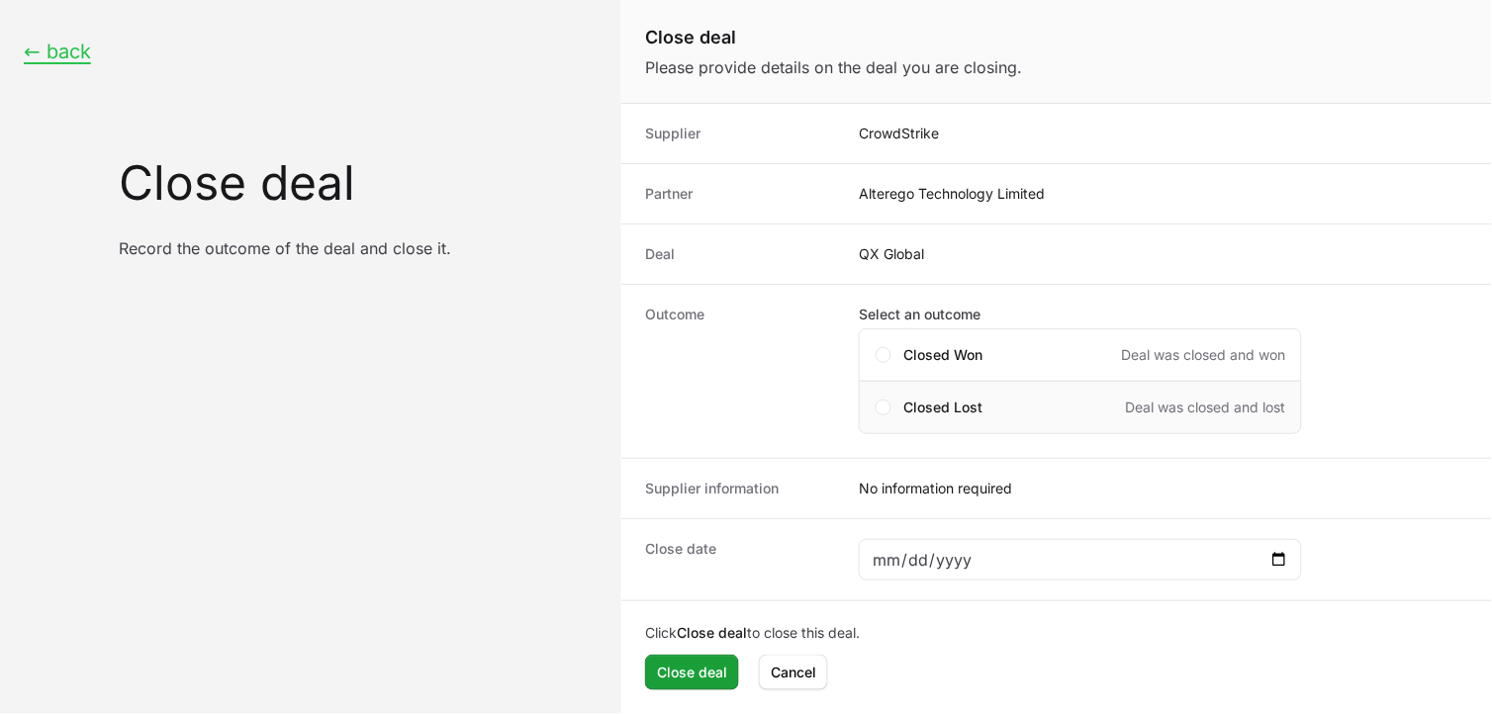
click at [866, 400] on div "Closed Lost Deal was closed and lost" at bounding box center [1080, 407] width 443 height 53
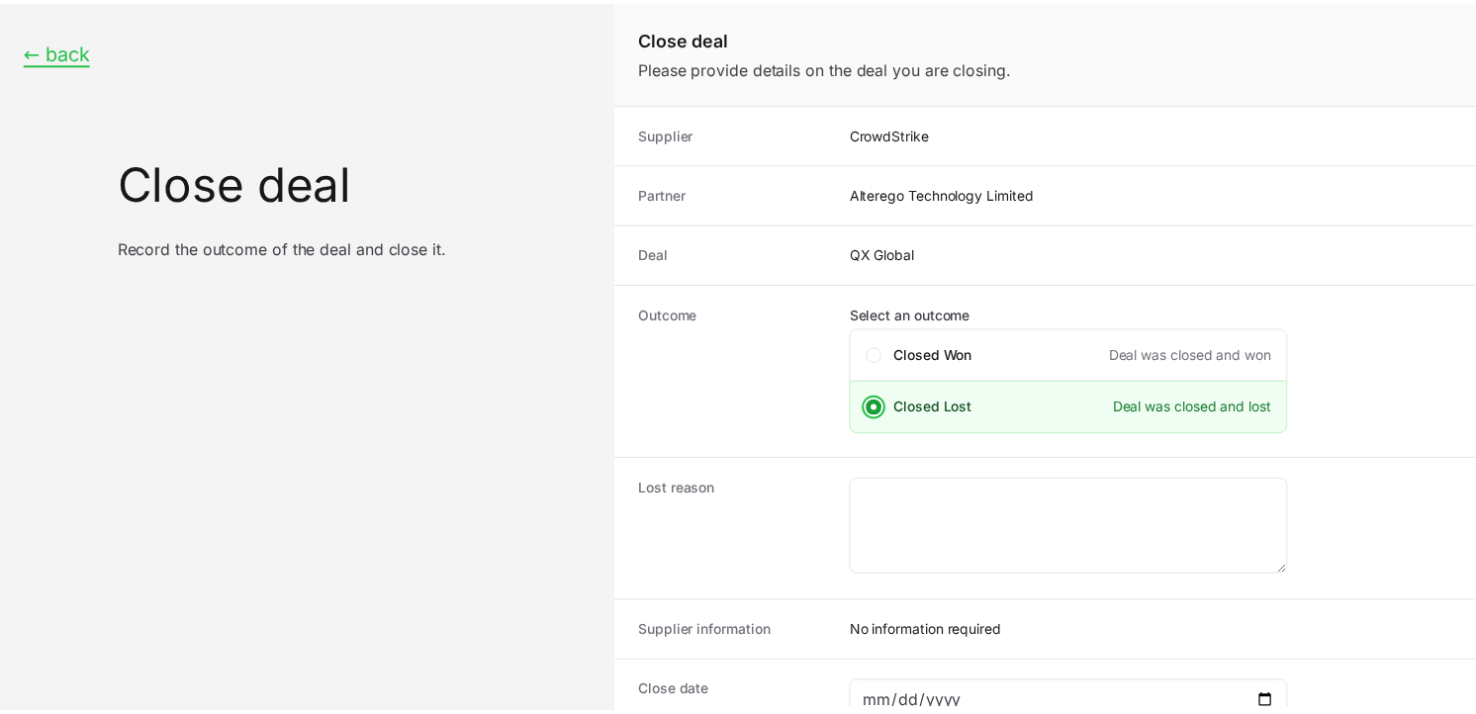
scroll to position [142, 0]
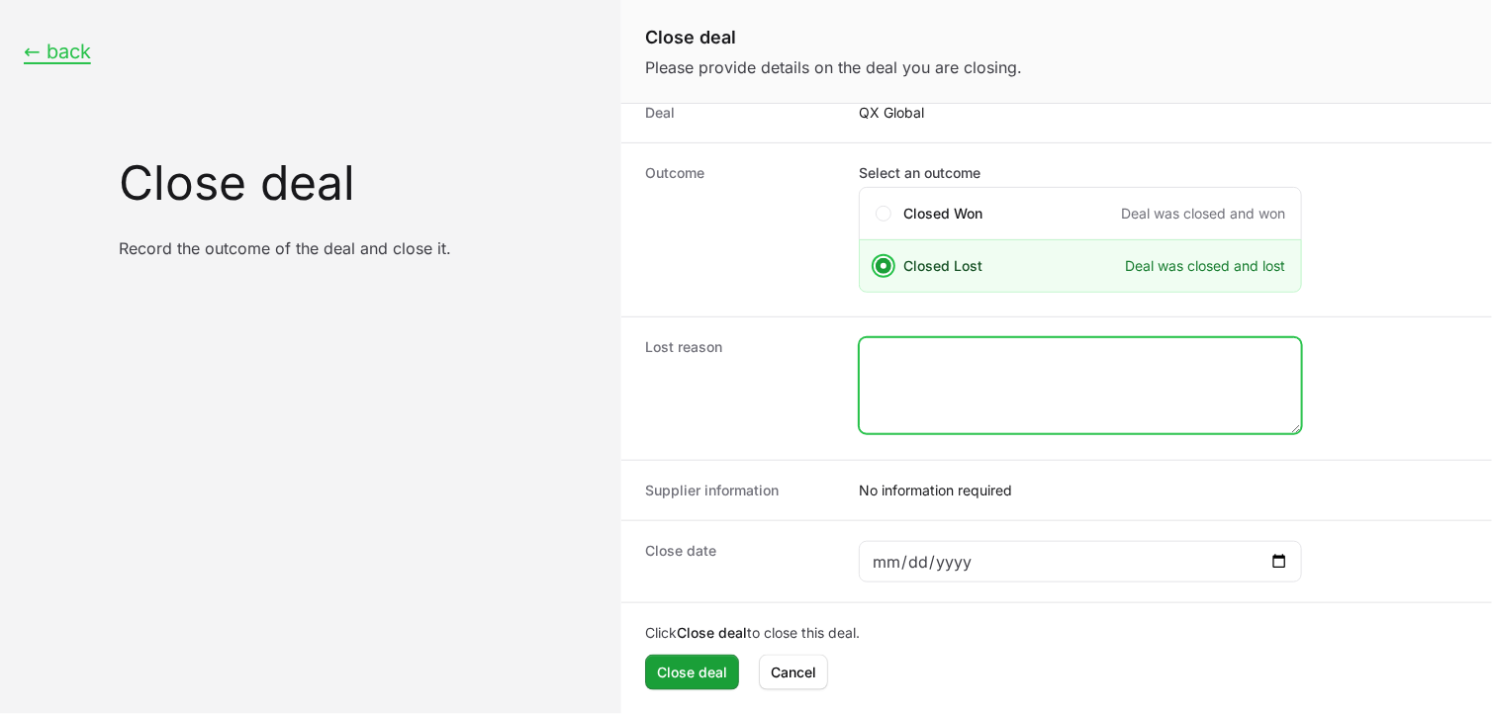
click at [932, 364] on textarea "Close deal form" at bounding box center [1080, 385] width 441 height 95
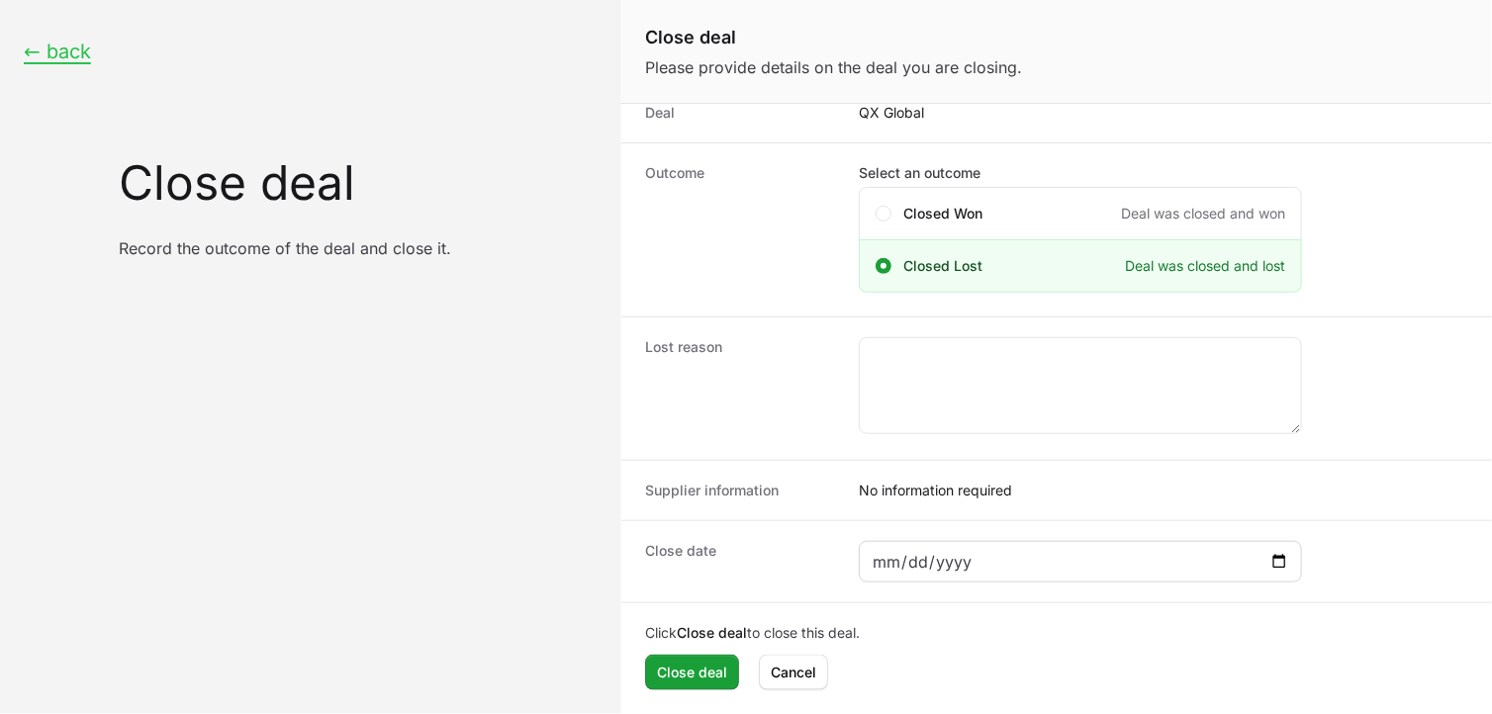
click at [1297, 560] on div "Close deal form" at bounding box center [1080, 562] width 443 height 42
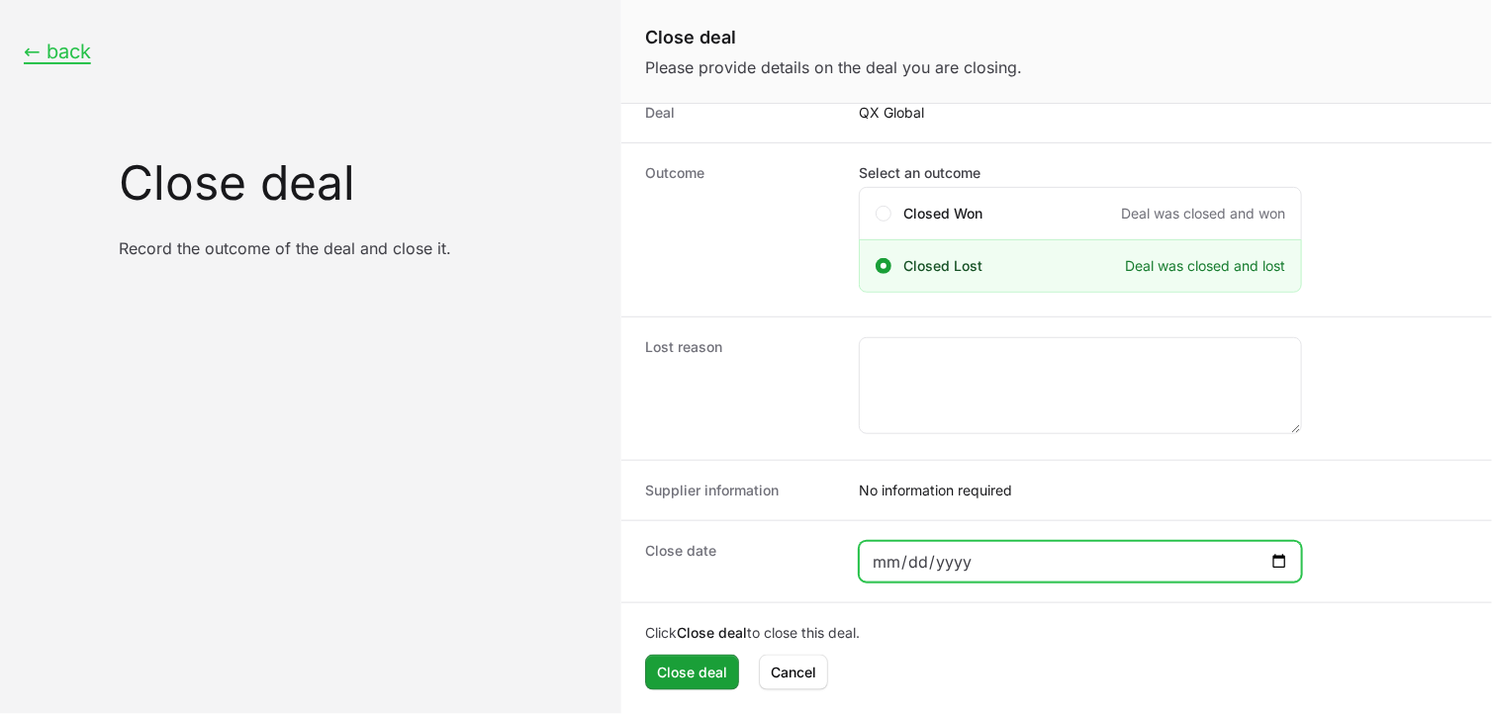
click at [1282, 565] on input "Close deal form" at bounding box center [1081, 562] width 418 height 24
type input "2025-09-25"
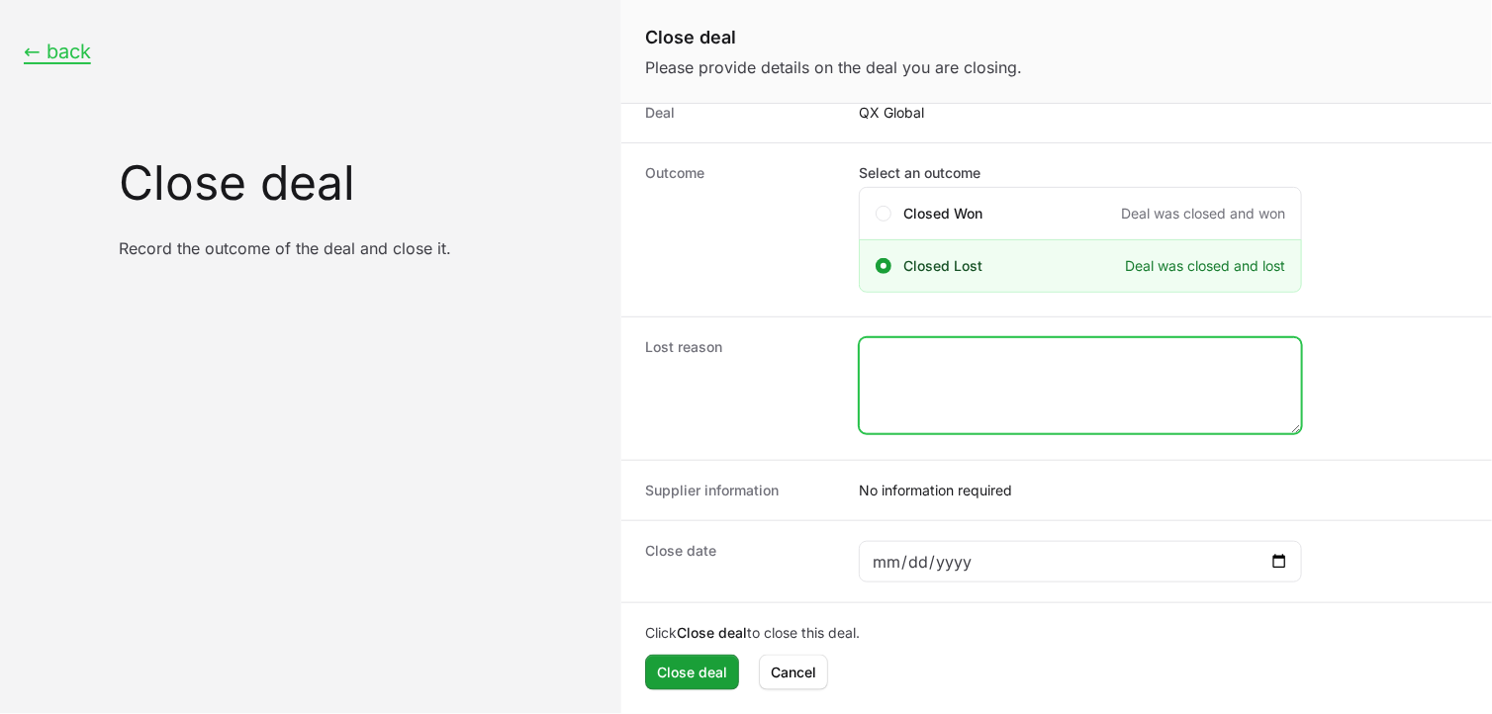
click at [1103, 373] on textarea "Close deal form" at bounding box center [1080, 385] width 441 height 95
type textarea "Lost to S1"
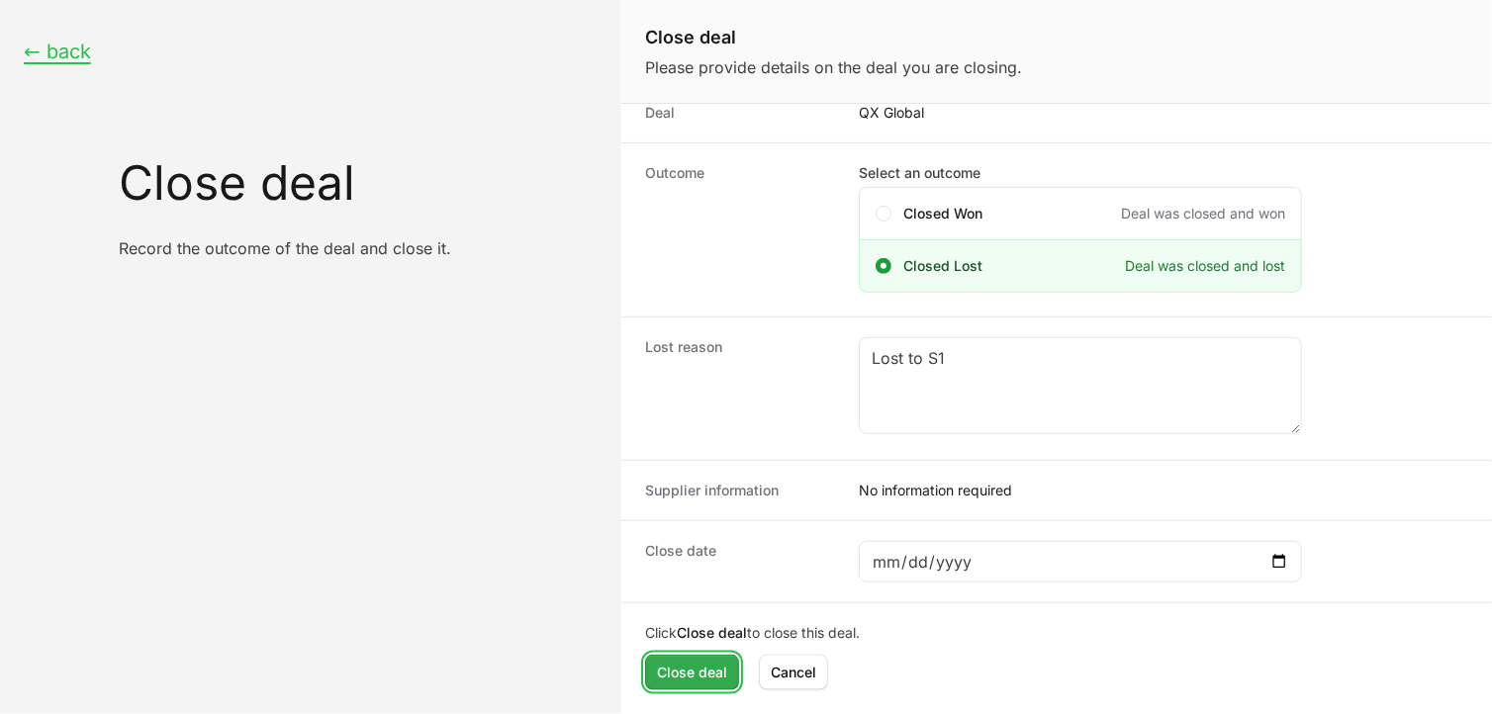
click at [673, 681] on span "Close deal" at bounding box center [692, 673] width 70 height 24
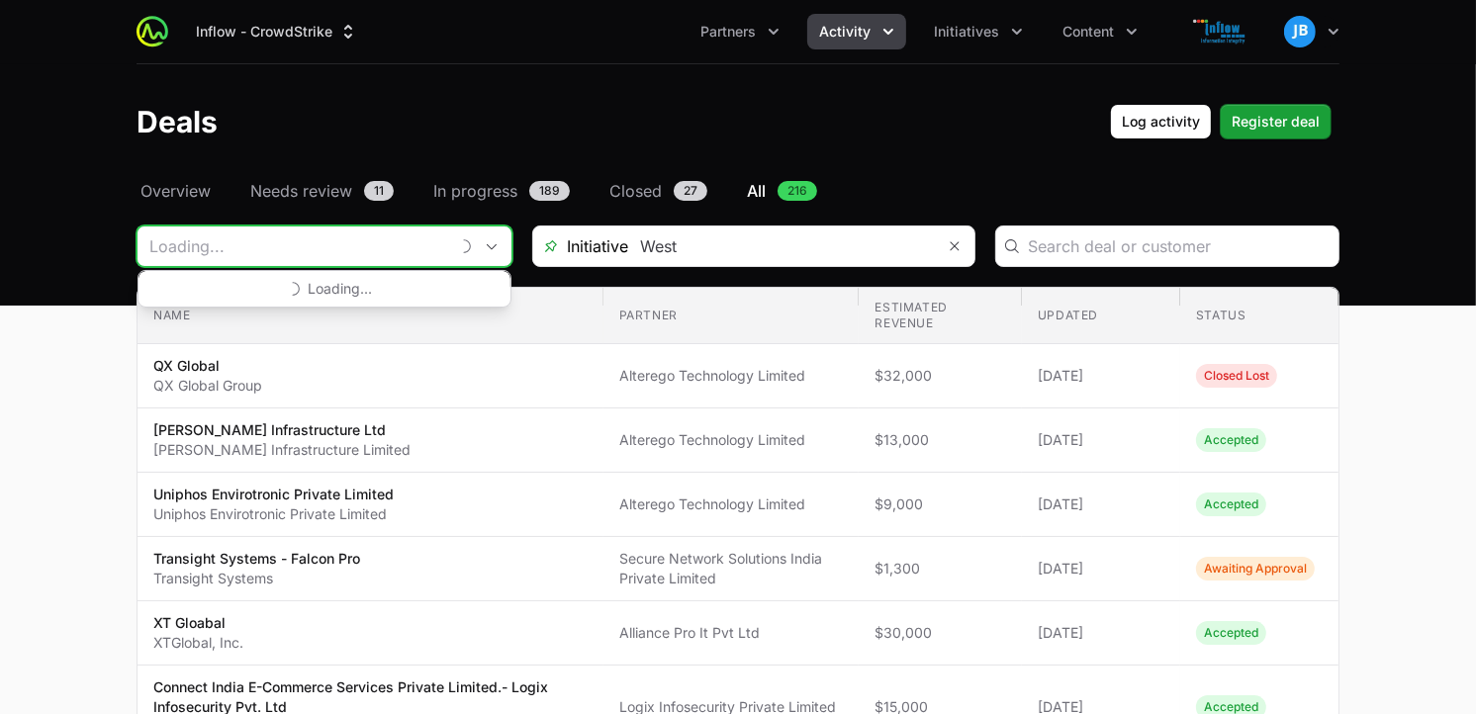
click at [307, 240] on input "Deals Filters" at bounding box center [293, 247] width 311 height 40
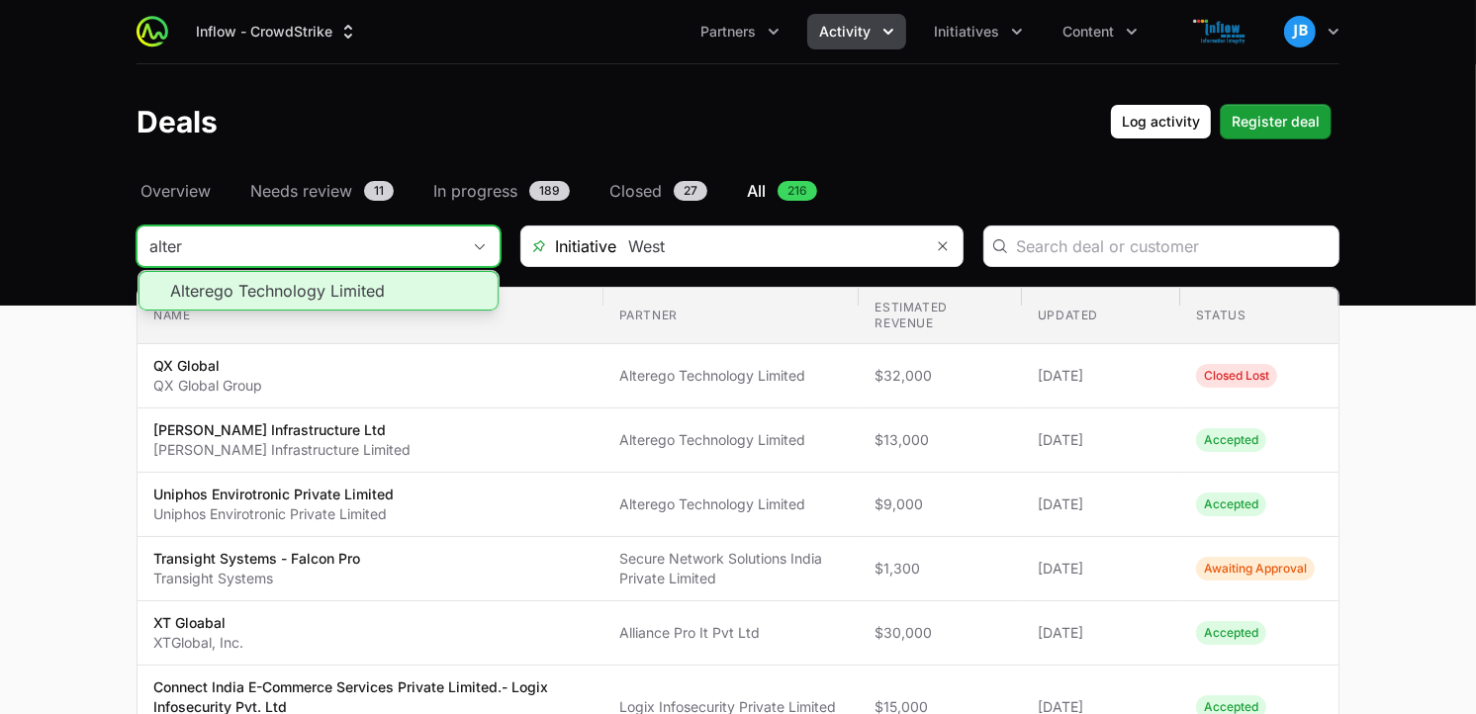
click at [304, 302] on li "Alterego Technology Limited" at bounding box center [319, 291] width 360 height 40
type input "Alterego Technology Limited"
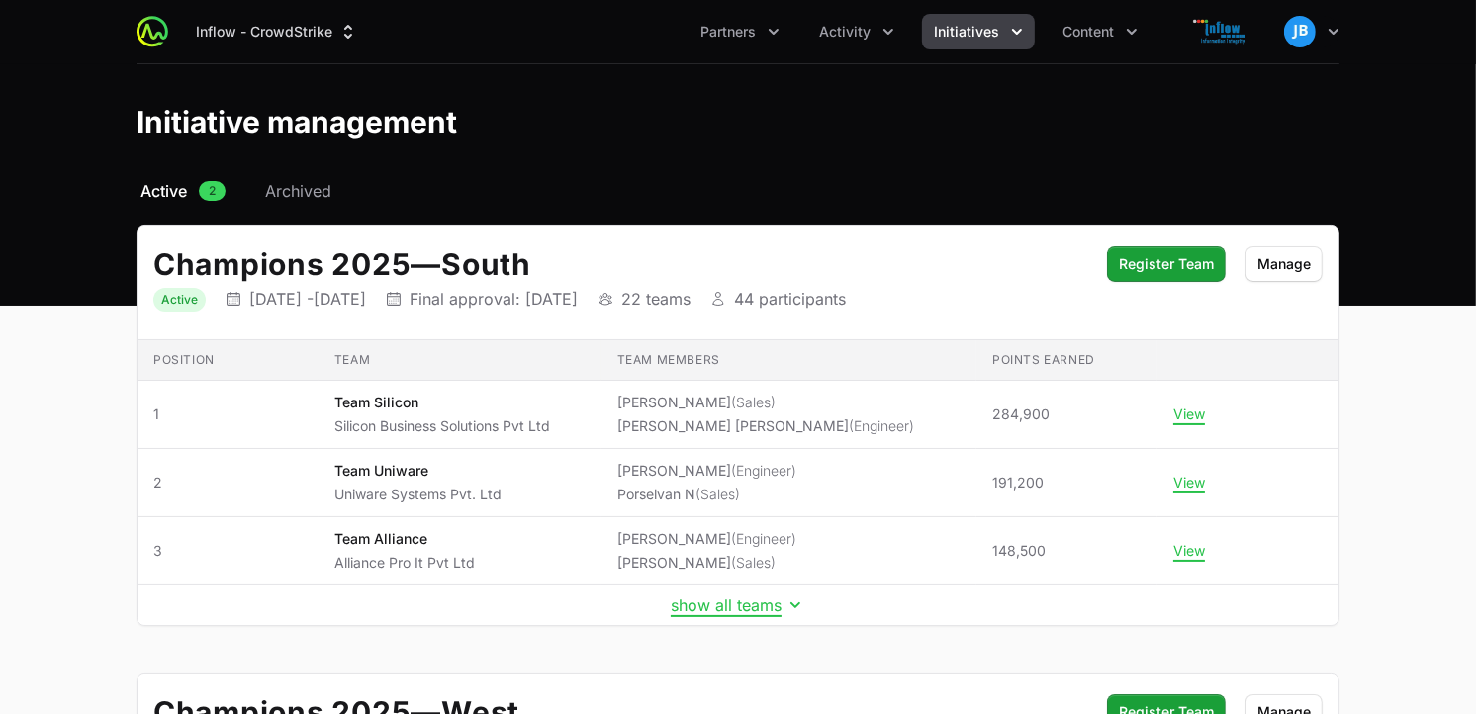
click at [1457, 139] on header "Initiative management" at bounding box center [738, 121] width 1476 height 115
click at [982, 6] on div "Inflow - CrowdStrike Partners Activity Initiatives Content Open user menu Open …" at bounding box center [738, 31] width 1203 height 63
click at [977, 38] on span "Initiatives" at bounding box center [966, 32] width 65 height 20
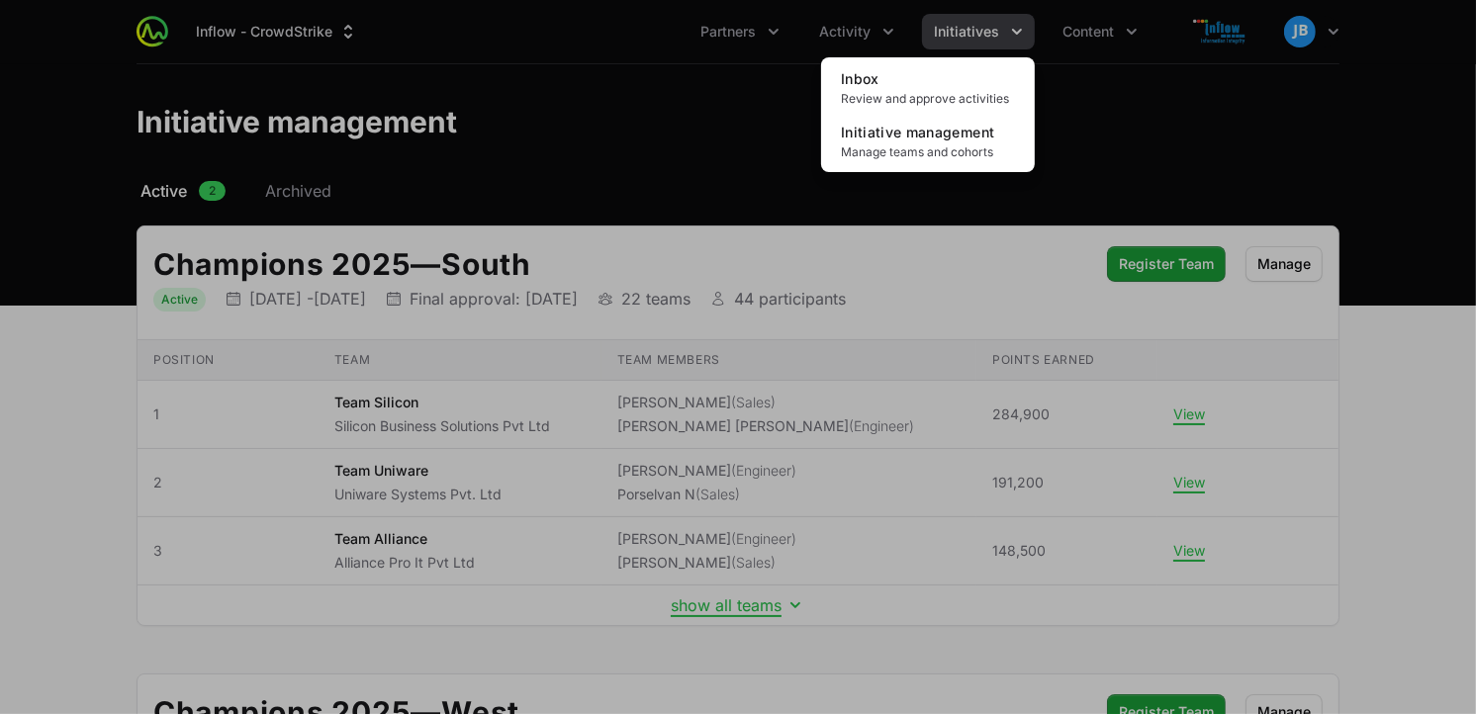
click at [874, 42] on div "Initiatives menu" at bounding box center [738, 357] width 1476 height 714
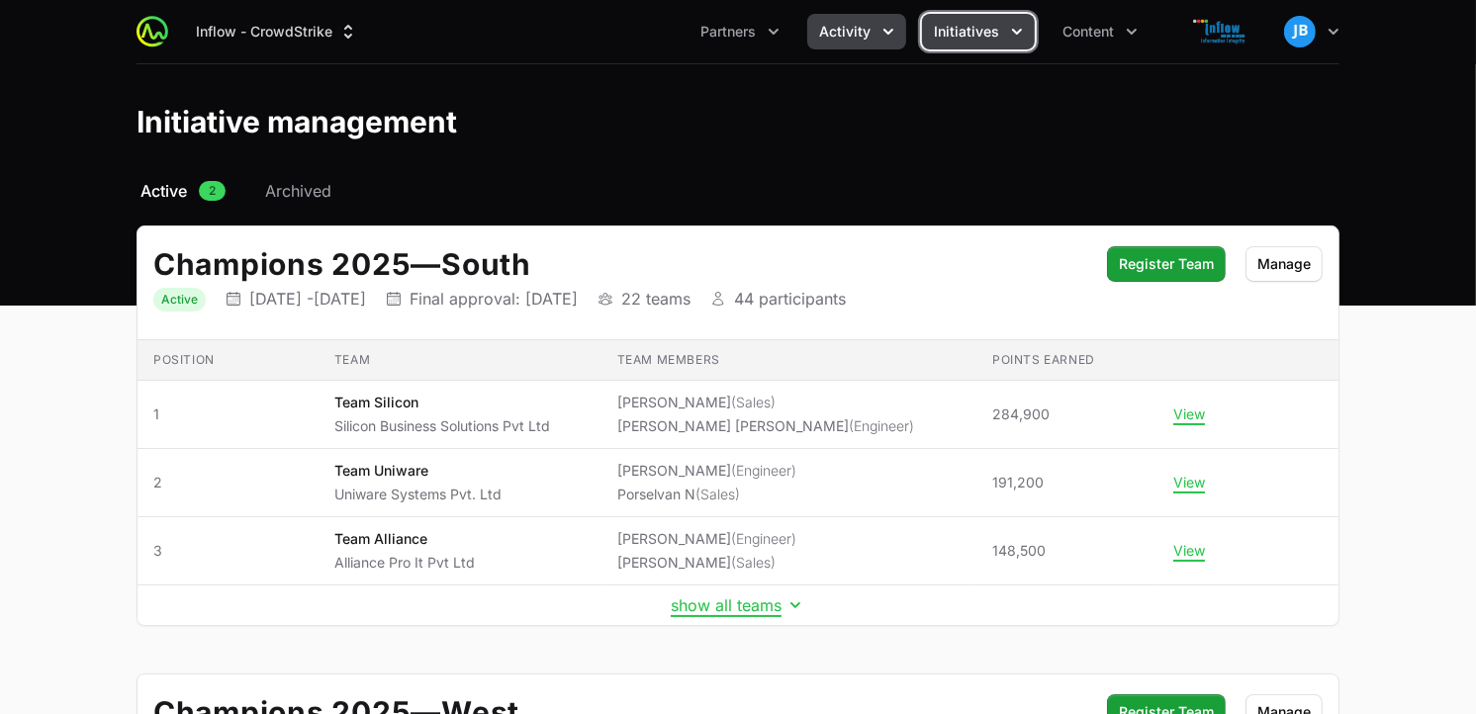
click at [871, 27] on span "Activity" at bounding box center [844, 32] width 51 height 20
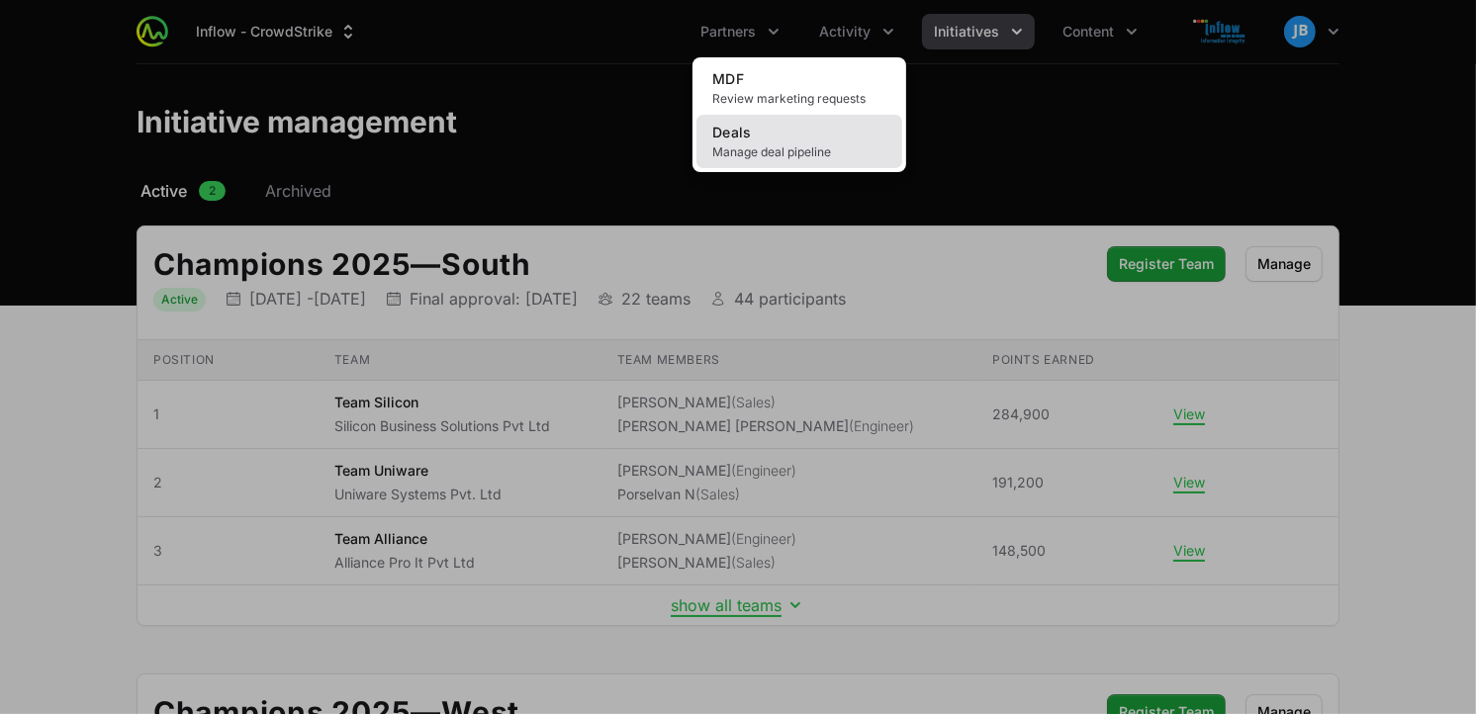
click at [789, 144] on span "Manage deal pipeline" at bounding box center [799, 152] width 174 height 16
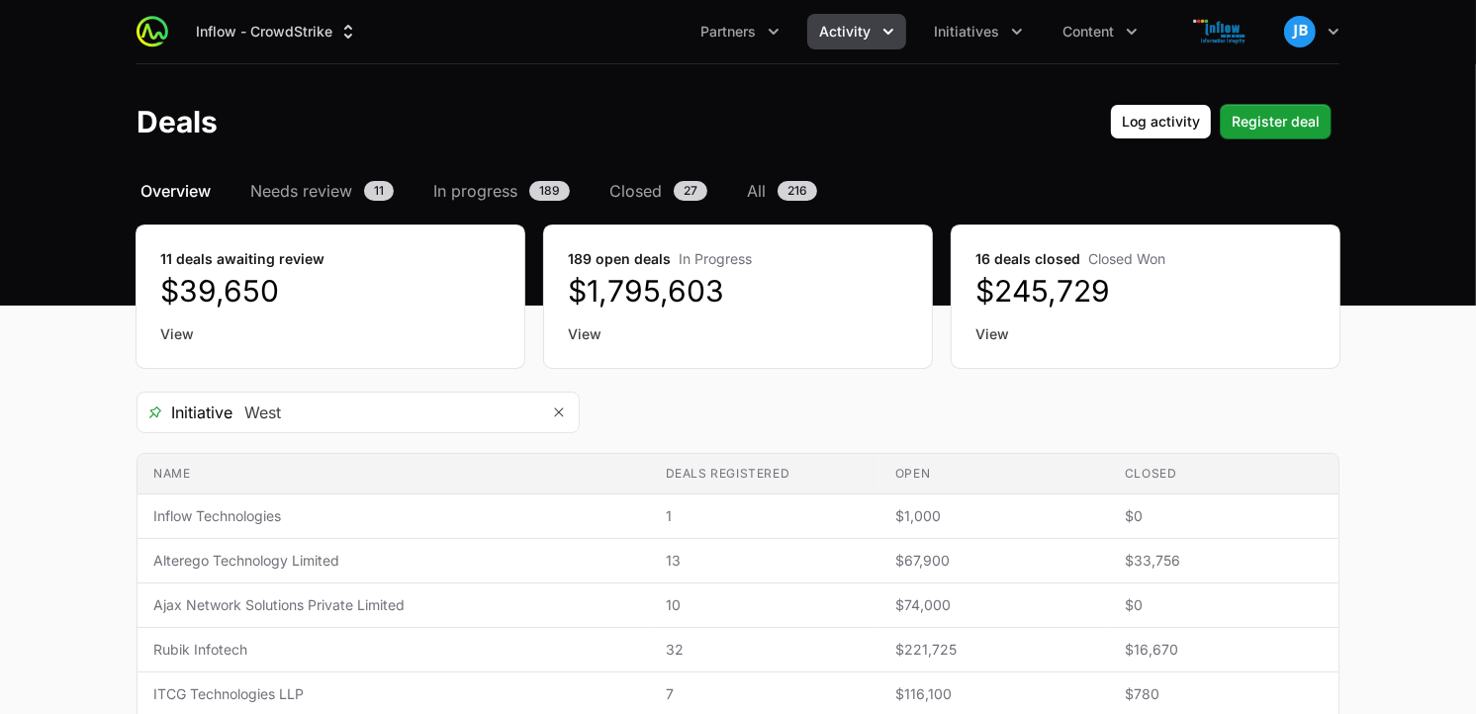
click at [881, 28] on icon "Activity menu" at bounding box center [889, 32] width 20 height 20
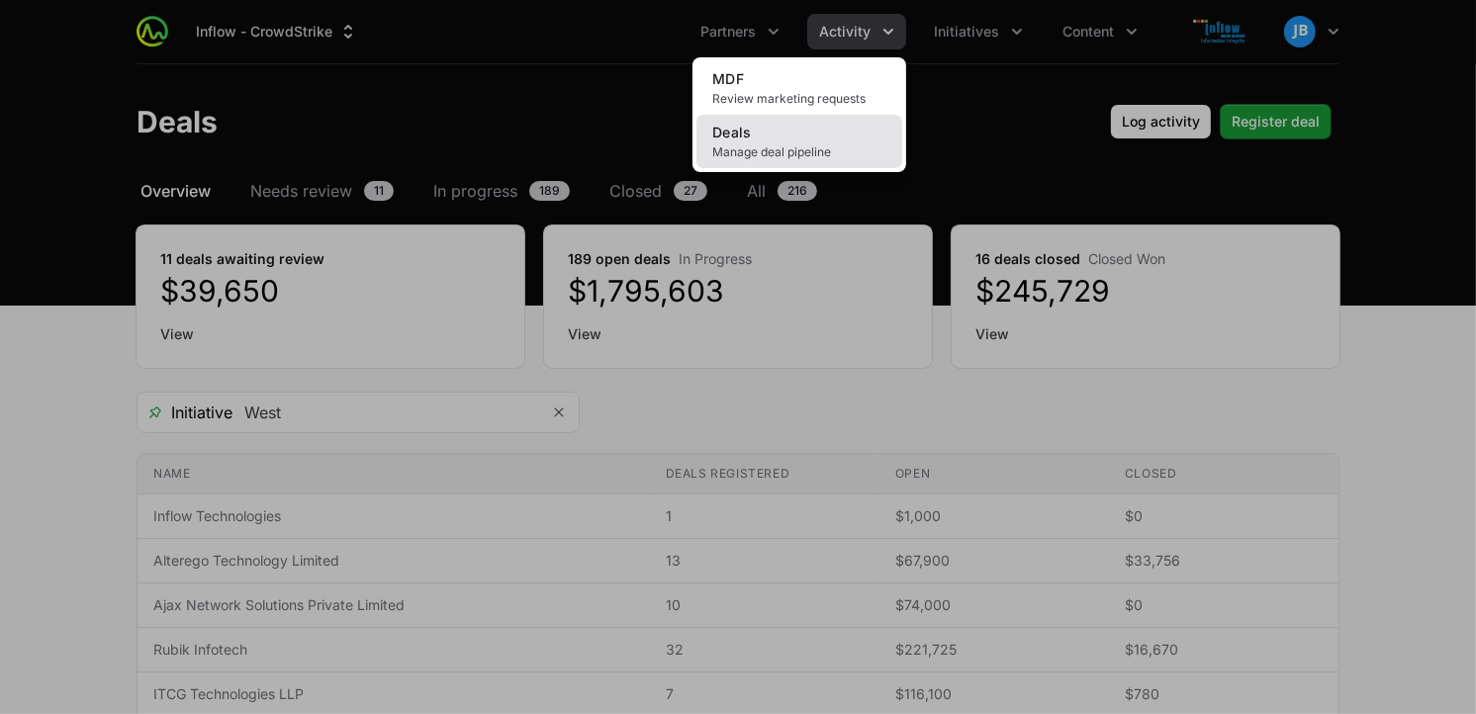
click at [775, 133] on link "Deals Manage deal pipeline" at bounding box center [800, 141] width 206 height 53
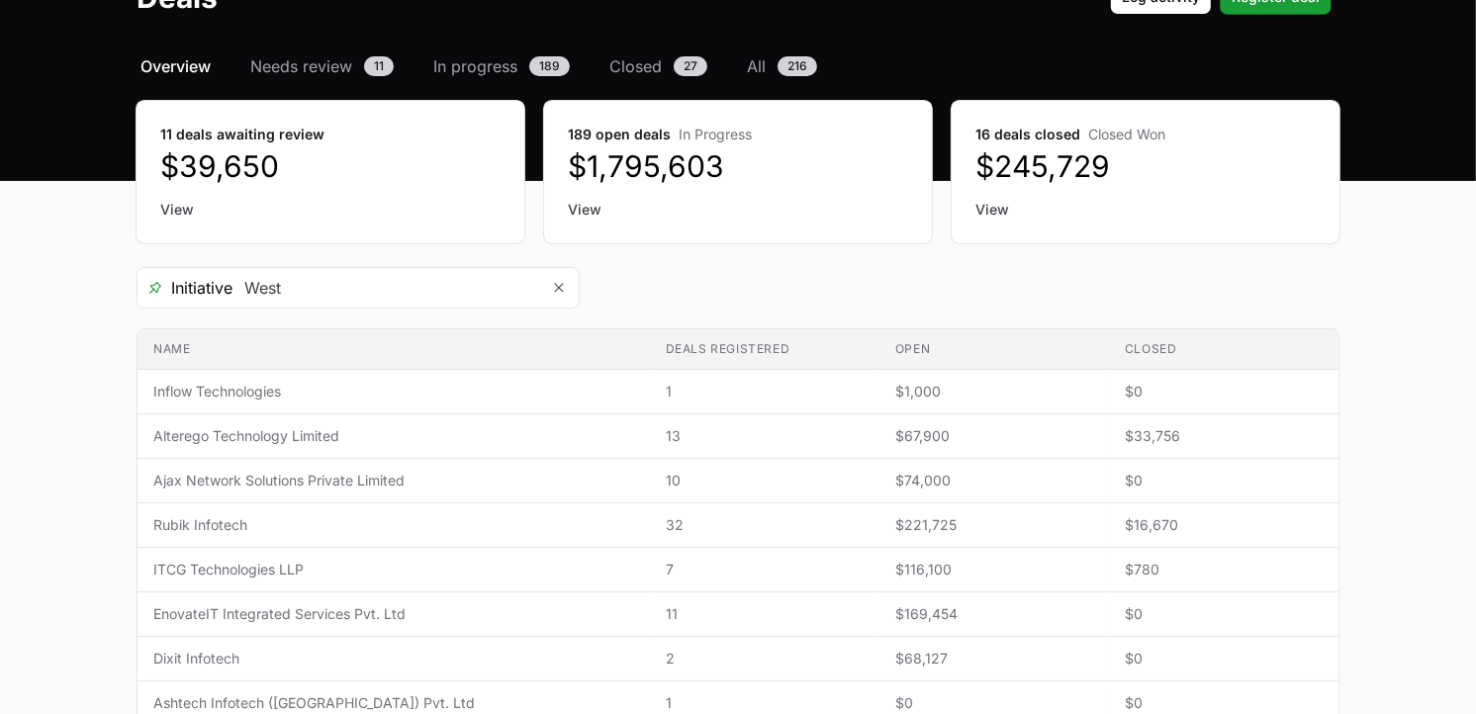
scroll to position [175, 0]
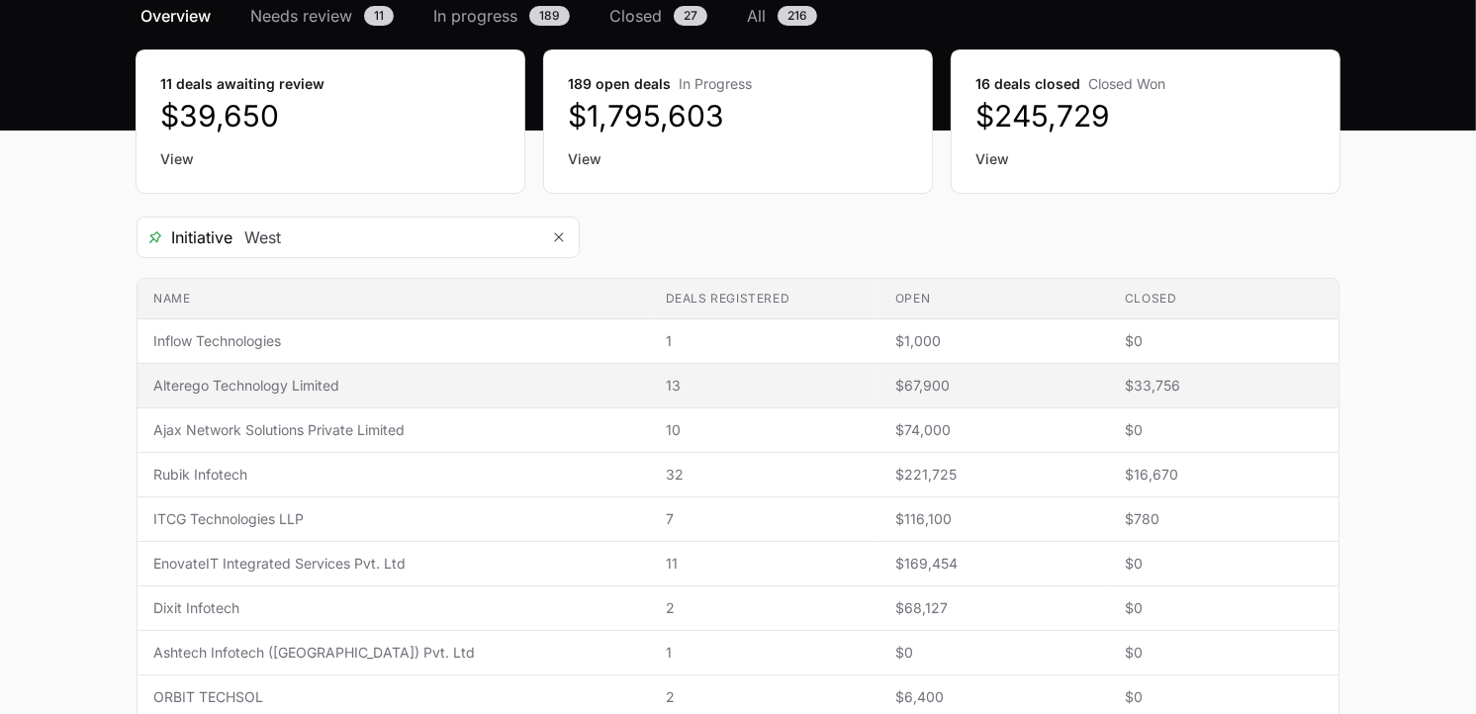
click at [360, 373] on td "Name Alterego Technology Limited" at bounding box center [394, 386] width 513 height 45
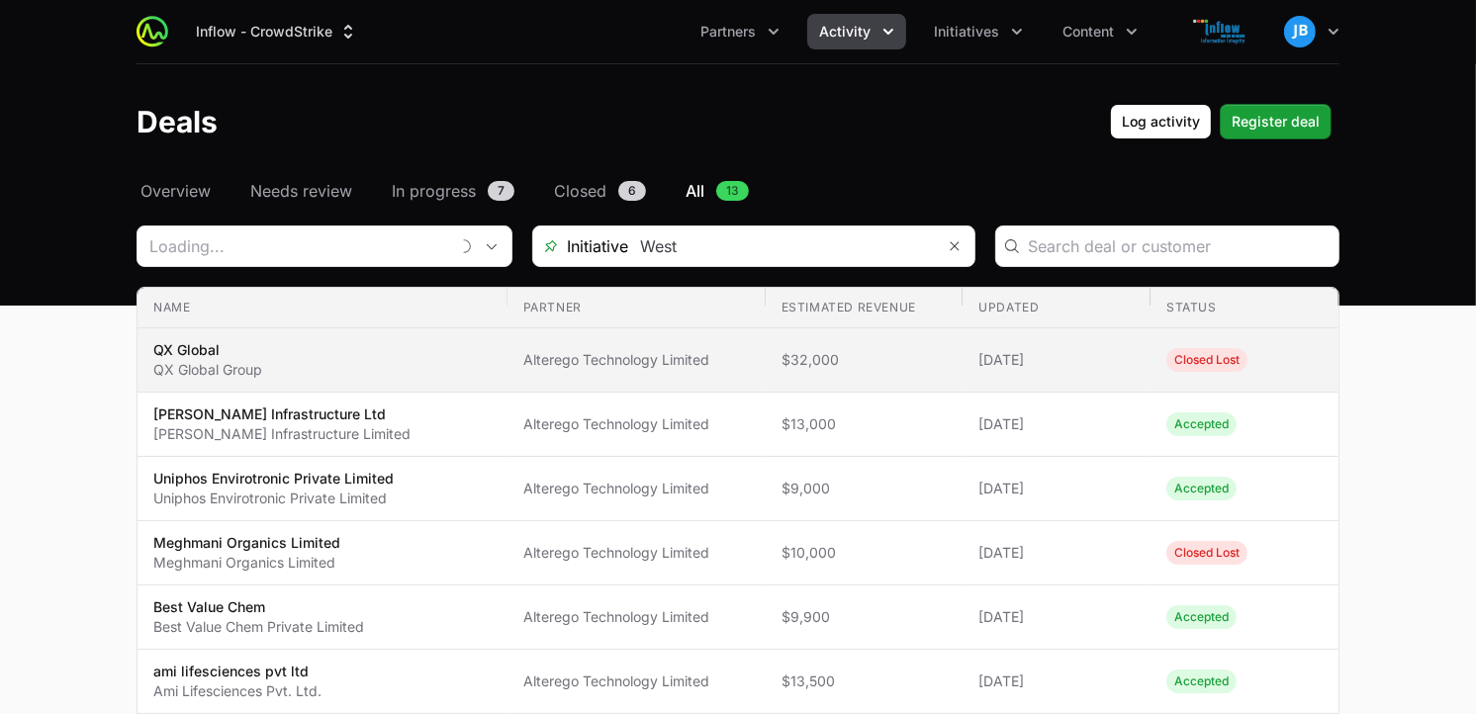
type input "Alterego Technology Limited"
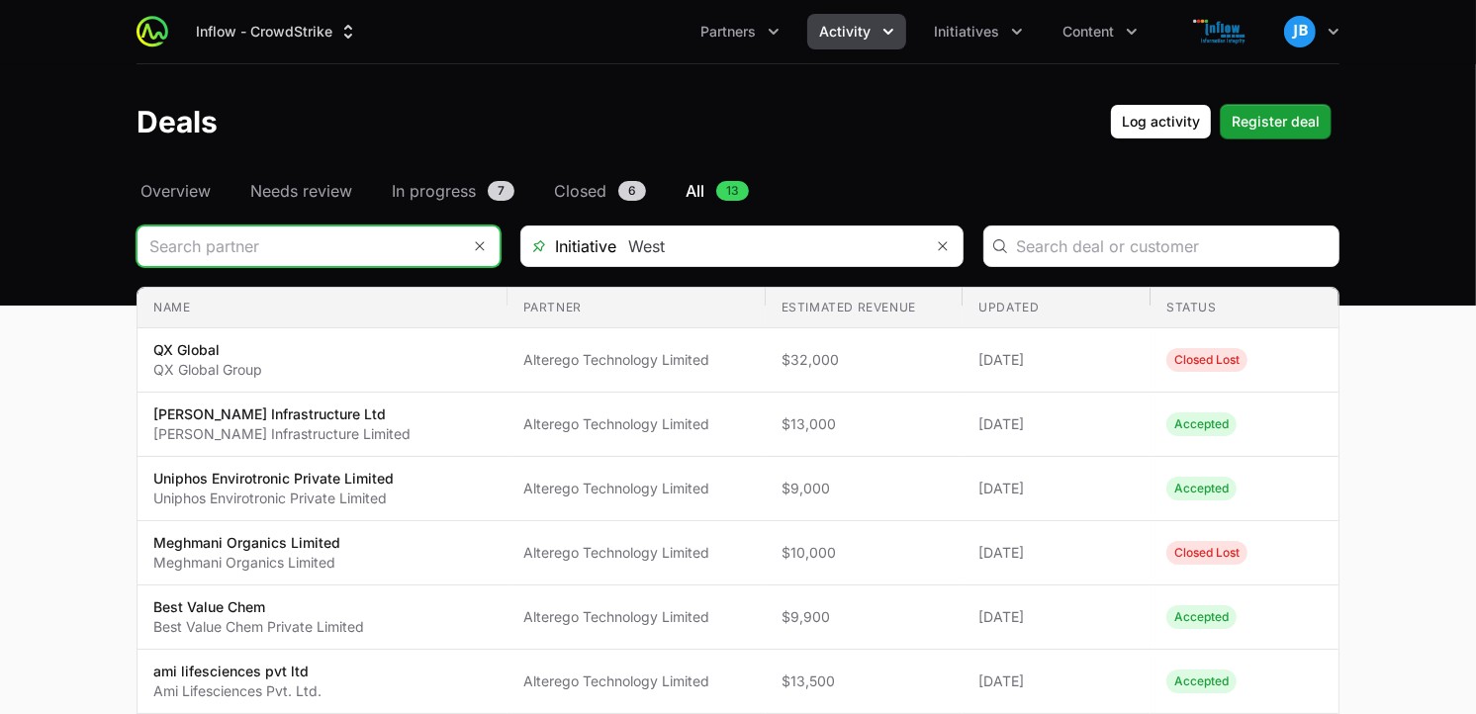
click at [418, 255] on input "Deals Filters" at bounding box center [299, 247] width 323 height 40
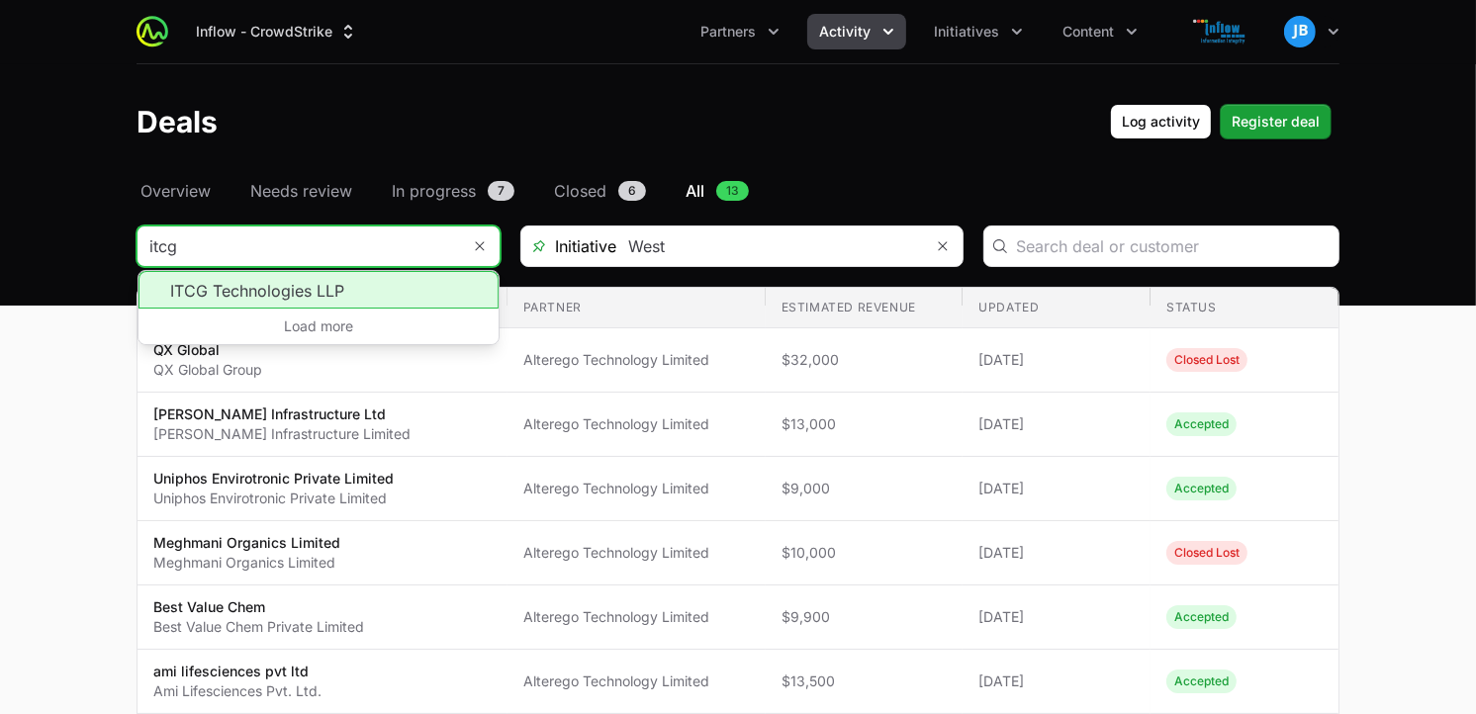
click at [376, 290] on li "ITCG Technologies LLP" at bounding box center [319, 290] width 360 height 38
type input "ITCG Technologies LLP"
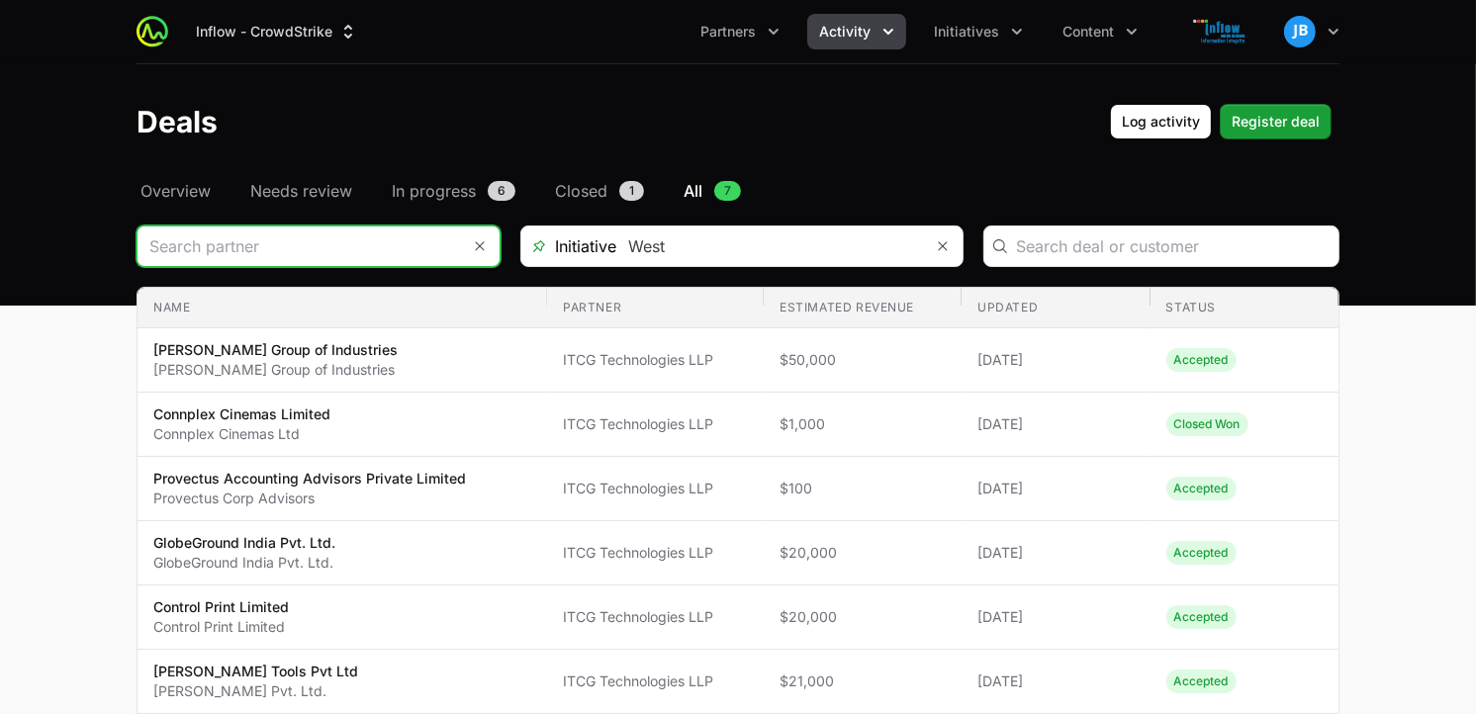
click at [399, 243] on input "Deals Filters" at bounding box center [299, 247] width 323 height 40
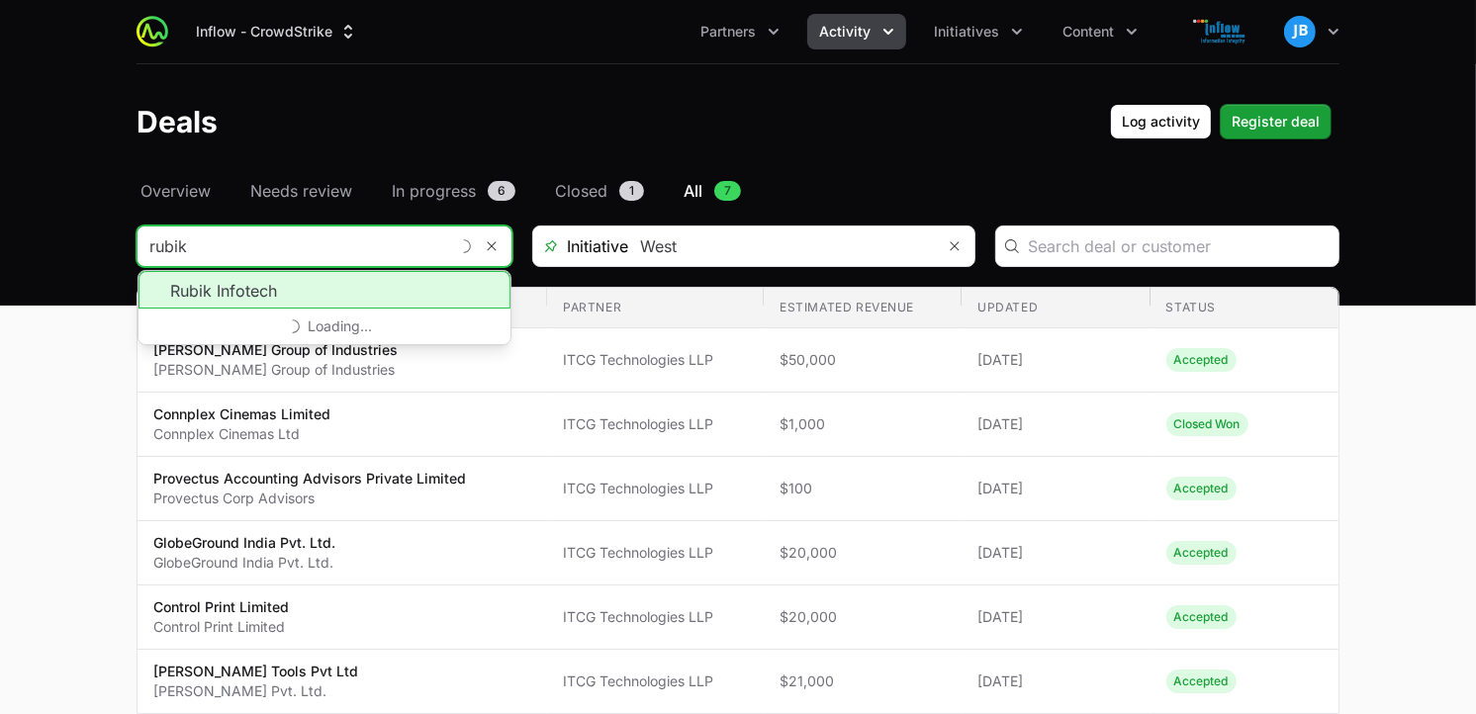
click at [283, 288] on li "Rubik Infotech" at bounding box center [325, 290] width 372 height 38
type input "Rubik Infotech"
